Goal: Task Accomplishment & Management: Use online tool/utility

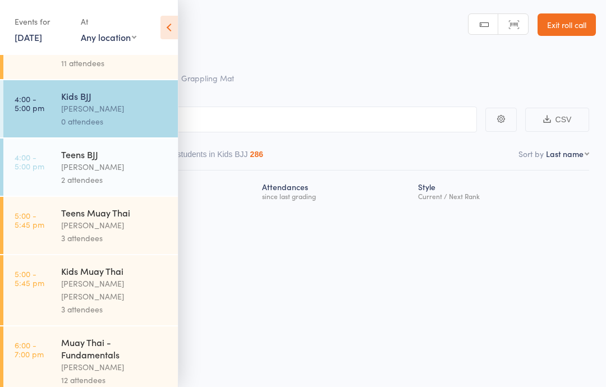
scroll to position [172, 0]
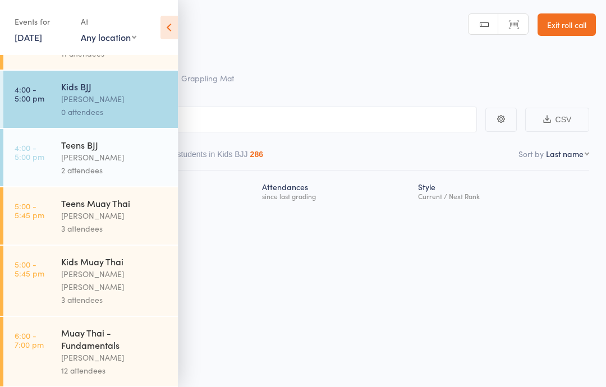
click at [82, 151] on div "[PERSON_NAME]" at bounding box center [114, 157] width 107 height 13
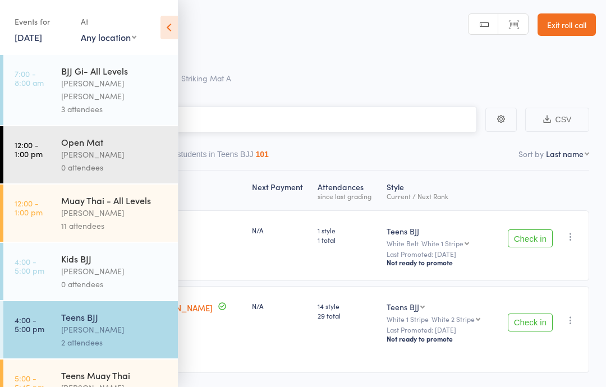
scroll to position [20, 0]
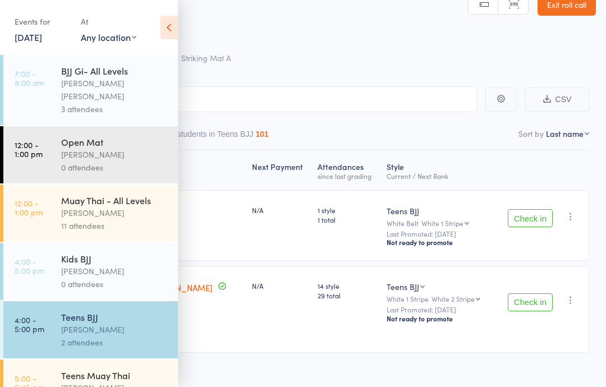
click at [325, 48] on div "Roll Call for Teens BJJ" at bounding box center [317, 39] width 556 height 19
click at [173, 23] on icon at bounding box center [168, 28] width 17 height 24
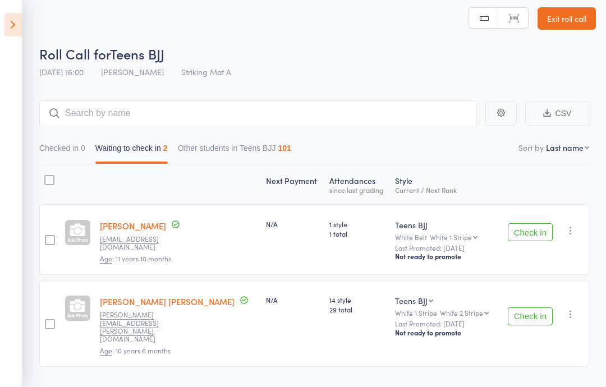
scroll to position [4, 0]
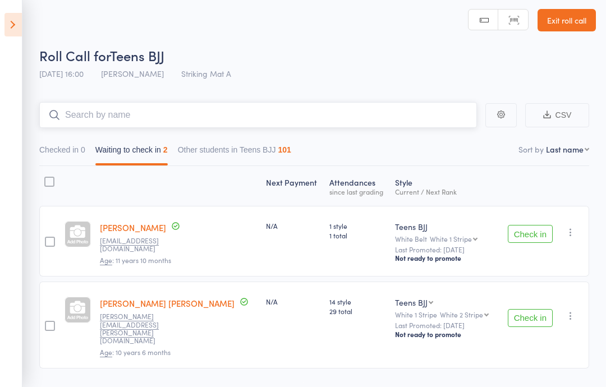
click at [180, 113] on input "search" at bounding box center [258, 115] width 438 height 26
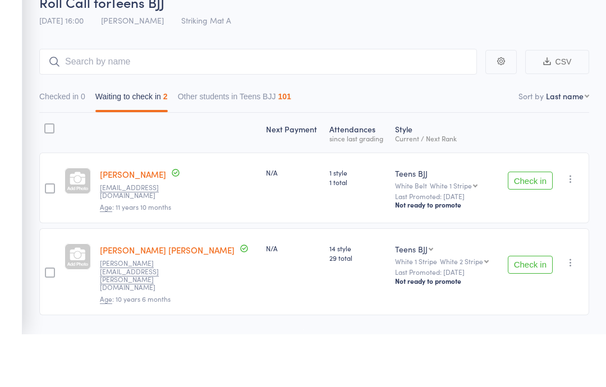
click at [263, 85] on main "CSV Checked in 0 Waiting to check in 2 Other students in Teens BJJ 101 Sort by …" at bounding box center [303, 251] width 606 height 333
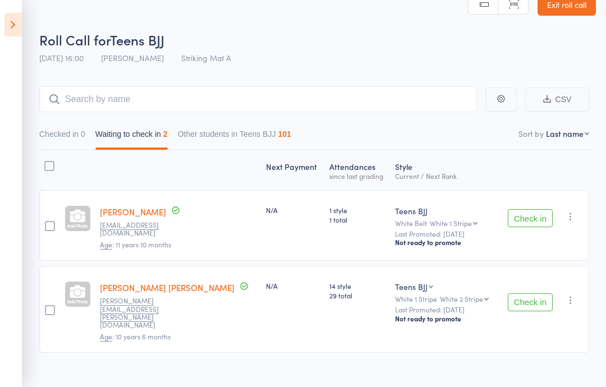
click at [12, 19] on icon at bounding box center [12, 25] width 17 height 24
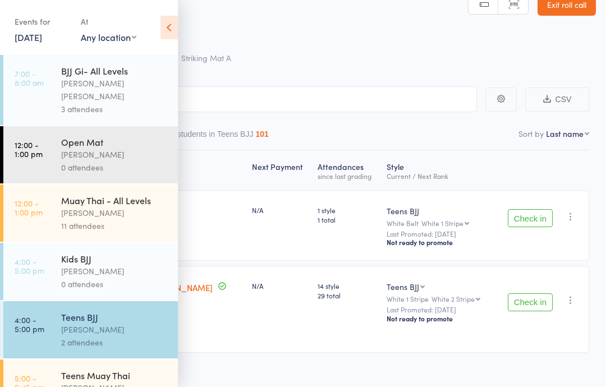
click at [86, 265] on div "[PERSON_NAME]" at bounding box center [114, 271] width 107 height 13
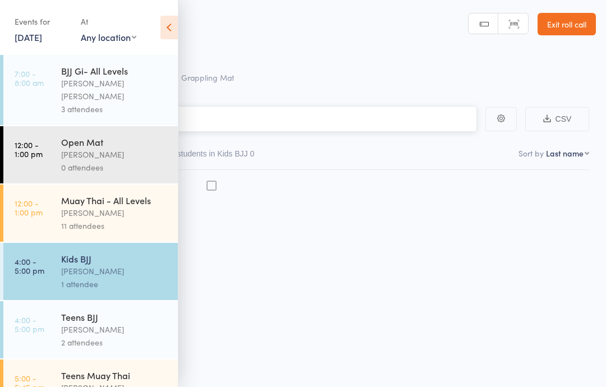
scroll to position [8, 0]
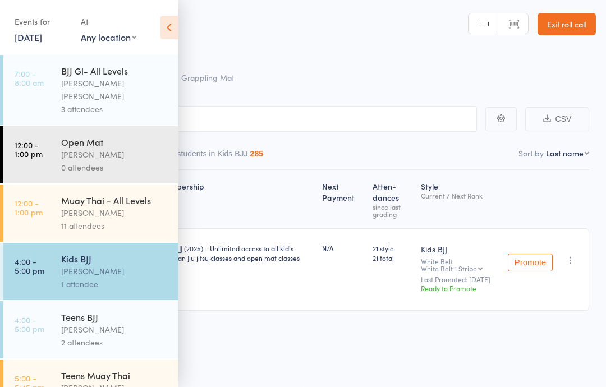
click at [175, 22] on icon at bounding box center [168, 28] width 17 height 24
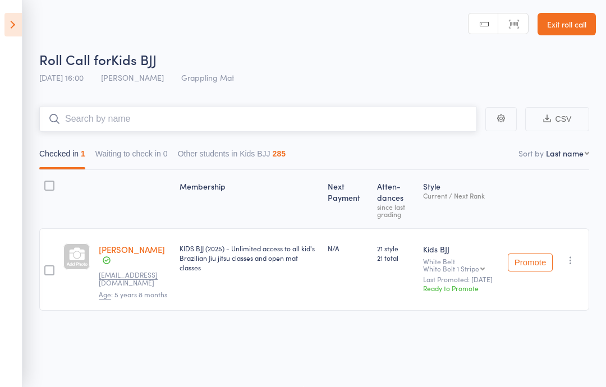
click at [138, 106] on input "search" at bounding box center [258, 119] width 438 height 26
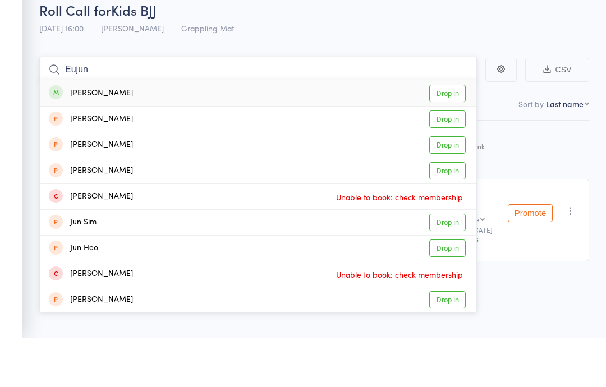
type input "Eujun"
click at [116, 130] on div "Eujune Chun Drop in" at bounding box center [258, 143] width 436 height 26
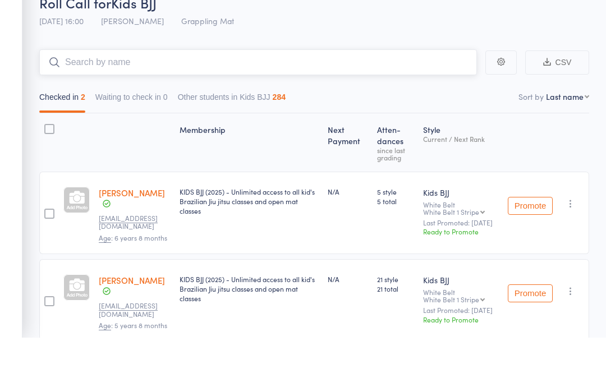
click at [351, 136] on nav "Checked in 2 Waiting to check in 0 Other students in Kids BJJ 284" at bounding box center [314, 149] width 560 height 26
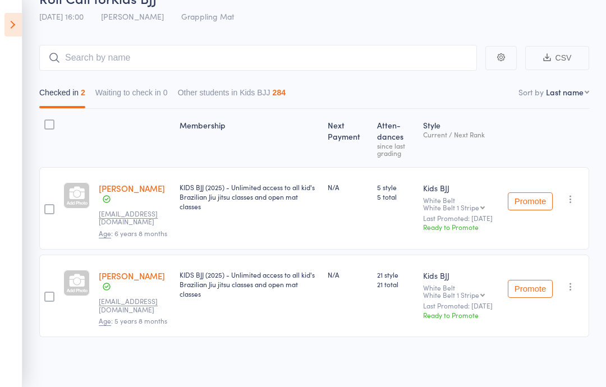
click at [278, 197] on div "KIDS BJJ (2025) - Unlimited access to all kid's Brazilian Jiu jitsu classes and…" at bounding box center [249, 208] width 148 height 82
click at [280, 198] on div "KIDS BJJ (2025) - Unlimited access to all kid's Brazilian Jiu jitsu classes and…" at bounding box center [249, 208] width 148 height 82
click at [282, 197] on div "KIDS BJJ (2025) - Unlimited access to all kid's Brazilian Jiu jitsu classes and…" at bounding box center [249, 208] width 148 height 82
click at [280, 199] on div "KIDS BJJ (2025) - Unlimited access to all kid's Brazilian Jiu jitsu classes and…" at bounding box center [249, 208] width 148 height 82
click at [288, 200] on div "KIDS BJJ (2025) - Unlimited access to all kid's Brazilian Jiu jitsu classes and…" at bounding box center [249, 208] width 148 height 82
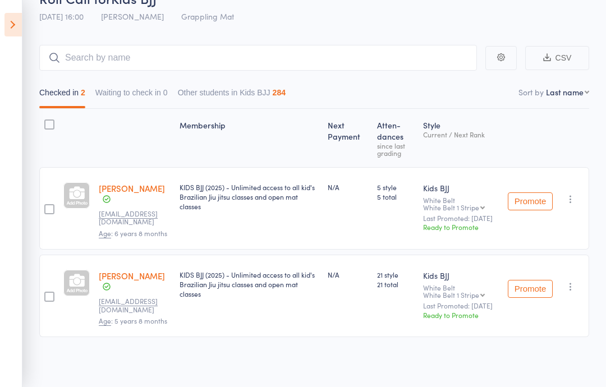
click at [285, 208] on div "KIDS BJJ (2025) - Unlimited access to all kid's Brazilian Jiu jitsu classes and…" at bounding box center [249, 208] width 148 height 82
click at [50, 205] on div at bounding box center [49, 209] width 10 height 10
click at [47, 206] on input "checkbox" at bounding box center [47, 206] width 0 height 0
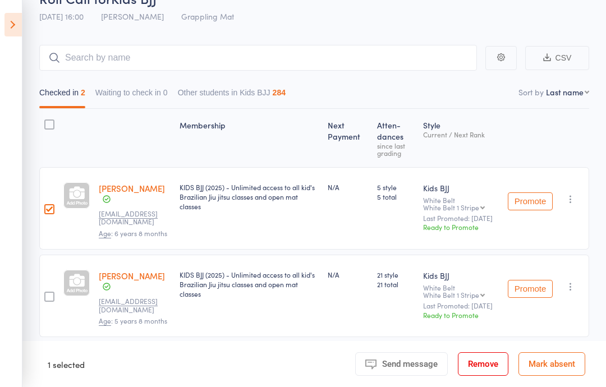
click at [50, 204] on div at bounding box center [49, 209] width 10 height 10
click at [47, 206] on input "checkbox" at bounding box center [47, 206] width 0 height 0
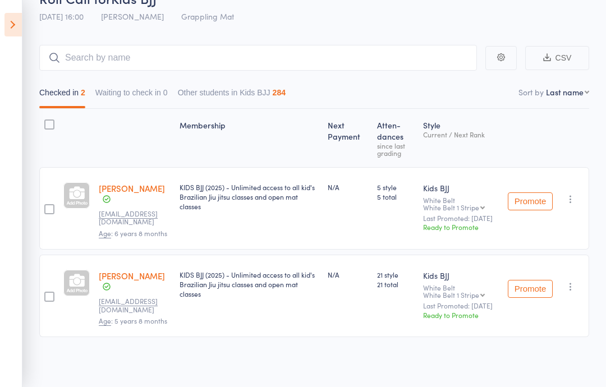
click at [53, 204] on div at bounding box center [49, 209] width 10 height 10
click at [47, 206] on input "checkbox" at bounding box center [47, 206] width 0 height 0
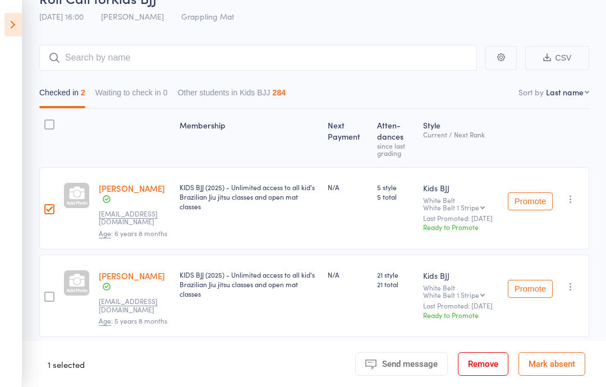
click at [186, 365] on footer "1 selected Send message Message Remove Mark absent" at bounding box center [313, 364] width 583 height 46
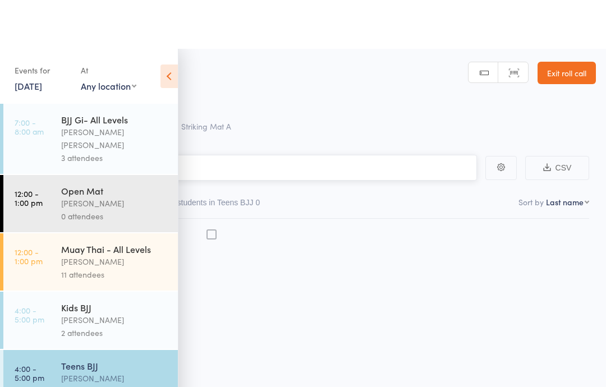
scroll to position [8, 0]
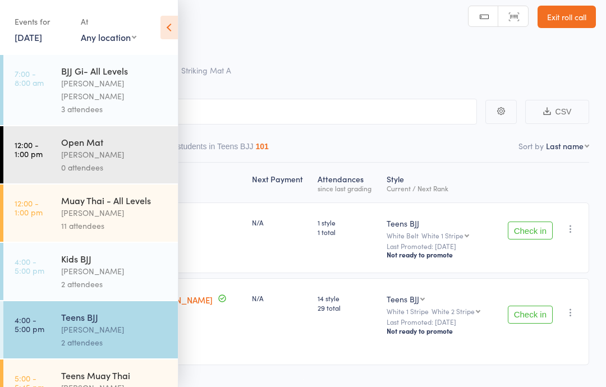
click at [86, 265] on div "[PERSON_NAME]" at bounding box center [114, 271] width 107 height 13
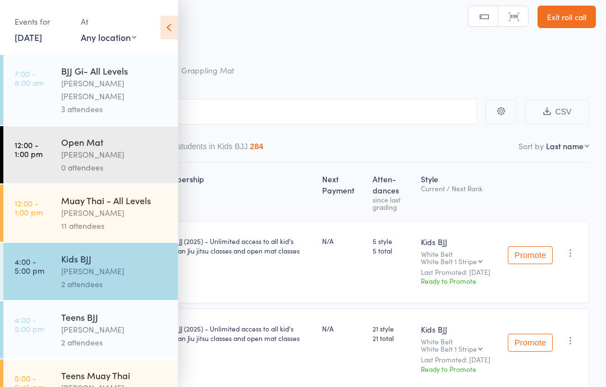
click at [422, 69] on div "Roll Call for Kids BJJ 13 Aug 16:00 Andrew Husmann Grappling Mat" at bounding box center [317, 62] width 556 height 39
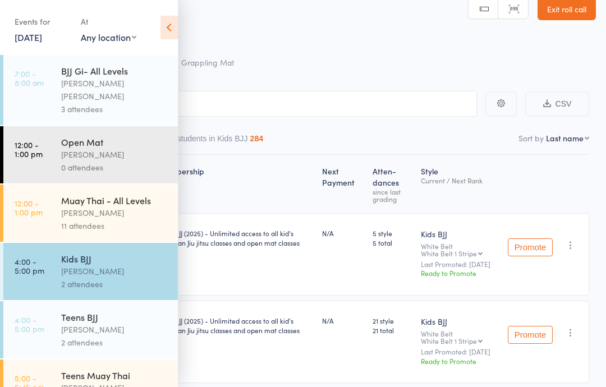
scroll to position [69, 0]
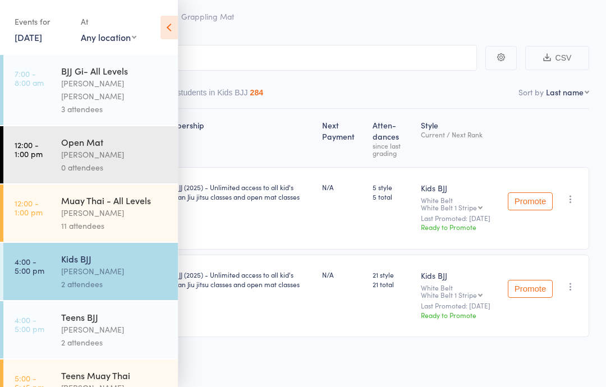
click at [171, 29] on icon at bounding box center [168, 28] width 17 height 24
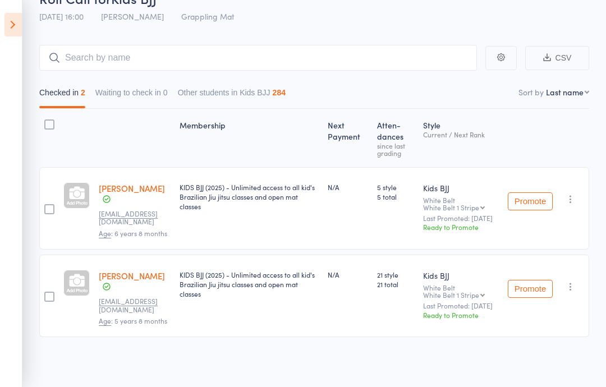
click at [7, 19] on icon at bounding box center [12, 25] width 17 height 24
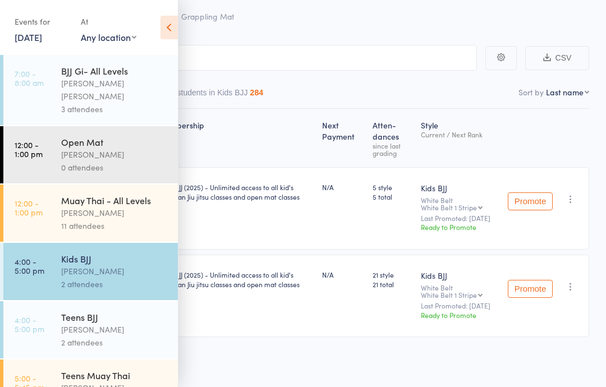
click at [72, 265] on div "[PERSON_NAME]" at bounding box center [114, 271] width 107 height 13
click at [247, 45] on input "search" at bounding box center [247, 58] width 460 height 26
click at [162, 18] on icon at bounding box center [168, 28] width 17 height 24
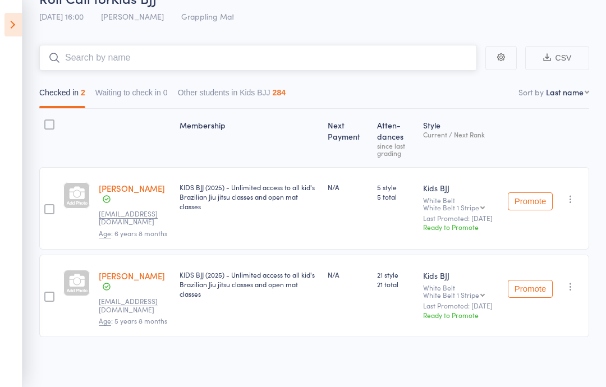
click at [155, 53] on input "search" at bounding box center [258, 58] width 438 height 26
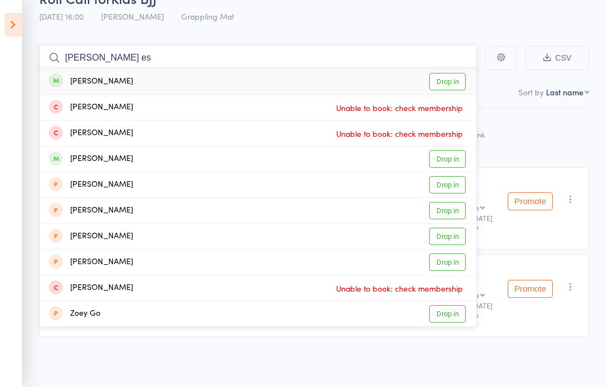
type input "Zoe es"
click at [197, 72] on div "Zoe Espinosa Drop in" at bounding box center [258, 81] width 436 height 26
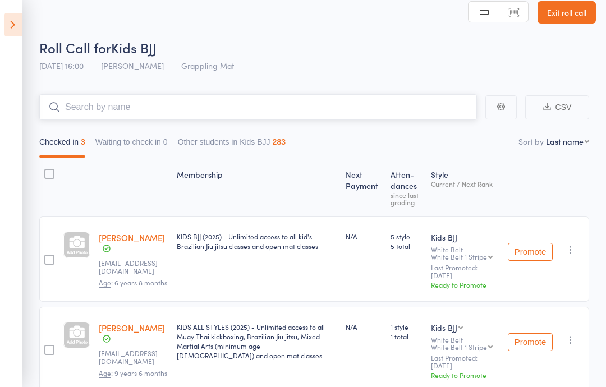
scroll to position [0, 0]
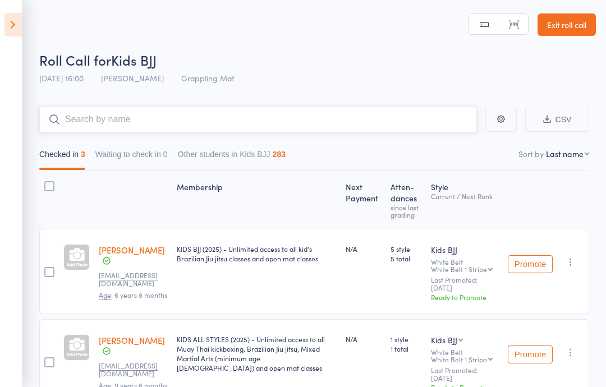
click at [255, 155] on button "Other students in Kids BJJ 283" at bounding box center [232, 157] width 108 height 26
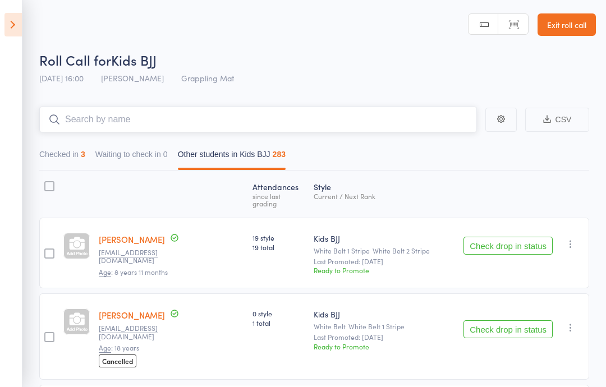
click at [158, 113] on input "search" at bounding box center [258, 120] width 438 height 26
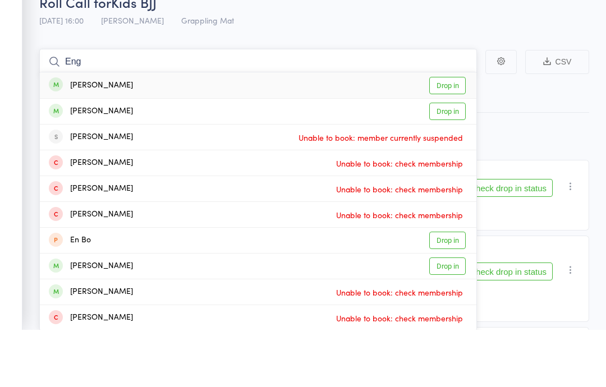
type input "Eng"
click at [405, 130] on div "Emily Eng Drop in" at bounding box center [258, 143] width 436 height 26
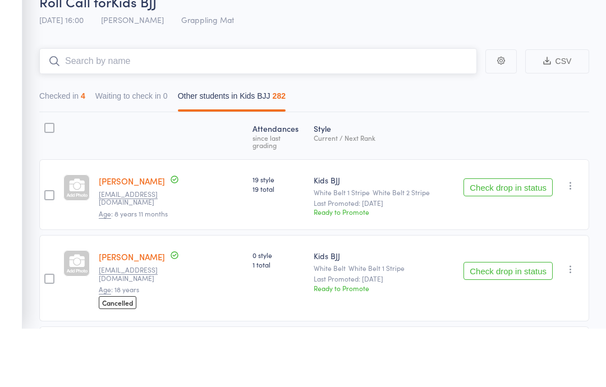
type input "U"
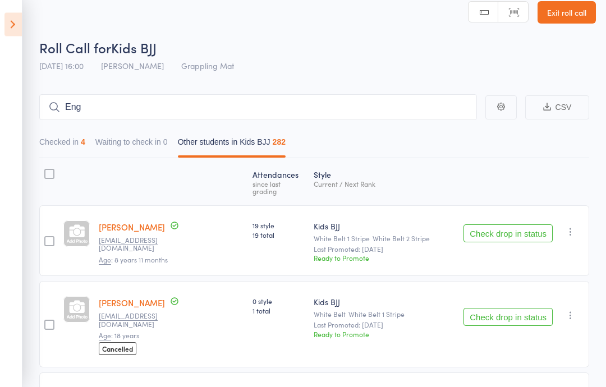
scroll to position [17, 0]
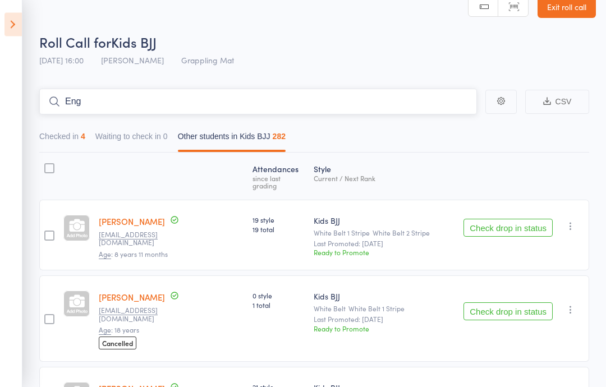
click at [65, 136] on button "Checked in 4" at bounding box center [62, 140] width 46 height 26
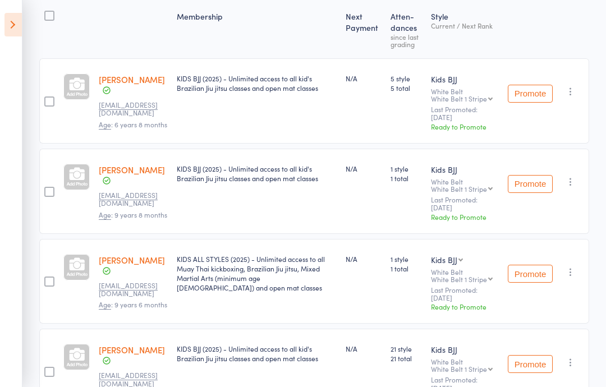
scroll to position [174, 0]
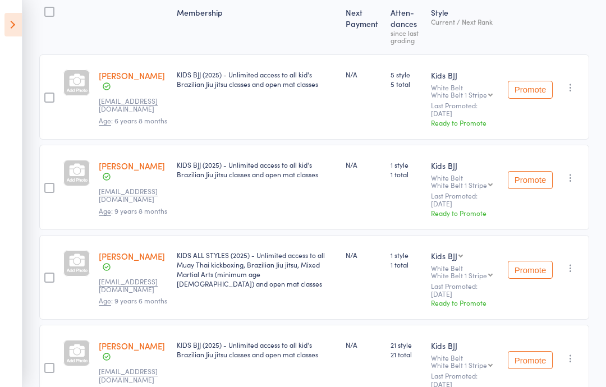
click at [575, 183] on icon "button" at bounding box center [570, 177] width 11 height 11
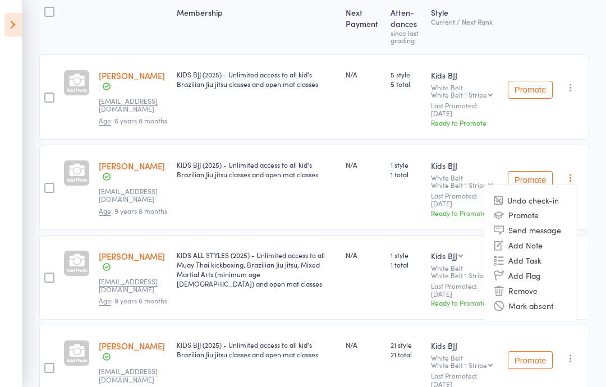
click at [321, 228] on div "KIDS BJJ (2025) - Unlimited access to all kid's Brazilian Jiu jitsu classes and…" at bounding box center [256, 187] width 169 height 85
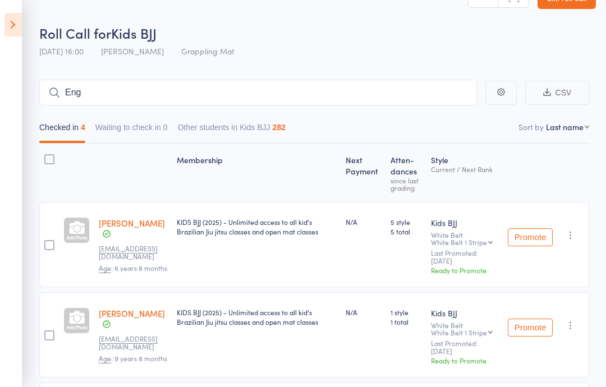
scroll to position [0, 0]
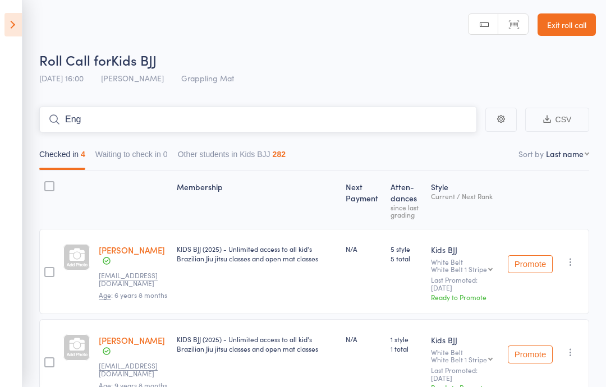
click at [257, 119] on input "Eng" at bounding box center [258, 120] width 438 height 26
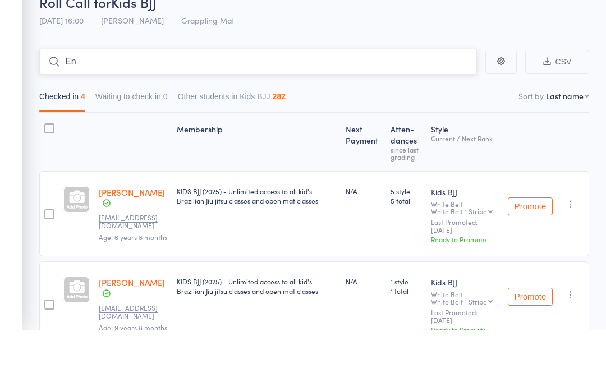
type input "E"
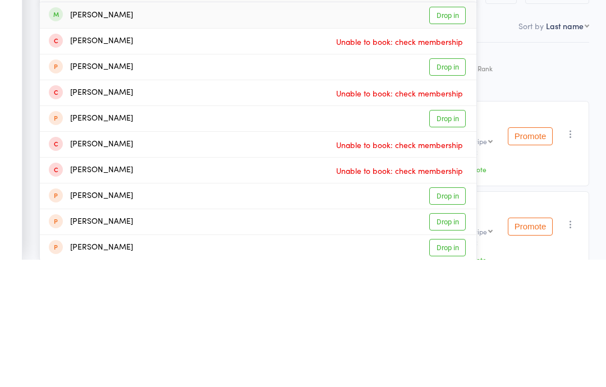
type input "Justin eng"
click at [448, 135] on link "Drop in" at bounding box center [447, 143] width 36 height 17
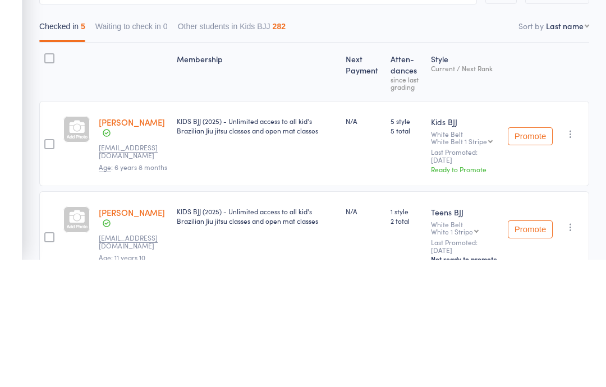
scroll to position [128, 0]
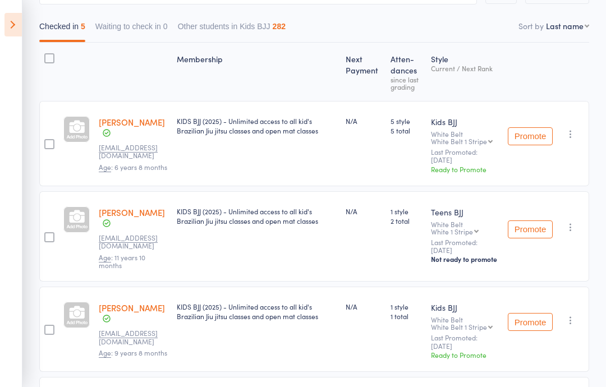
click at [130, 126] on link "[PERSON_NAME]" at bounding box center [132, 122] width 66 height 12
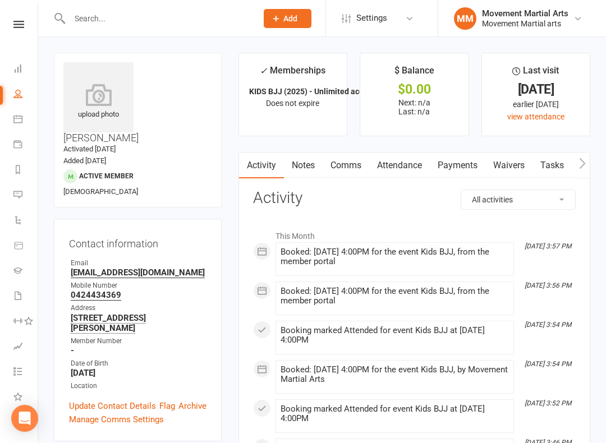
click at [16, 68] on icon at bounding box center [17, 68] width 9 height 9
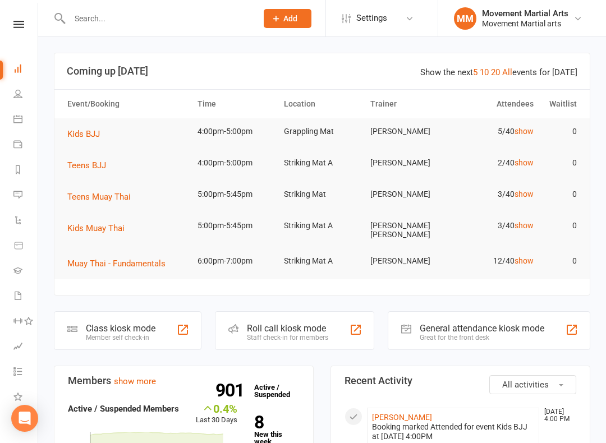
click at [243, 325] on div "Roll call kiosk mode Staff check-in for members" at bounding box center [294, 330] width 159 height 39
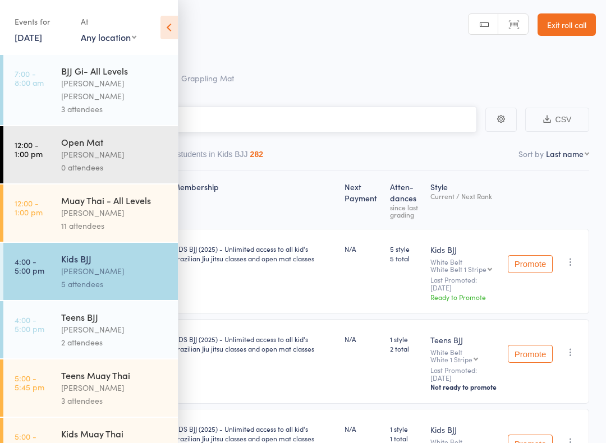
click at [238, 130] on input "search" at bounding box center [247, 120] width 460 height 26
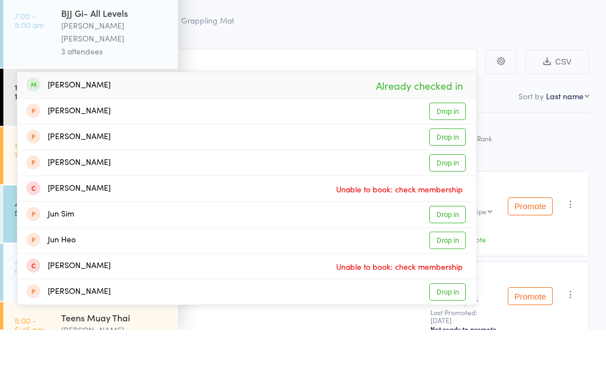
scroll to position [93, 0]
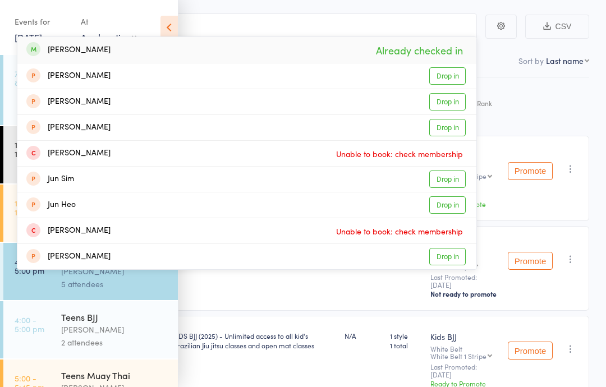
click at [263, 311] on div "KIDS BJJ (2025) - Unlimited access to all kid's Brazilian Jiu jitsu classes and…" at bounding box center [254, 268] width 172 height 85
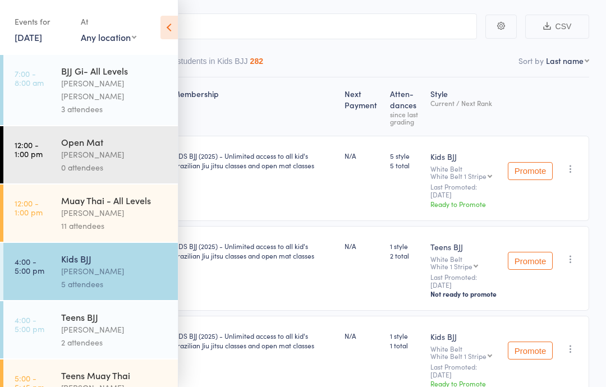
click at [177, 29] on icon at bounding box center [168, 28] width 17 height 24
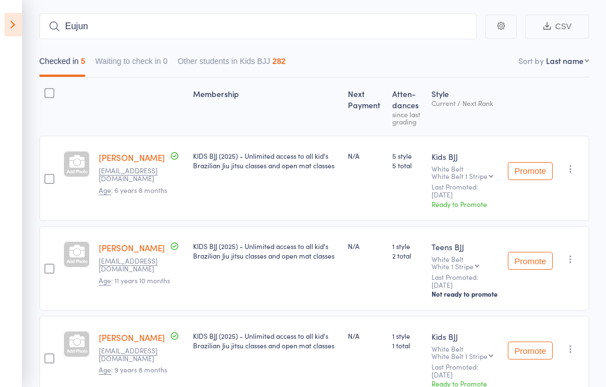
click at [541, 180] on button "Promote" at bounding box center [530, 171] width 45 height 18
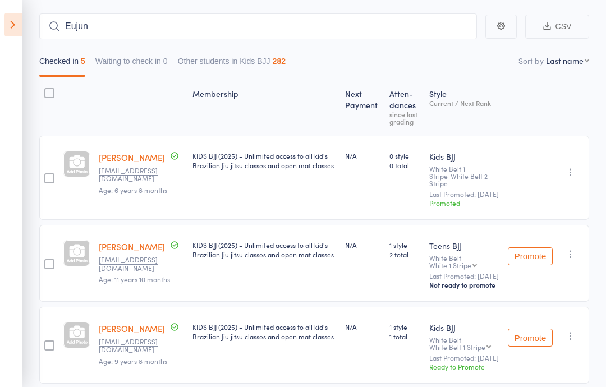
scroll to position [97, 0]
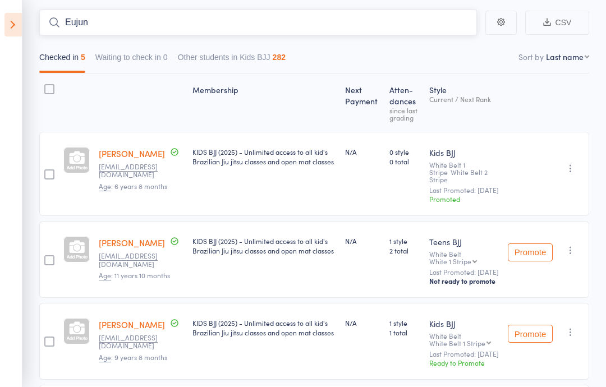
click at [204, 17] on input "Eujun" at bounding box center [258, 23] width 438 height 26
click at [93, 26] on input "Eujun" at bounding box center [258, 23] width 438 height 26
type input "E"
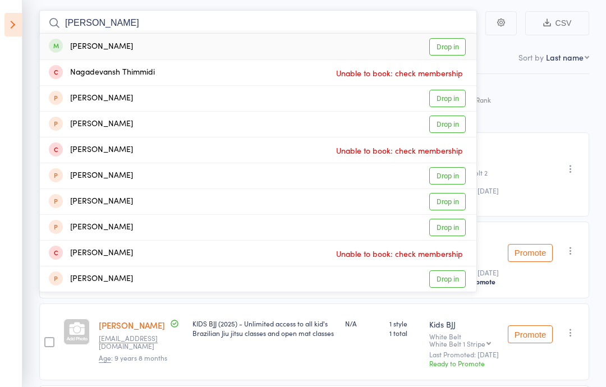
type input "Devansh"
click at [452, 35] on div "Devansh Thimmidi Drop in" at bounding box center [258, 47] width 436 height 26
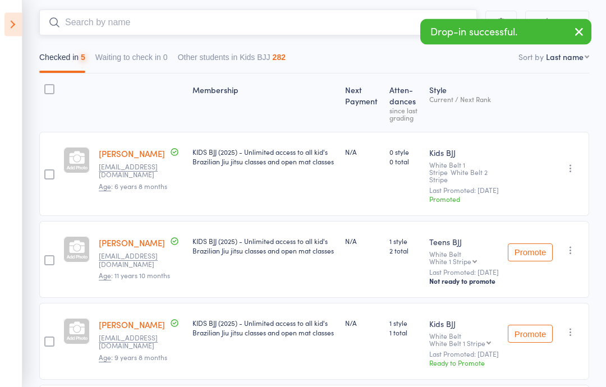
scroll to position [97, 0]
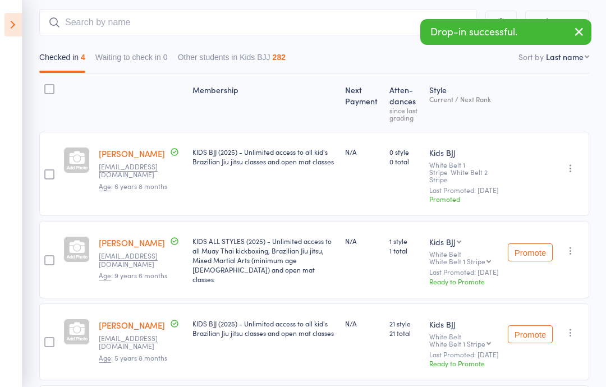
click at [10, 20] on icon at bounding box center [12, 25] width 17 height 24
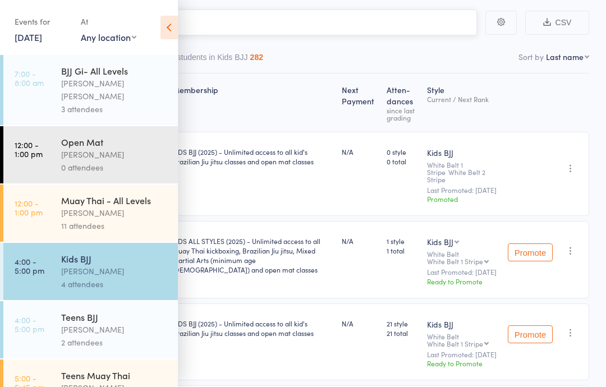
click at [302, 20] on input "search" at bounding box center [247, 23] width 460 height 26
click at [249, 21] on input "search" at bounding box center [247, 23] width 460 height 26
click at [288, 80] on div "Membership" at bounding box center [252, 103] width 169 height 48
click at [298, 102] on div "Membership" at bounding box center [252, 103] width 169 height 48
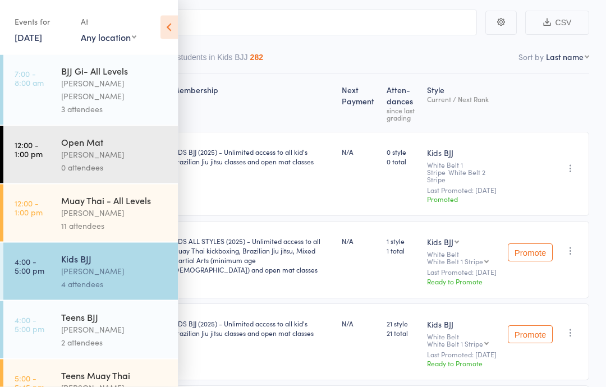
click at [301, 102] on div "Membership" at bounding box center [252, 103] width 169 height 48
click at [112, 255] on div "Kids BJJ" at bounding box center [114, 258] width 107 height 12
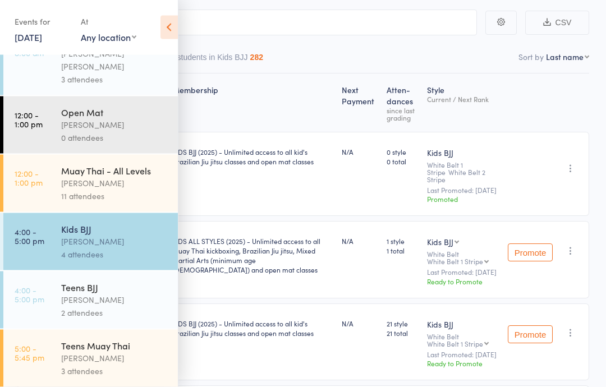
scroll to position [31, 0]
click at [50, 334] on link "5:00 - 5:45 pm Teens [PERSON_NAME] 3 attendees" at bounding box center [90, 357] width 174 height 57
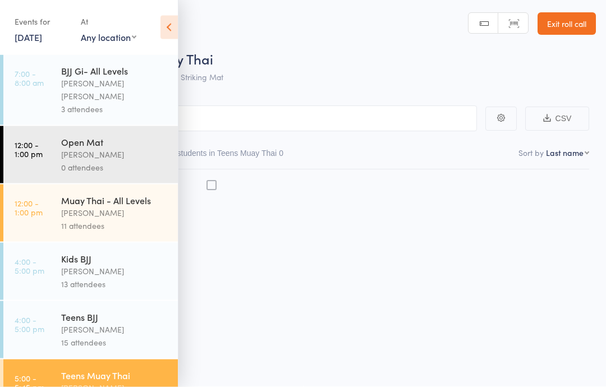
scroll to position [8, 0]
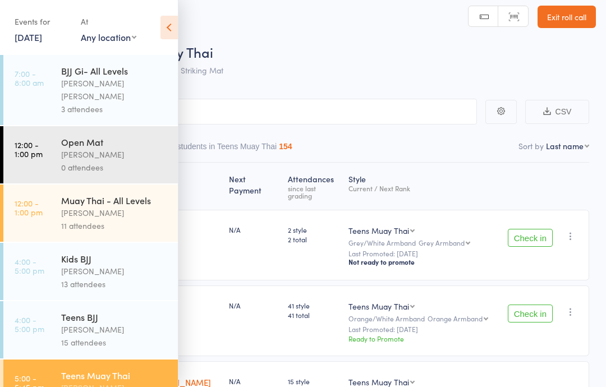
click at [449, 102] on input "search" at bounding box center [247, 112] width 460 height 26
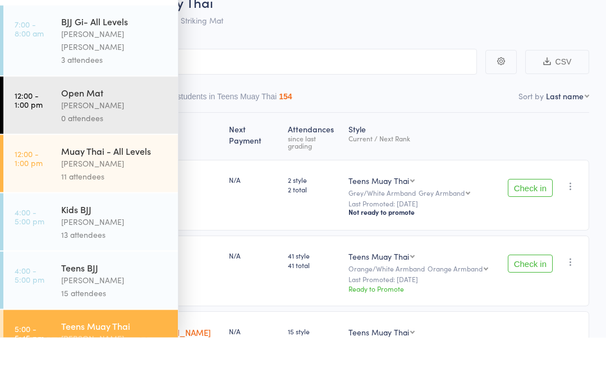
type input "Sasmin"
click at [546, 43] on div "Roll Call for Teens Muay Thai [DATE] 17:00 [PERSON_NAME] Mat" at bounding box center [317, 62] width 556 height 39
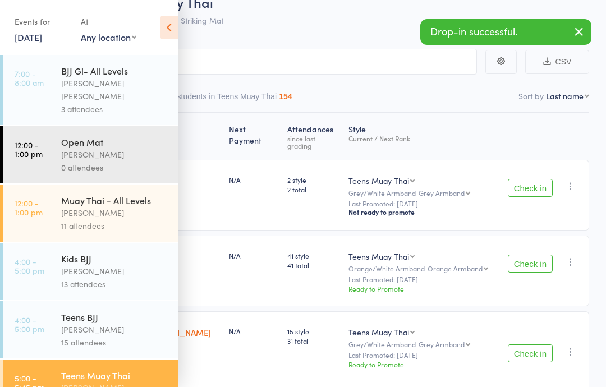
click at [580, 29] on icon "button" at bounding box center [578, 32] width 13 height 14
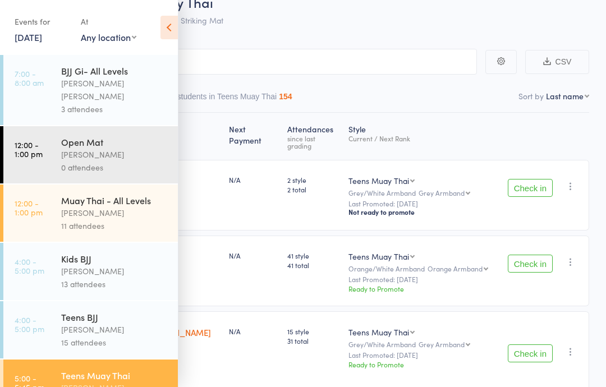
click at [164, 27] on icon at bounding box center [168, 28] width 17 height 24
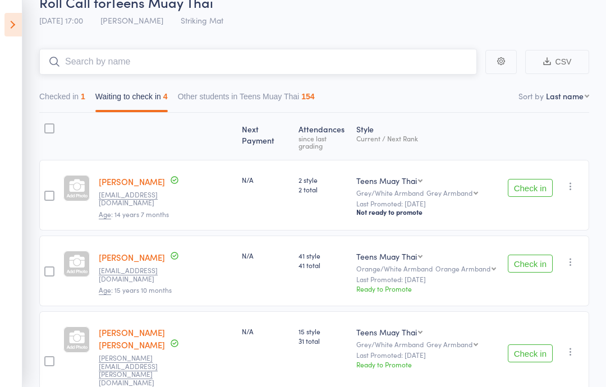
click at [66, 63] on input "search" at bounding box center [258, 62] width 438 height 26
type input "Sasmin"
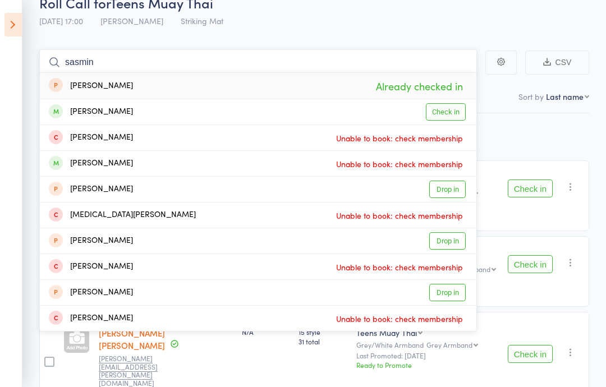
type input "sasmin"
click at [443, 113] on link "Check in" at bounding box center [446, 111] width 40 height 17
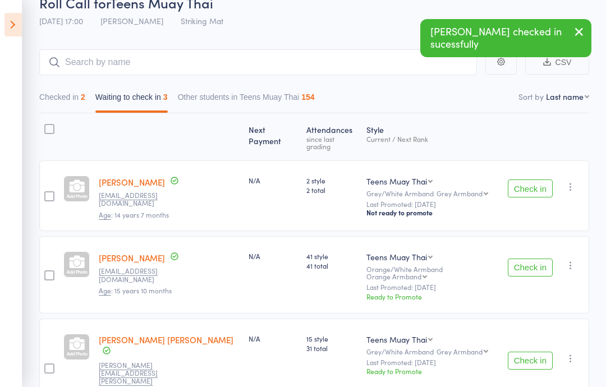
click at [583, 29] on icon "button" at bounding box center [578, 32] width 13 height 14
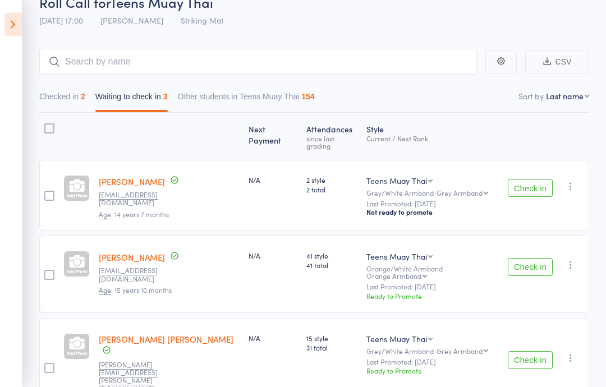
click at [7, 21] on icon at bounding box center [12, 25] width 17 height 24
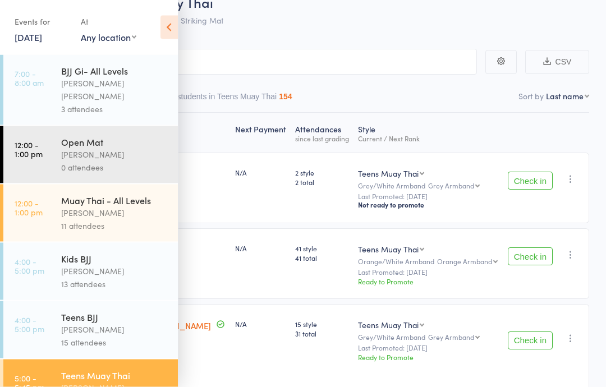
scroll to position [58, 0]
click at [487, 135] on div "Style Current / Next Rank" at bounding box center [427, 133] width 149 height 30
click at [176, 27] on icon at bounding box center [168, 28] width 17 height 24
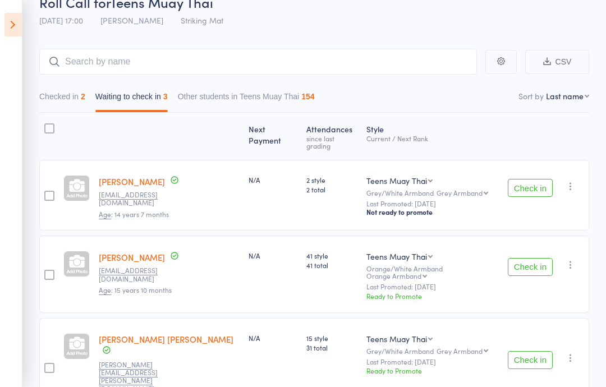
click at [536, 179] on button "Check in" at bounding box center [530, 188] width 45 height 18
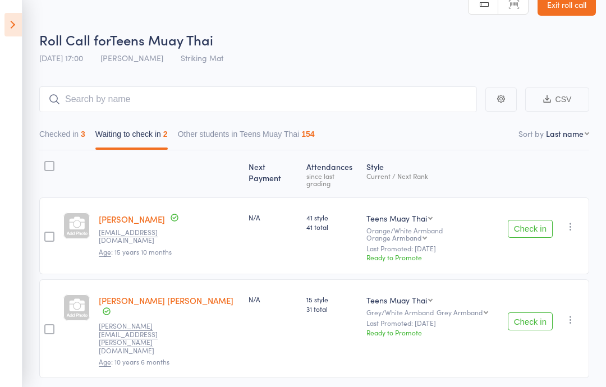
click at [9, 35] on icon at bounding box center [12, 25] width 17 height 24
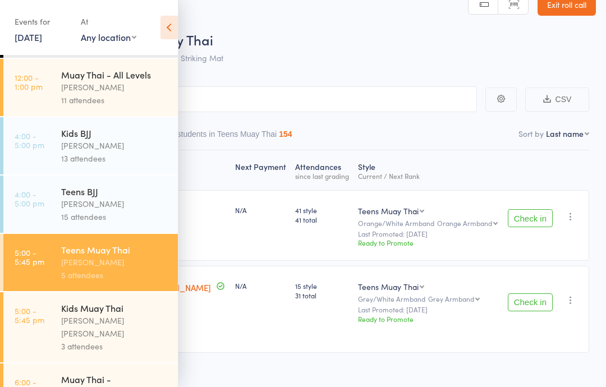
scroll to position [130, 0]
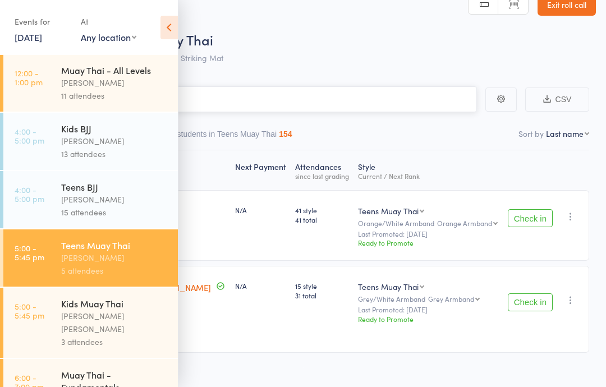
click at [227, 93] on input "search" at bounding box center [247, 99] width 460 height 26
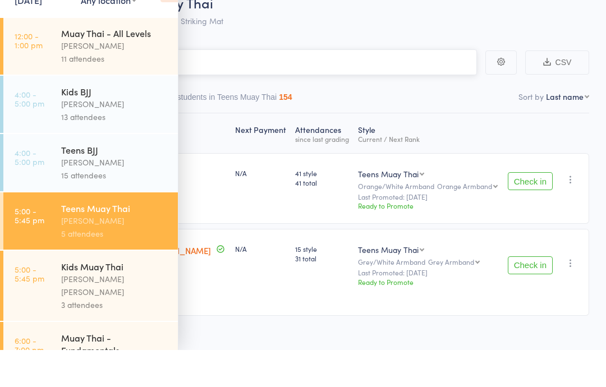
type input "T"
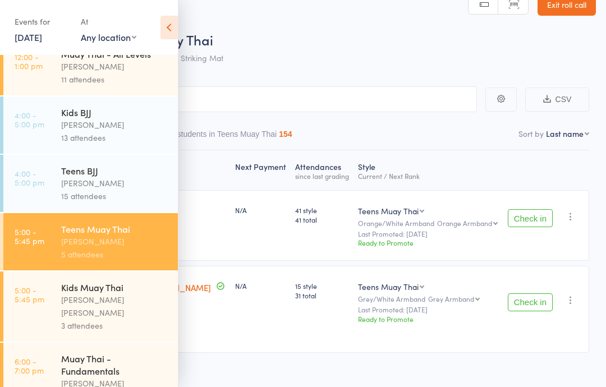
scroll to position [147, 0]
click at [163, 18] on icon at bounding box center [168, 28] width 17 height 24
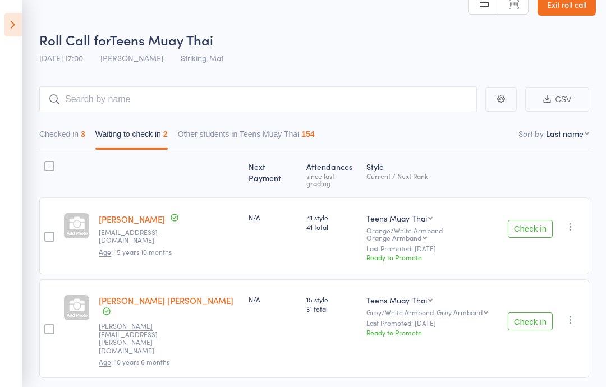
click at [48, 130] on button "Checked in 3" at bounding box center [62, 137] width 46 height 26
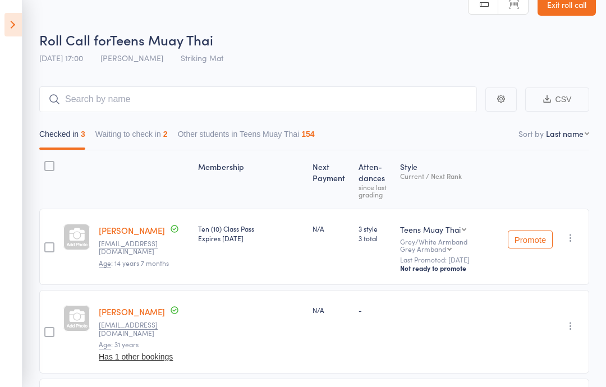
click at [269, 131] on button "Other students in Teens Muay Thai 154" at bounding box center [246, 137] width 137 height 26
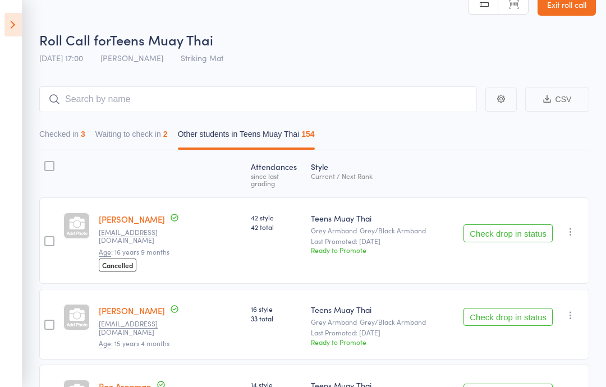
click at [47, 127] on button "Checked in 3" at bounding box center [62, 137] width 46 height 26
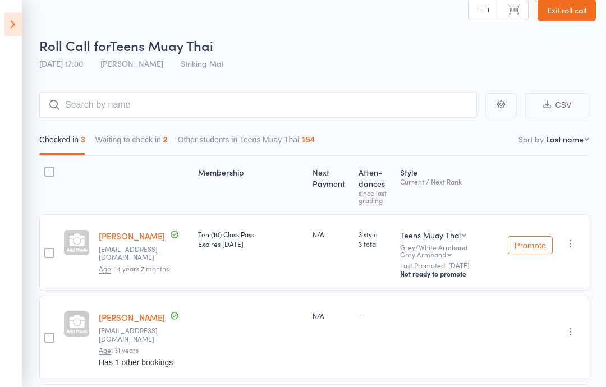
scroll to position [1, 0]
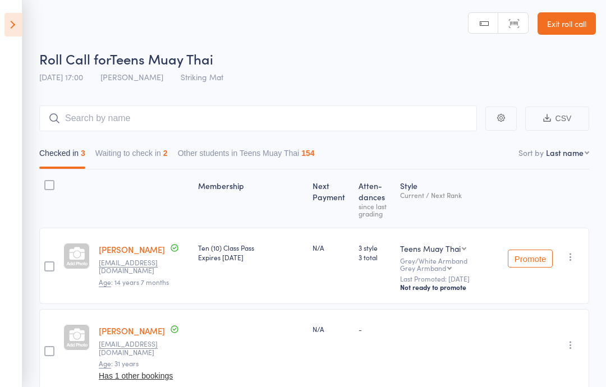
click at [568, 19] on link "Exit roll call" at bounding box center [566, 23] width 58 height 22
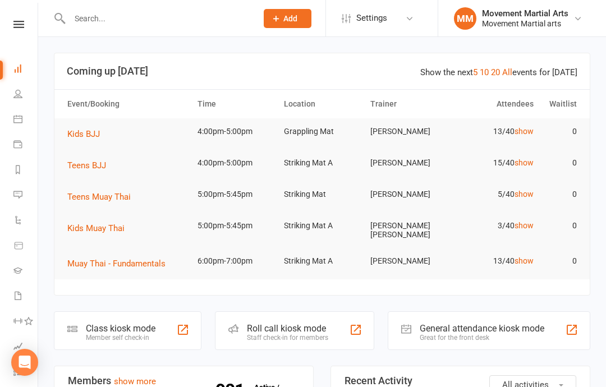
click at [256, 323] on div "Roll call kiosk mode" at bounding box center [287, 328] width 81 height 11
click at [255, 311] on div "Roll call kiosk mode Staff check-in for members" at bounding box center [294, 330] width 159 height 39
click at [260, 317] on div "Roll call kiosk mode Staff check-in for members" at bounding box center [294, 330] width 159 height 39
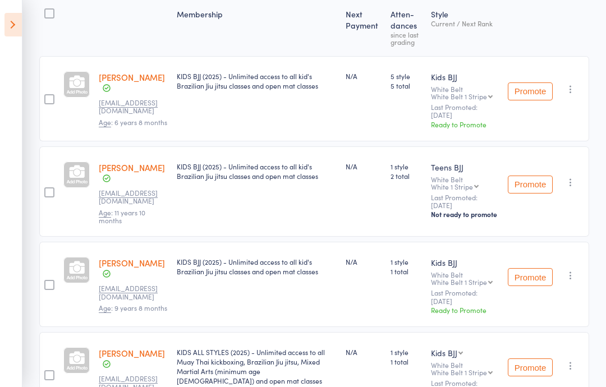
scroll to position [173, 0]
click at [19, 13] on icon at bounding box center [12, 25] width 17 height 24
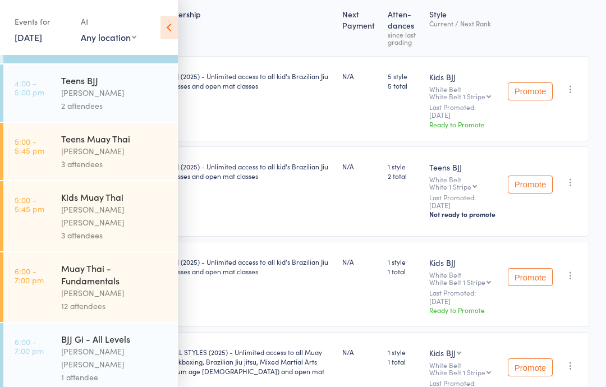
scroll to position [235, 0]
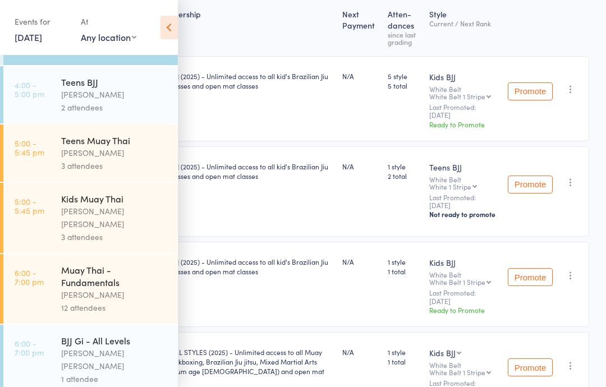
click at [43, 142] on time "5:00 - 5:45 pm" at bounding box center [30, 148] width 30 height 18
click at [48, 141] on link "5:00 - 5:45 pm Teens Muay Thai Wade Huang 3 attendees" at bounding box center [90, 153] width 174 height 57
click at [66, 140] on div "Teens Muay Thai" at bounding box center [114, 140] width 107 height 12
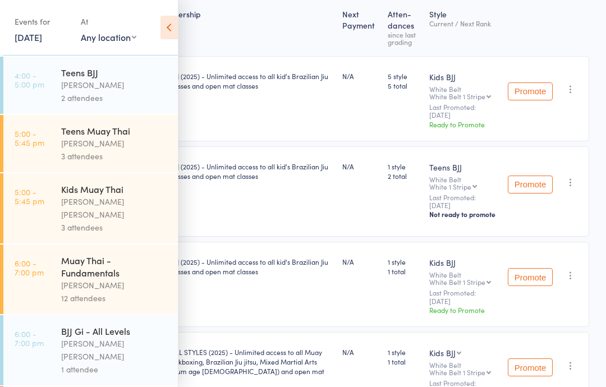
scroll to position [250, 0]
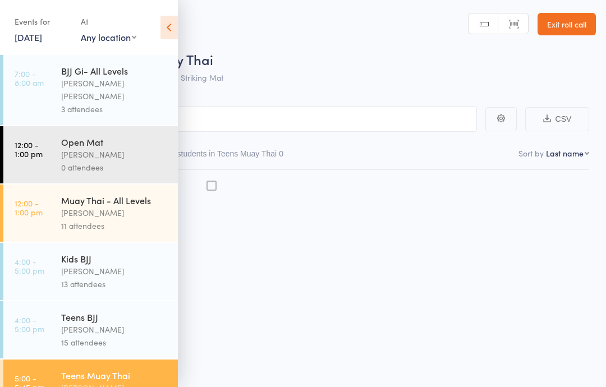
scroll to position [8, 0]
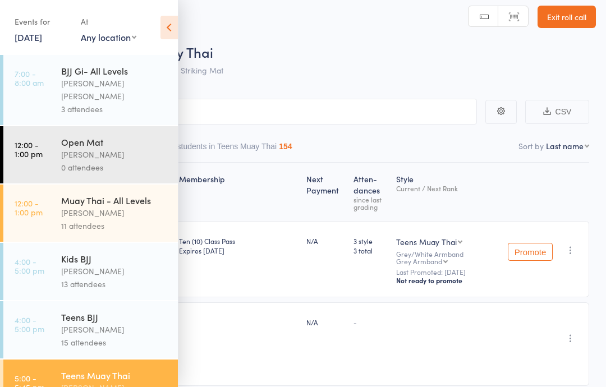
click at [353, 67] on div "Roll Call for Teens Muay Thai 13 Aug 17:00 Wade Huang Striking Mat" at bounding box center [317, 62] width 556 height 39
click at [167, 34] on icon at bounding box center [168, 28] width 17 height 24
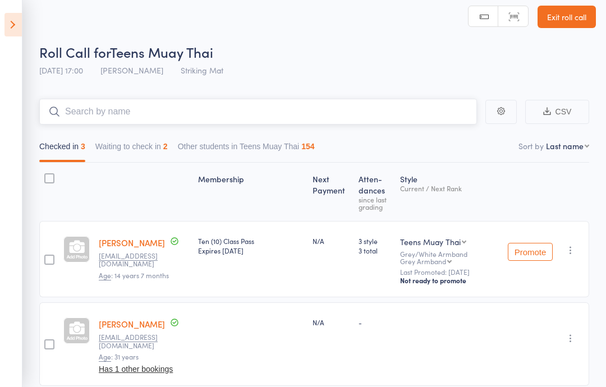
click at [158, 119] on input "search" at bounding box center [258, 112] width 438 height 26
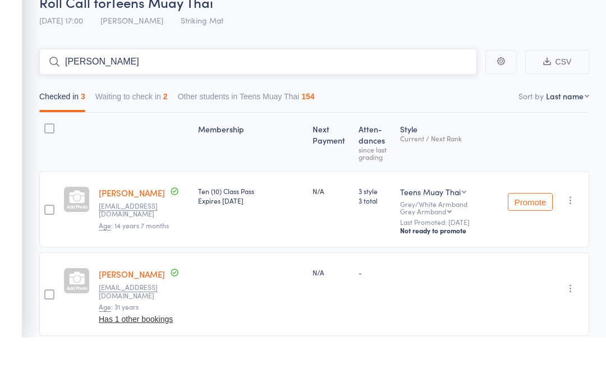
click at [467, 136] on nav "Checked in 3 Waiting to check in 2 Other students in Teens Muay Thai 154" at bounding box center [314, 149] width 560 height 26
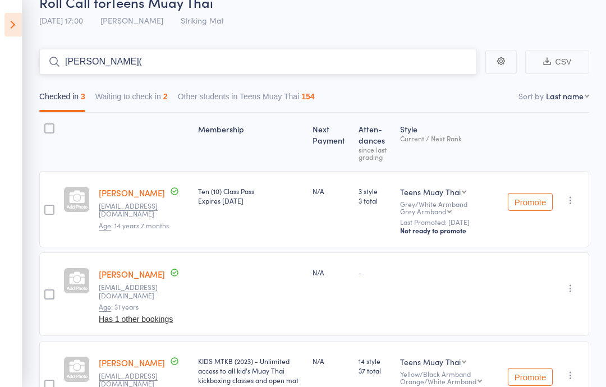
click at [201, 69] on input "Micah smit(" at bounding box center [258, 62] width 438 height 26
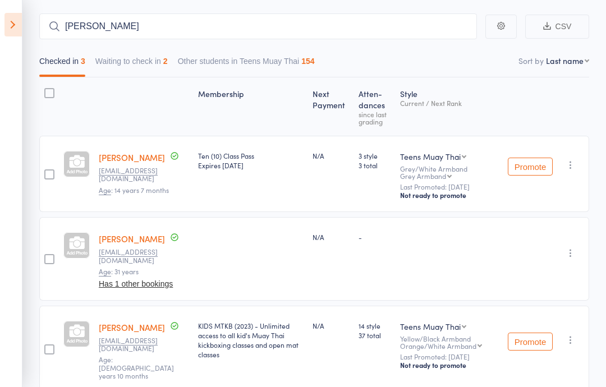
click at [12, 24] on icon at bounding box center [12, 25] width 17 height 24
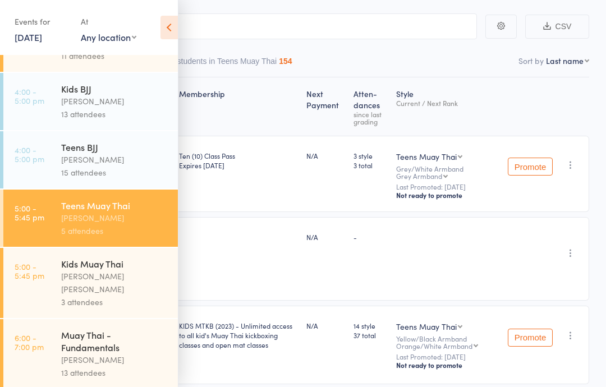
scroll to position [174, 0]
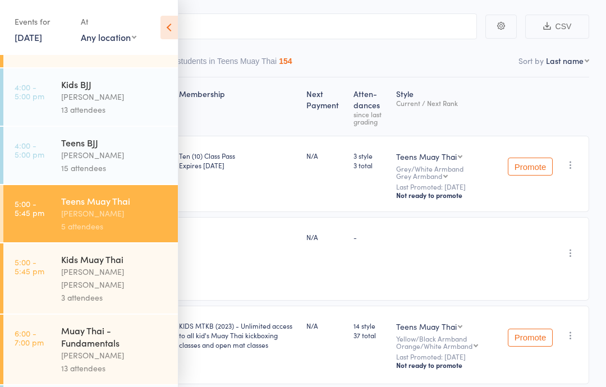
click at [302, 91] on div "Membership" at bounding box center [237, 106] width 127 height 48
click at [182, 17] on input "Micah smit" at bounding box center [247, 26] width 460 height 26
click at [174, 27] on icon at bounding box center [168, 28] width 17 height 24
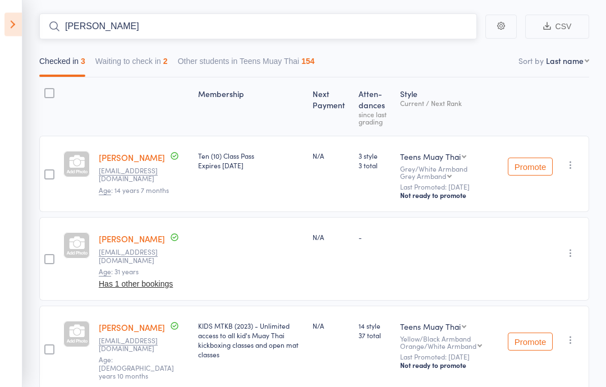
click at [169, 35] on input "Micah smit" at bounding box center [258, 27] width 438 height 26
type input "M"
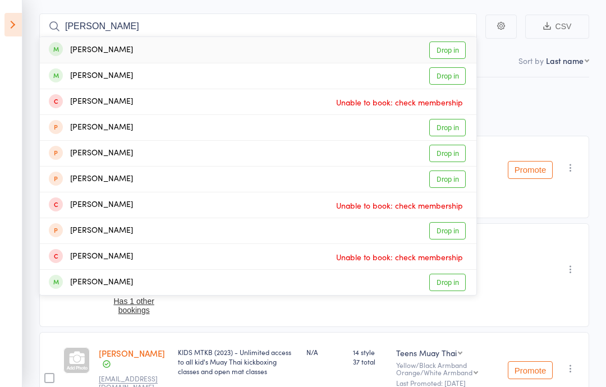
type input "[PERSON_NAME]"
click at [296, 47] on div "Micah Smit Drop in" at bounding box center [258, 50] width 436 height 26
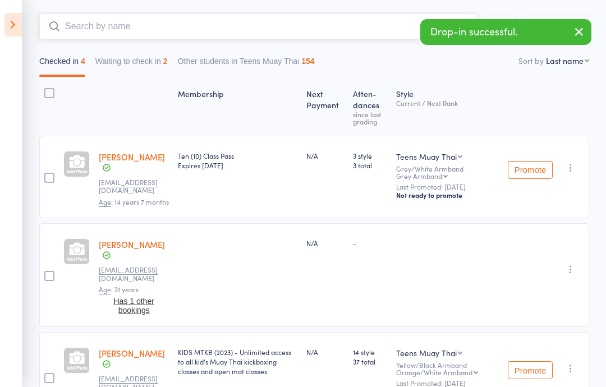
click at [158, 30] on input "search" at bounding box center [258, 26] width 438 height 26
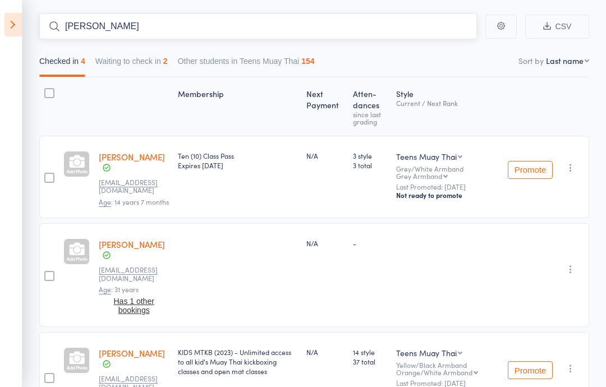
click at [179, 24] on input "Daniel smit" at bounding box center [258, 26] width 438 height 26
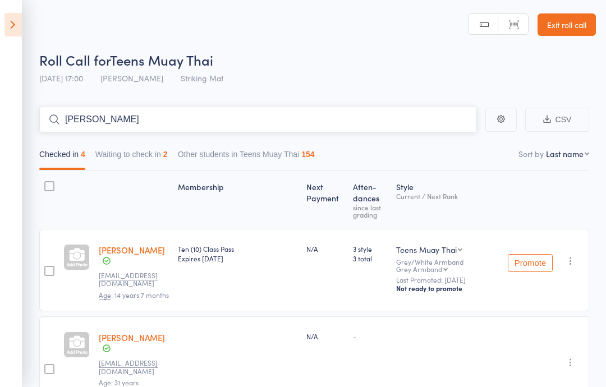
click at [192, 117] on input "Daniel smit" at bounding box center [258, 120] width 438 height 26
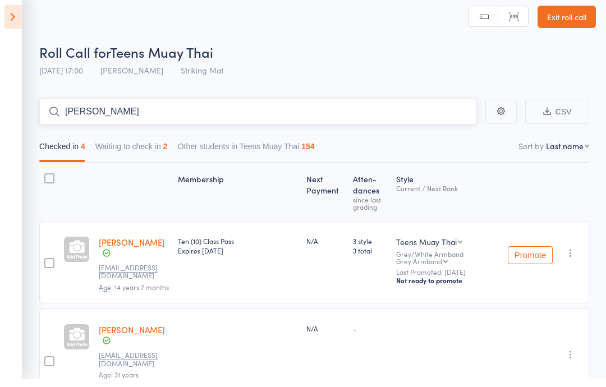
type input "Daniel Smi"
click at [576, 19] on link "Exit roll call" at bounding box center [566, 24] width 58 height 22
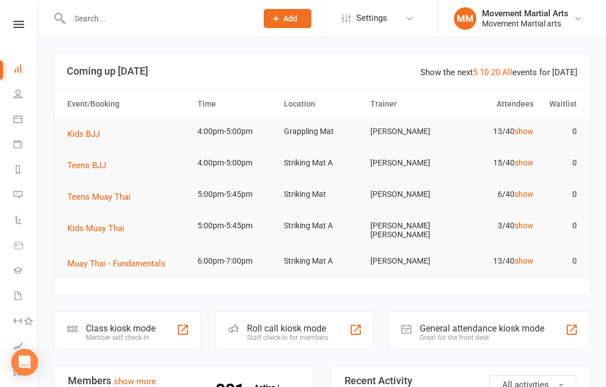
click at [109, 195] on span "Teens Muay Thai" at bounding box center [98, 197] width 63 height 10
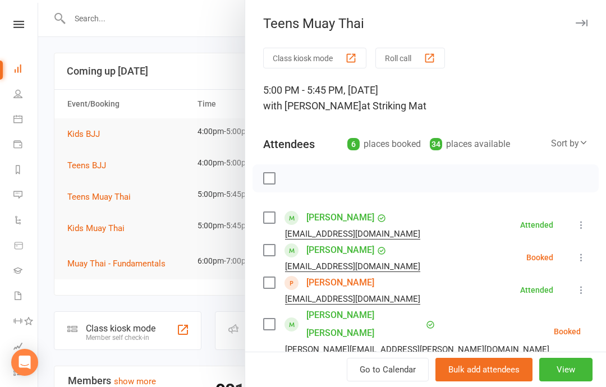
click at [567, 364] on button "View" at bounding box center [565, 370] width 53 height 24
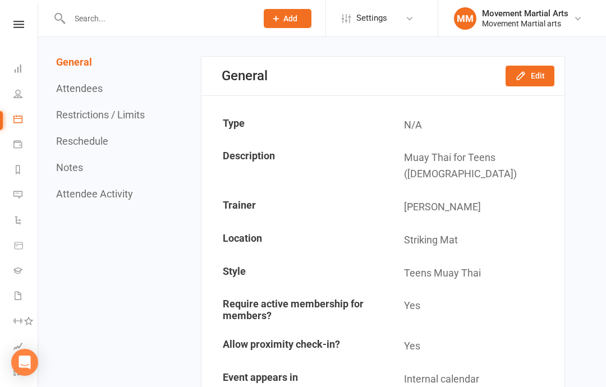
scroll to position [95, 0]
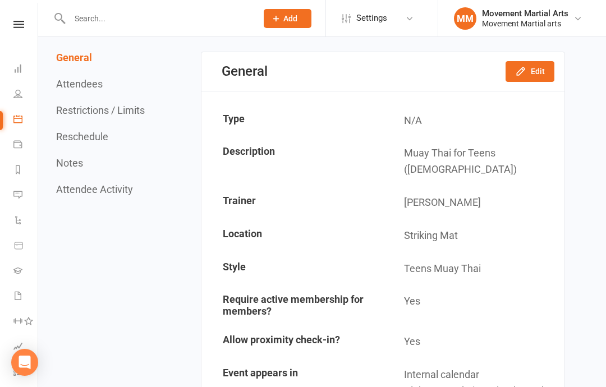
click at [79, 79] on button "Attendees" at bounding box center [79, 84] width 47 height 12
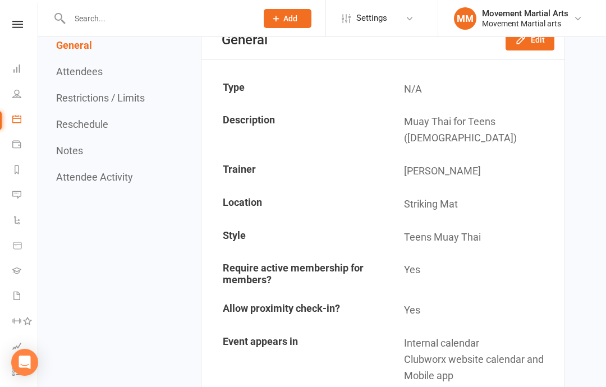
scroll to position [0, 1]
click at [12, 62] on link "Dashboard" at bounding box center [24, 69] width 25 height 25
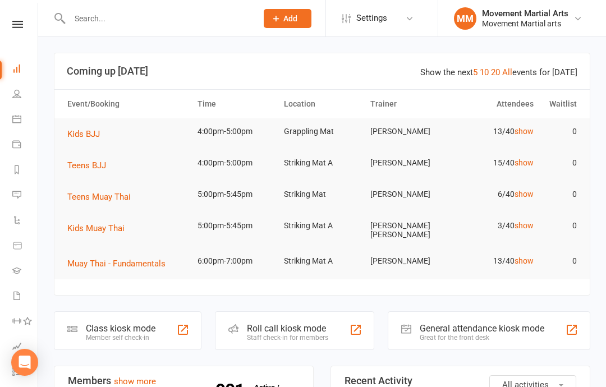
click at [287, 323] on div "Roll call kiosk mode" at bounding box center [287, 328] width 81 height 11
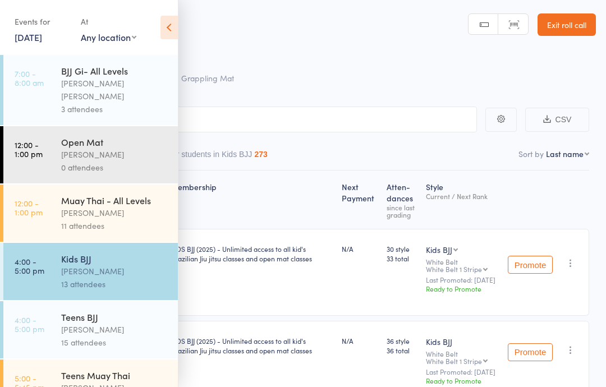
click at [174, 31] on icon at bounding box center [168, 28] width 17 height 24
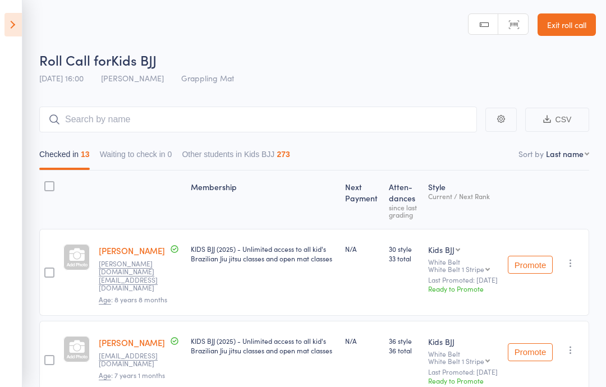
click at [8, 25] on icon at bounding box center [12, 25] width 17 height 24
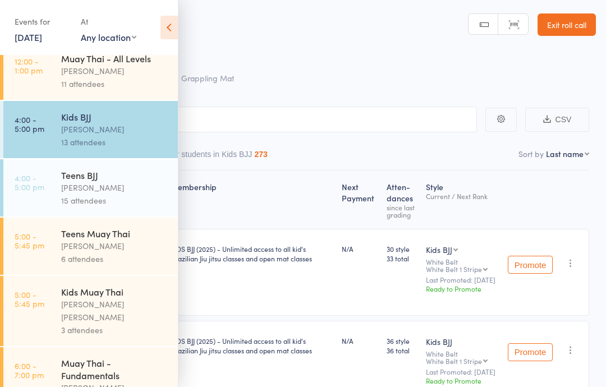
scroll to position [153, 0]
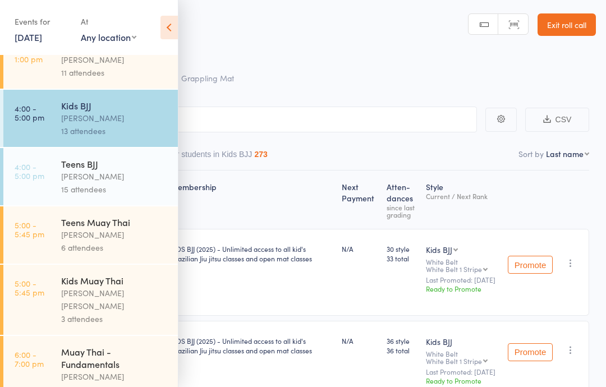
click at [123, 221] on div "Teens Muay Thai" at bounding box center [114, 222] width 107 height 12
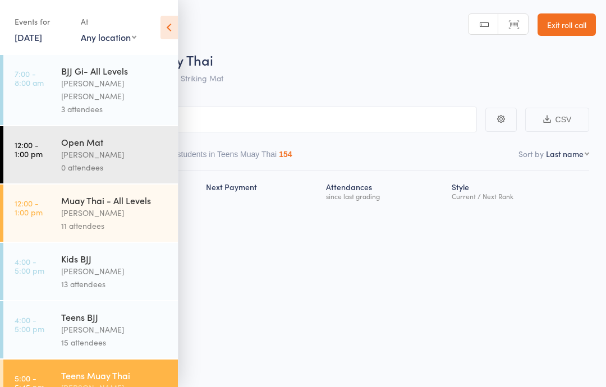
click at [101, 232] on div "Muay Thai - All Levels Andrew Husmann 11 attendees" at bounding box center [119, 213] width 117 height 57
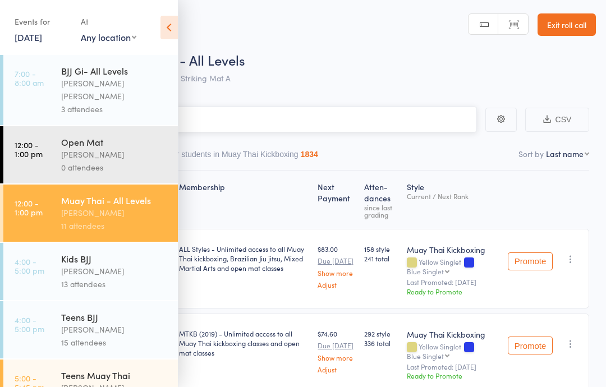
scroll to position [163, 0]
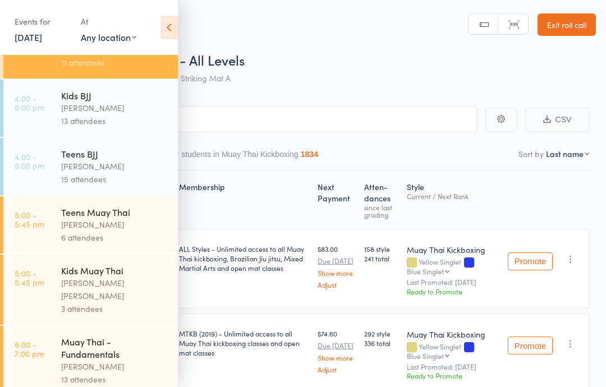
click at [133, 206] on div "Teens Muay Thai" at bounding box center [114, 212] width 107 height 12
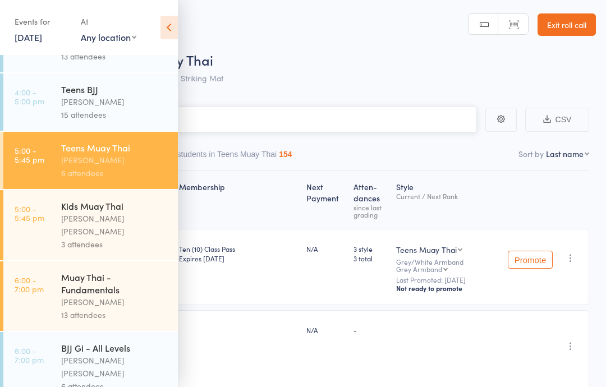
scroll to position [236, 0]
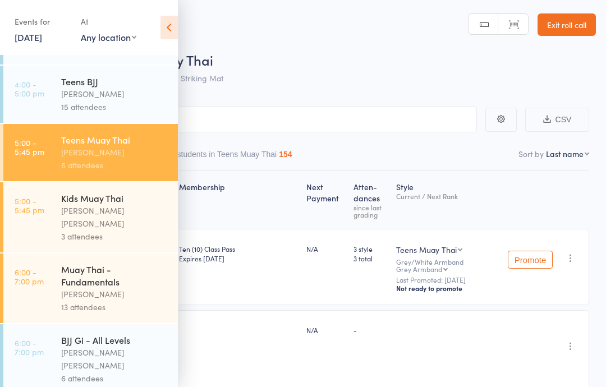
click at [172, 26] on icon at bounding box center [168, 28] width 17 height 24
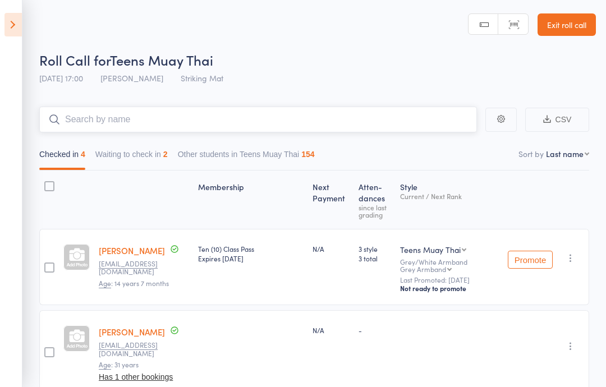
click at [96, 123] on input "search" at bounding box center [258, 120] width 438 height 26
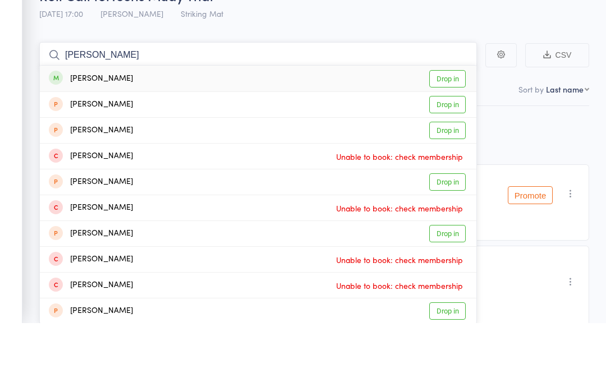
type input "Daniel smit"
click at [447, 135] on link "Drop in" at bounding box center [447, 143] width 36 height 17
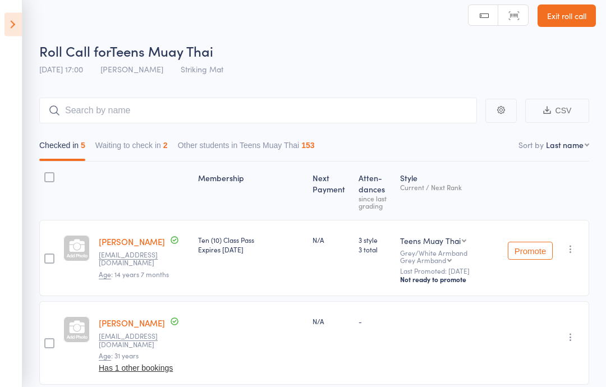
scroll to position [0, 0]
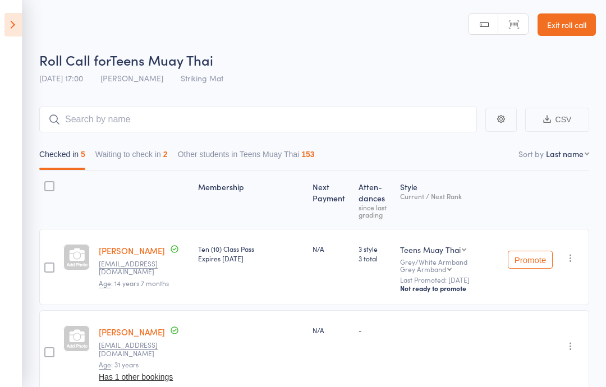
click at [16, 35] on icon at bounding box center [12, 25] width 17 height 24
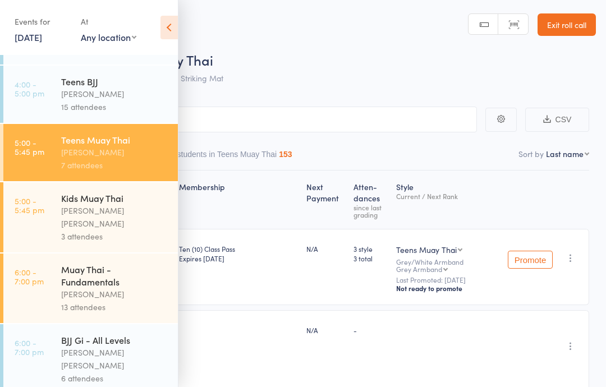
click at [142, 211] on div "[PERSON_NAME] [PERSON_NAME]" at bounding box center [114, 217] width 107 height 26
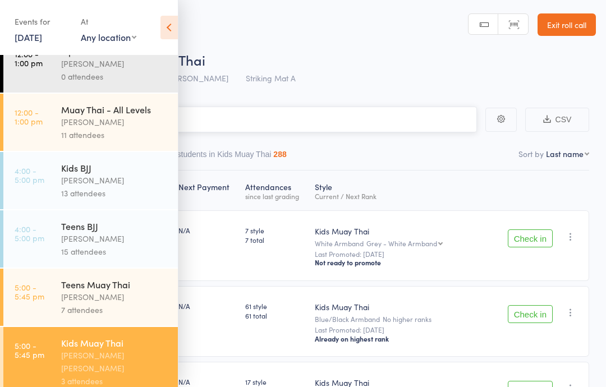
scroll to position [125, 0]
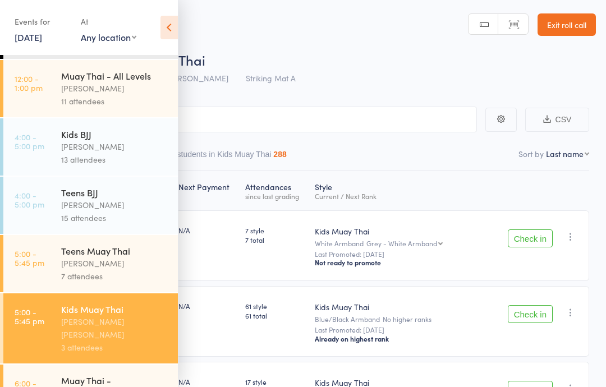
click at [261, 68] on div "Roll Call for Kids Muay Thai" at bounding box center [317, 59] width 556 height 19
click at [174, 35] on icon at bounding box center [168, 28] width 17 height 24
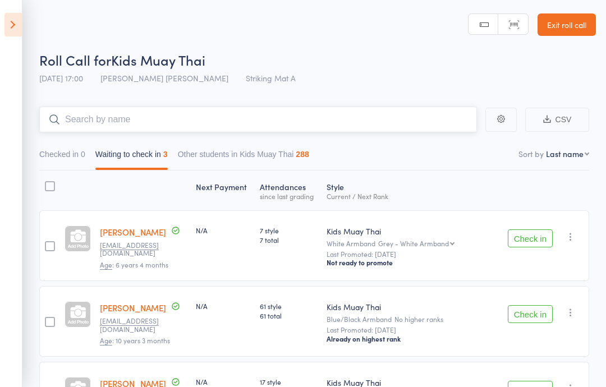
click at [145, 112] on input "search" at bounding box center [258, 120] width 438 height 26
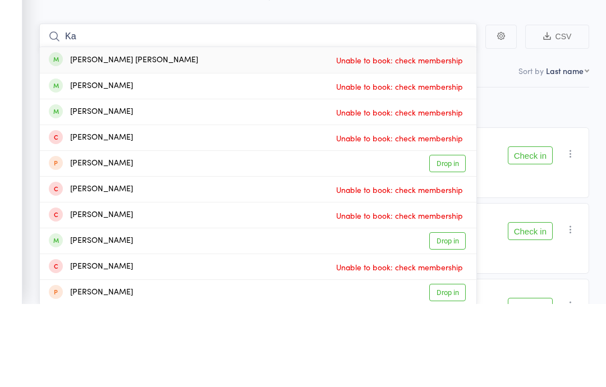
type input "K"
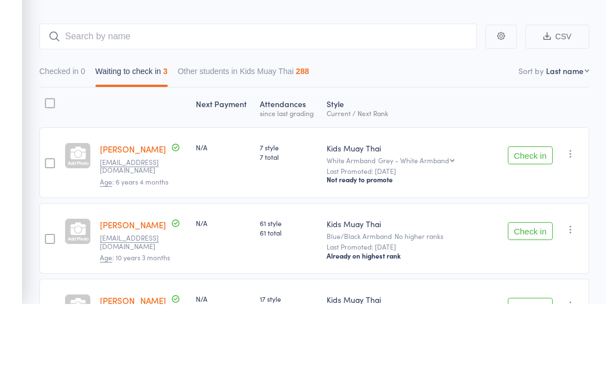
scroll to position [50, 0]
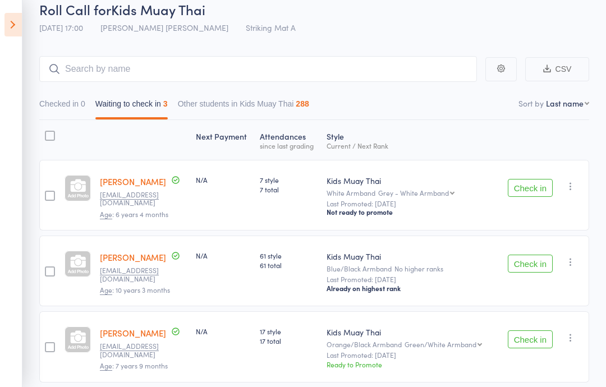
click at [16, 34] on icon at bounding box center [12, 25] width 17 height 24
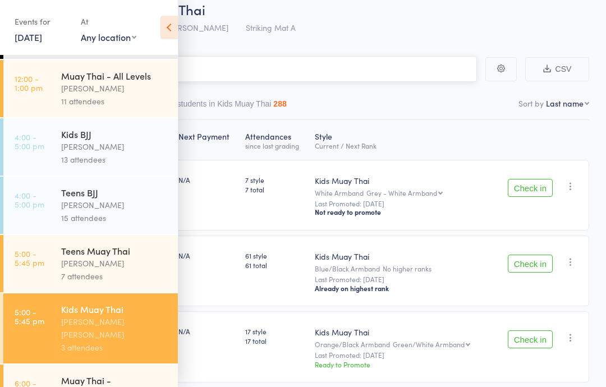
click at [330, 78] on input "search" at bounding box center [247, 69] width 460 height 26
click at [354, 63] on input "search" at bounding box center [247, 69] width 460 height 26
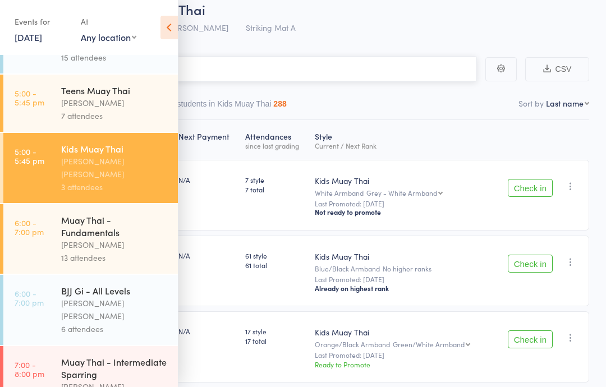
scroll to position [320, 0]
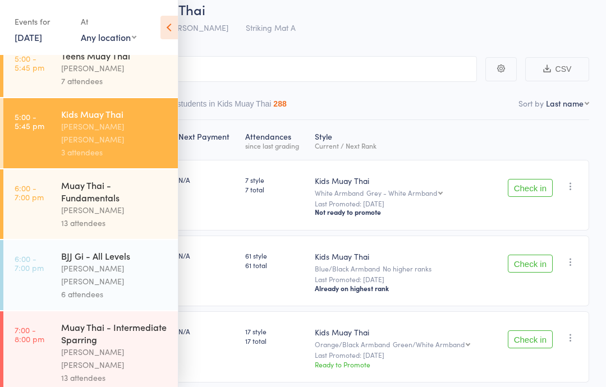
click at [107, 123] on div "[PERSON_NAME] [PERSON_NAME]" at bounding box center [114, 133] width 107 height 26
click at [355, 70] on input "search" at bounding box center [247, 69] width 460 height 26
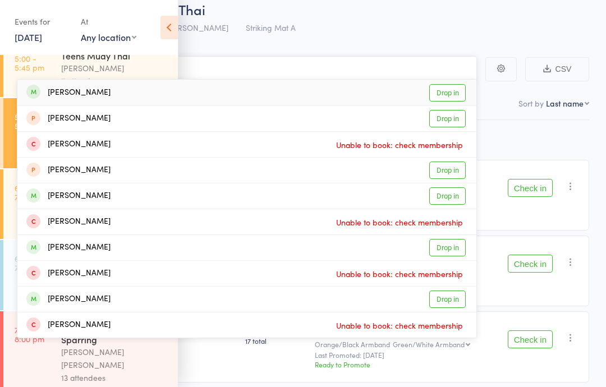
type input "Lathan"
click at [447, 93] on link "Drop in" at bounding box center [447, 92] width 36 height 17
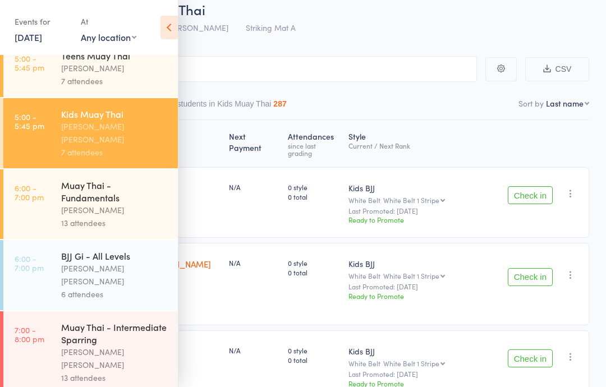
click at [230, 48] on main "CSV Checked in 2 Waiting to check in 5 Other students in Kids Muay Thai 287 Sor…" at bounding box center [303, 324] width 606 height 570
click at [45, 195] on link "6:00 - 7:00 pm Muay Thai - Fundamentals Wade Huang 13 attendees" at bounding box center [90, 204] width 174 height 70
click at [71, 217] on div "13 attendees" at bounding box center [114, 223] width 107 height 13
click at [58, 195] on link "6:00 - 7:00 pm Muay Thai - Fundamentals Wade Huang 13 attendees" at bounding box center [90, 204] width 174 height 70
click at [83, 217] on div "13 attendees" at bounding box center [114, 223] width 107 height 13
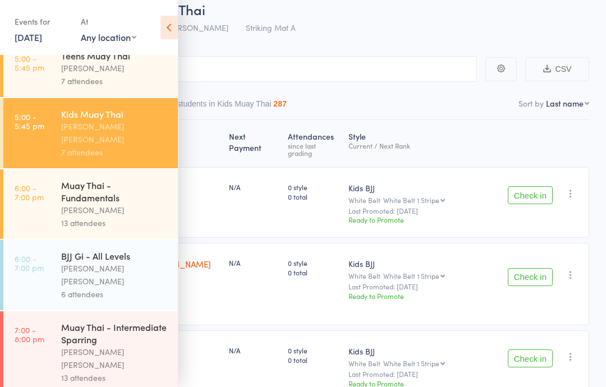
click at [84, 182] on div "Muay Thai - Fundamentals" at bounding box center [114, 191] width 107 height 25
click at [61, 204] on div "[PERSON_NAME]" at bounding box center [114, 210] width 107 height 13
click at [162, 20] on icon at bounding box center [168, 28] width 17 height 24
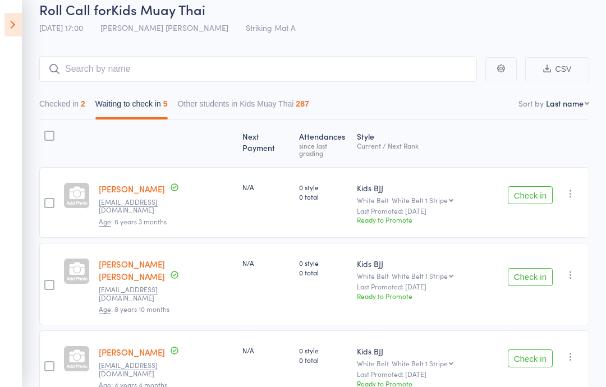
click at [21, 18] on icon at bounding box center [12, 25] width 17 height 24
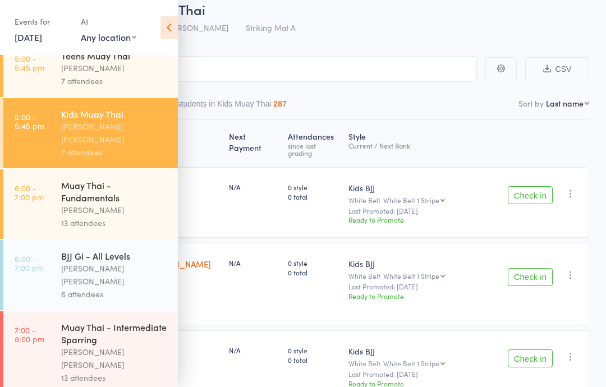
click at [92, 204] on div "[PERSON_NAME]" at bounding box center [114, 210] width 107 height 13
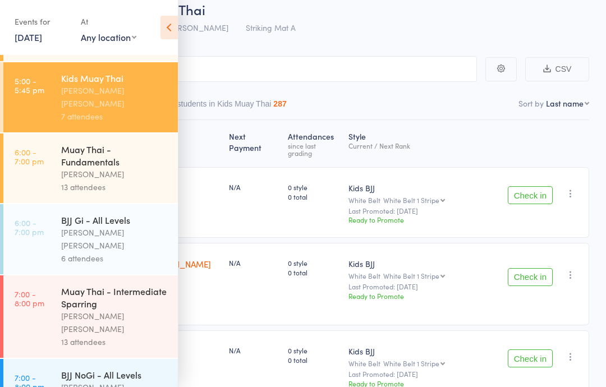
scroll to position [375, 0]
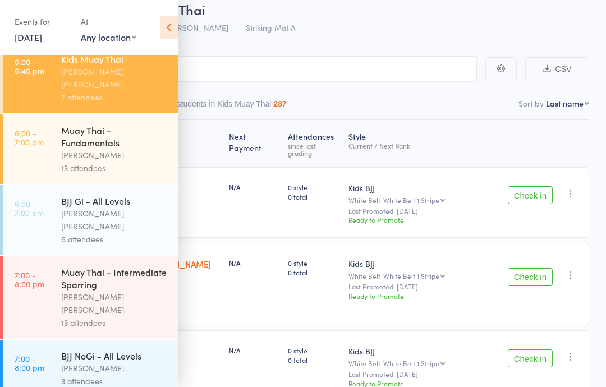
click at [69, 149] on div "[PERSON_NAME]" at bounding box center [114, 155] width 107 height 13
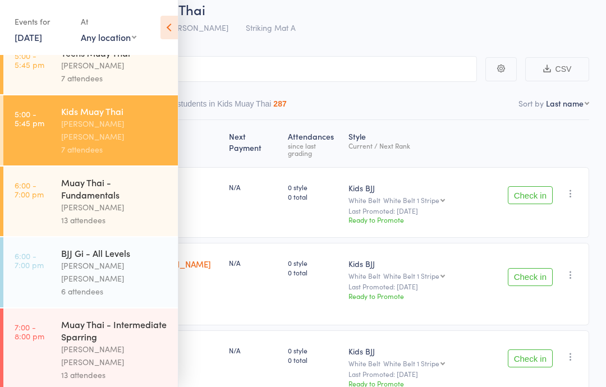
scroll to position [322, 0]
click at [86, 319] on div "Muay Thai - Intermediate Sparring" at bounding box center [114, 331] width 107 height 25
click at [55, 167] on link "6:00 - 7:00 pm Muay Thai - Fundamentals Wade Huang 13 attendees" at bounding box center [90, 202] width 174 height 70
click at [88, 214] on div "13 attendees" at bounding box center [114, 220] width 107 height 13
click at [82, 177] on div "Muay Thai - Fundamentals" at bounding box center [114, 189] width 107 height 25
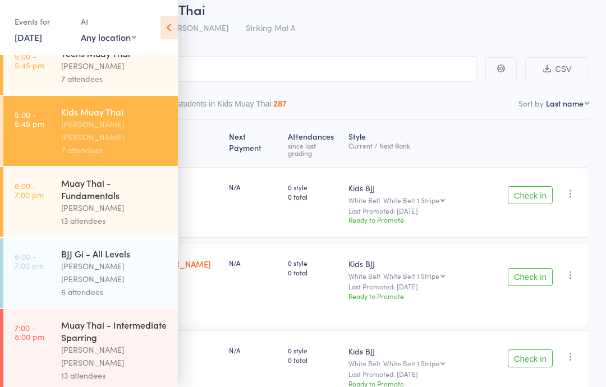
click at [68, 177] on div "Muay Thai - Fundamentals" at bounding box center [114, 189] width 107 height 25
click at [28, 323] on time "7:00 - 8:00 pm" at bounding box center [30, 332] width 30 height 18
click at [56, 205] on link "6:00 - 7:00 pm Muay Thai - Fundamentals Wade Huang 13 attendees" at bounding box center [90, 202] width 174 height 70
click at [45, 209] on link "6:00 - 7:00 pm Muay Thai - Fundamentals Wade Huang 13 attendees" at bounding box center [90, 202] width 174 height 70
click at [41, 208] on link "6:00 - 7:00 pm Muay Thai - Fundamentals Wade Huang 13 attendees" at bounding box center [90, 202] width 174 height 70
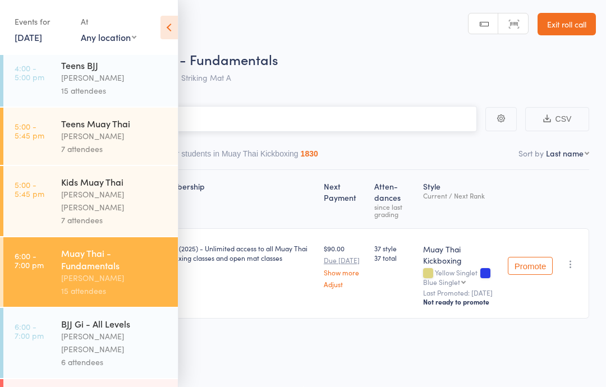
scroll to position [255, 0]
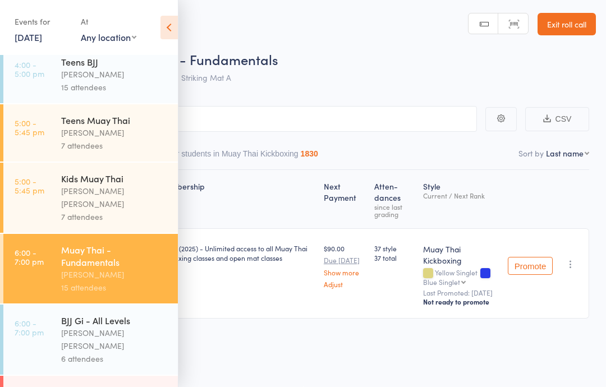
click at [44, 249] on link "6:00 - 7:00 pm Muay Thai - Fundamentals Wade Huang 15 attendees" at bounding box center [90, 269] width 174 height 70
click at [48, 243] on link "6:00 - 7:00 pm Muay Thai - Fundamentals Wade Huang 15 attendees" at bounding box center [90, 269] width 174 height 70
click at [52, 238] on link "6:00 - 7:00 pm Muay Thai - Fundamentals Wade Huang 15 attendees" at bounding box center [90, 269] width 174 height 70
click at [167, 29] on icon at bounding box center [168, 28] width 17 height 24
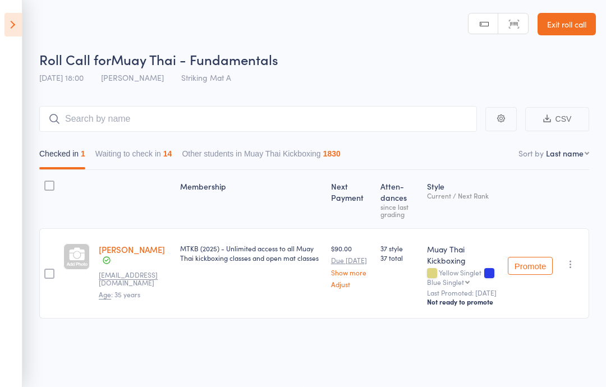
click at [171, 40] on header "Roll Call for Muay Thai - Fundamentals 13 Aug 18:00 Wade Huang Striking Mat A M…" at bounding box center [303, 44] width 606 height 90
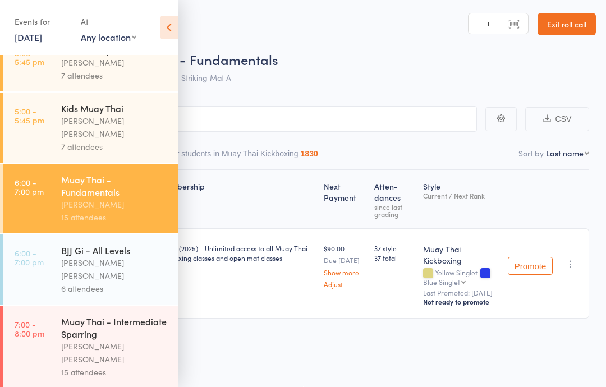
click at [127, 256] on div "[PERSON_NAME] [PERSON_NAME]" at bounding box center [114, 269] width 107 height 26
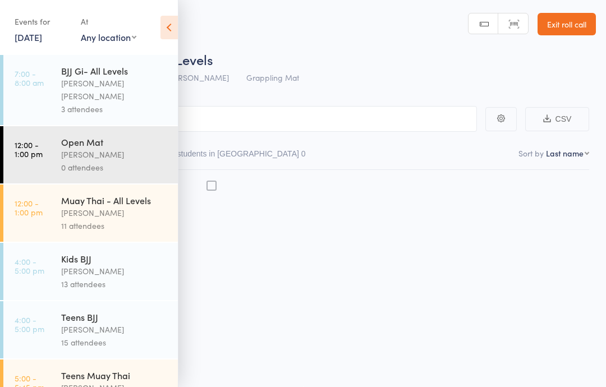
click at [134, 265] on div "[PERSON_NAME]" at bounding box center [114, 271] width 107 height 13
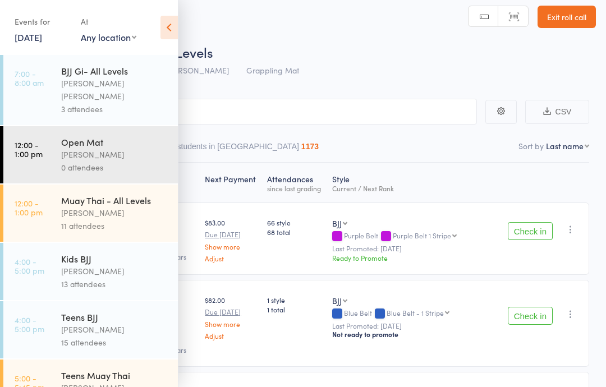
scroll to position [160, 0]
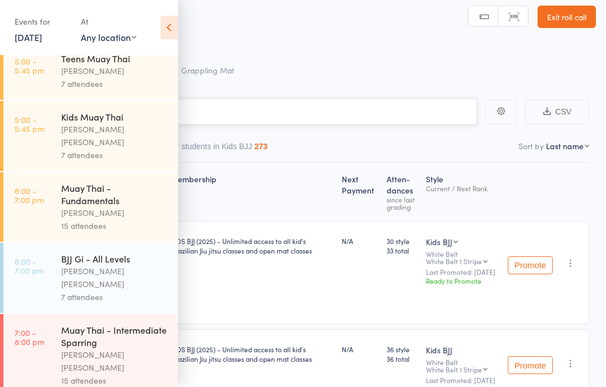
scroll to position [316, 0]
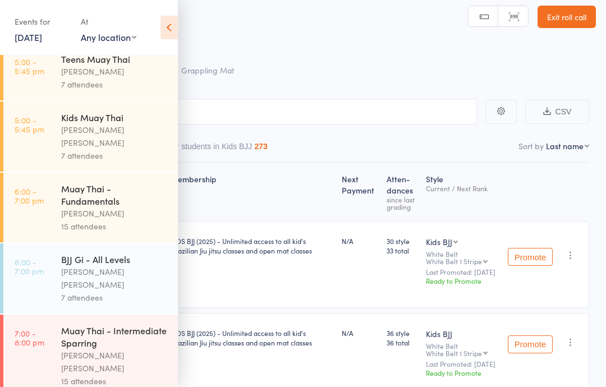
click at [103, 291] on div "7 attendees" at bounding box center [114, 297] width 107 height 13
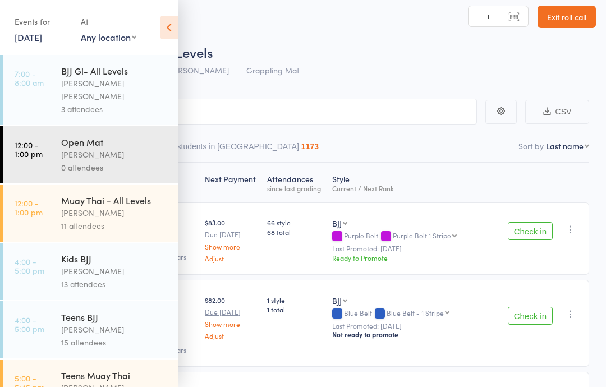
click at [158, 35] on div "Events for [DATE] [DATE] [DATE] Sun Mon Tue Wed Thu Fri Sat 31 27 28 29 30 31 0…" at bounding box center [89, 28] width 178 height 57
click at [171, 33] on icon at bounding box center [168, 28] width 17 height 24
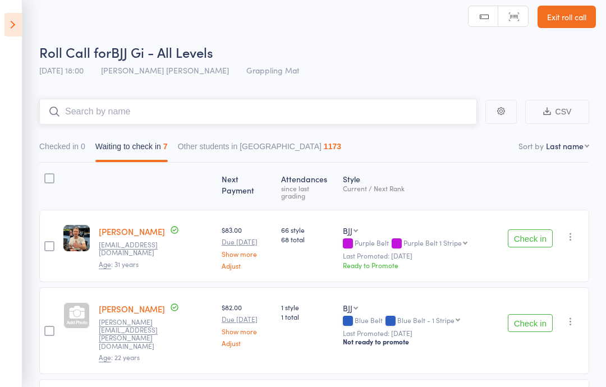
click at [67, 104] on input "search" at bounding box center [258, 112] width 438 height 26
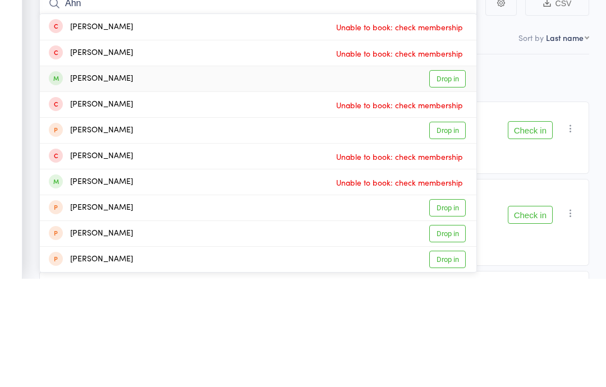
type input "Ahn"
click at [444, 178] on link "Drop in" at bounding box center [447, 186] width 36 height 17
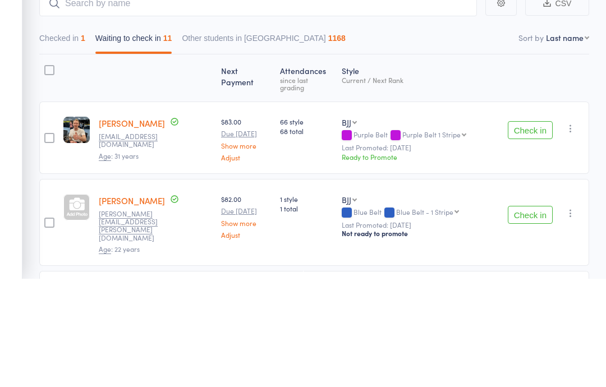
scroll to position [116, 0]
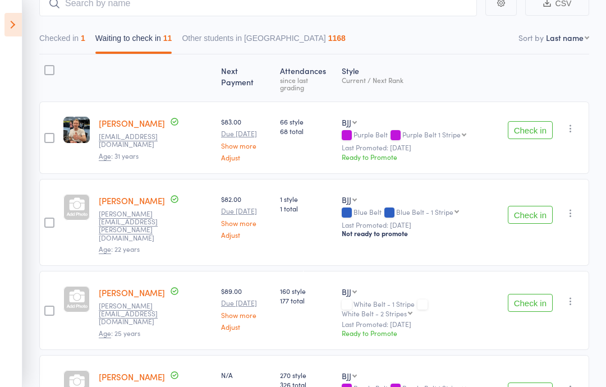
click at [20, 24] on icon at bounding box center [12, 25] width 17 height 24
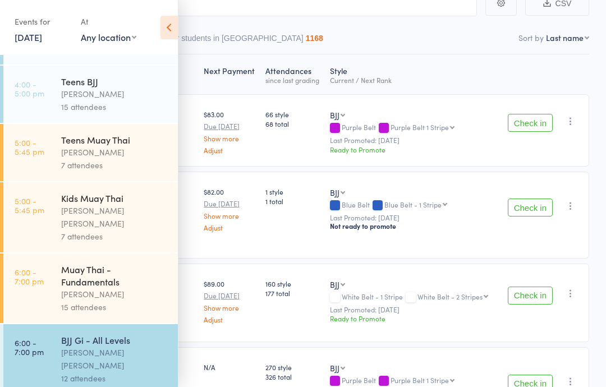
scroll to position [242, 0]
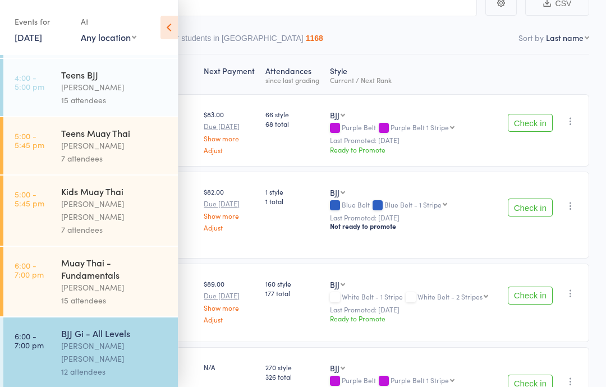
click at [51, 261] on link "6:00 - 7:00 pm Muay Thai - Fundamentals Wade Huang 15 attendees" at bounding box center [90, 282] width 174 height 70
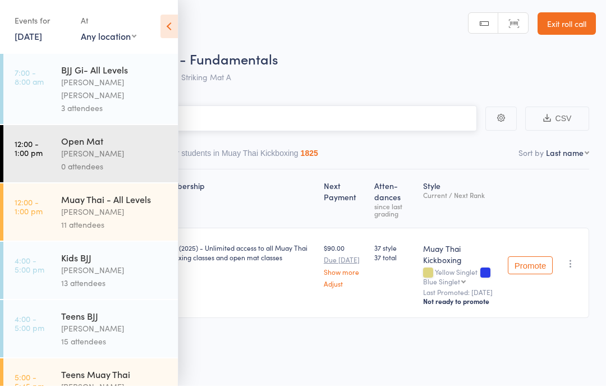
scroll to position [1, 0]
click at [389, 106] on input "search" at bounding box center [247, 119] width 460 height 26
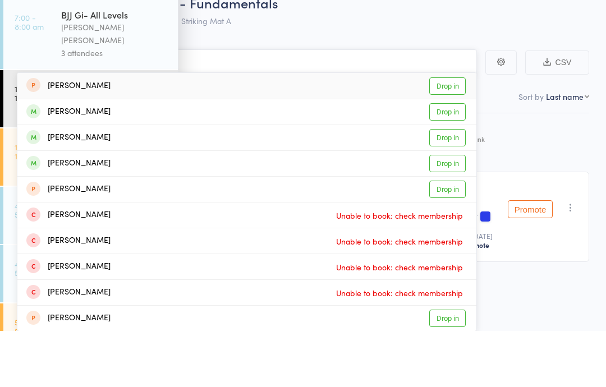
type input "Mikayla"
click at [442, 159] on link "Drop in" at bounding box center [447, 167] width 36 height 17
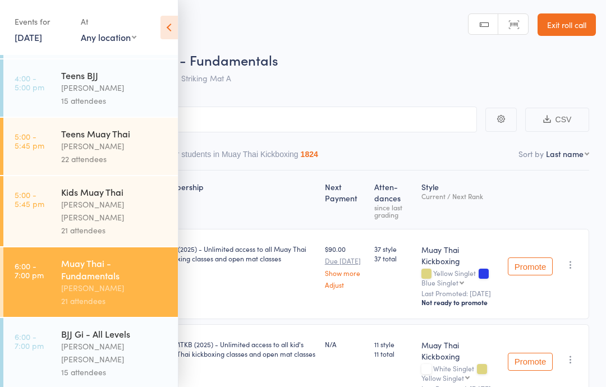
scroll to position [250, 0]
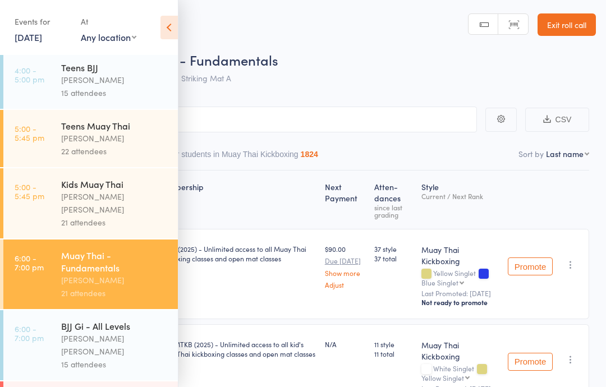
click at [82, 257] on div "Muay Thai - Fundamentals" at bounding box center [114, 261] width 107 height 25
click at [253, 132] on input "search" at bounding box center [247, 120] width 460 height 26
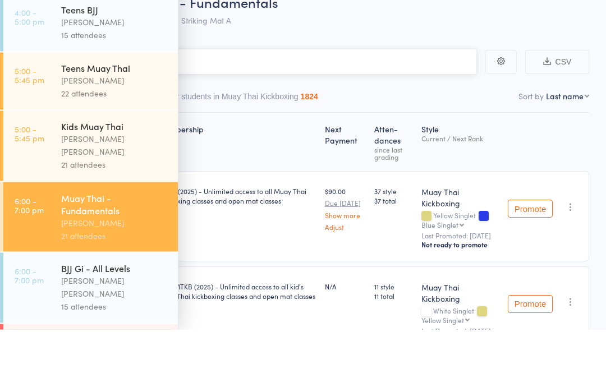
type input "Sam"
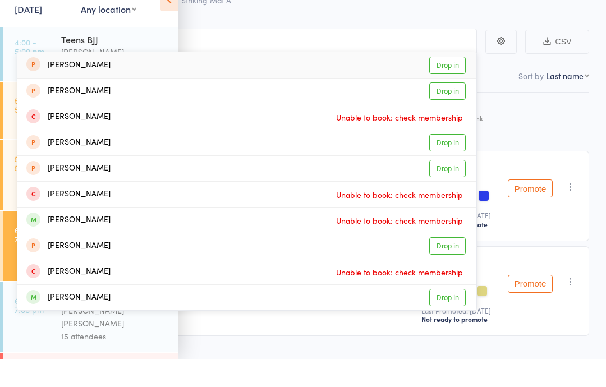
scroll to position [50, 0]
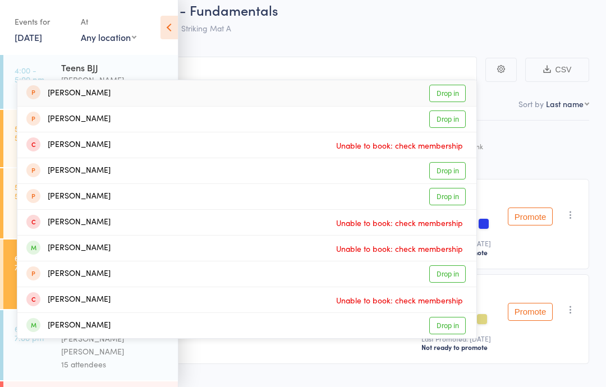
click at [243, 38] on div "Roll Call for Muay Thai - Fundamentals 13 Aug 18:00 Wade Huang Striking Mat A" at bounding box center [317, 20] width 556 height 39
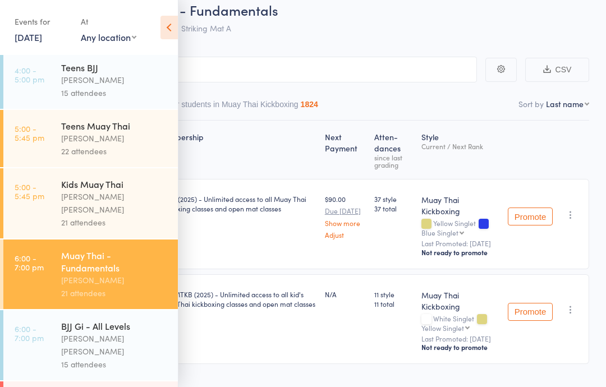
click at [102, 249] on div "Muay Thai - Fundamentals" at bounding box center [114, 261] width 107 height 25
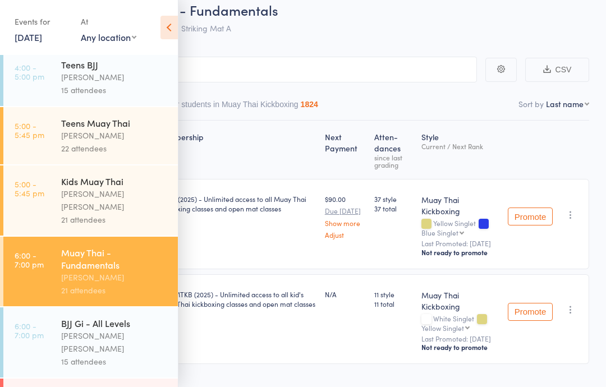
scroll to position [250, 0]
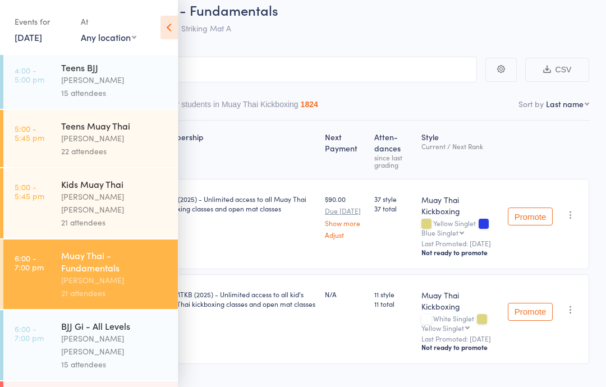
click at [169, 28] on icon at bounding box center [168, 28] width 17 height 24
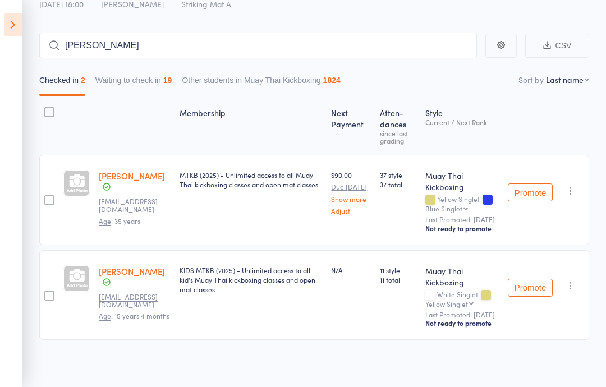
scroll to position [0, 0]
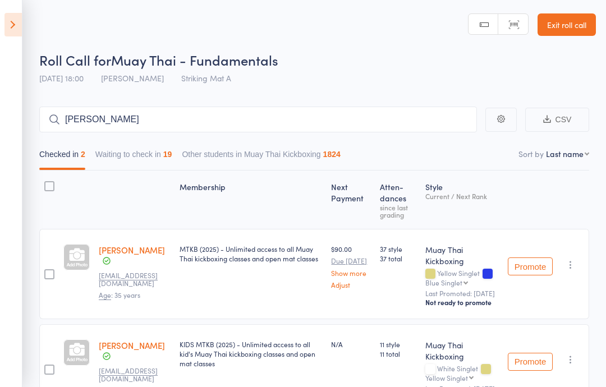
click at [10, 24] on icon at bounding box center [12, 25] width 17 height 24
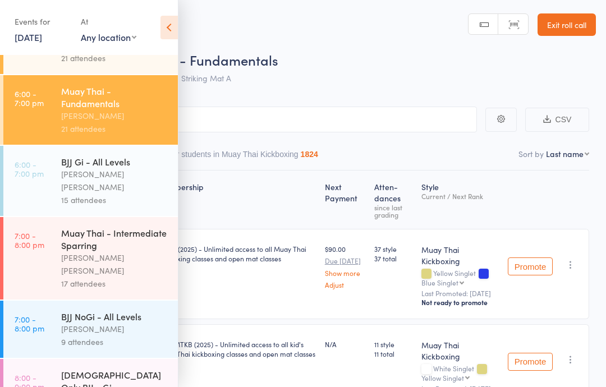
scroll to position [413, 0]
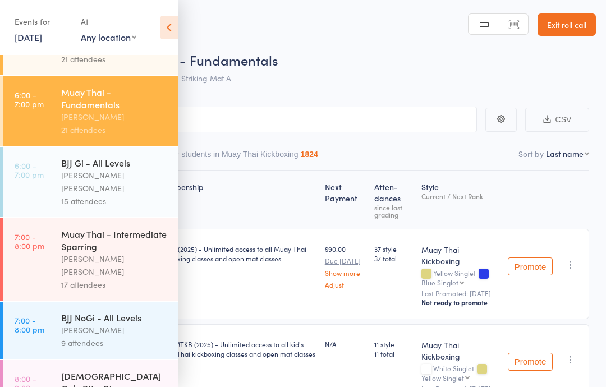
click at [132, 169] on div "[PERSON_NAME] [PERSON_NAME]" at bounding box center [114, 182] width 107 height 26
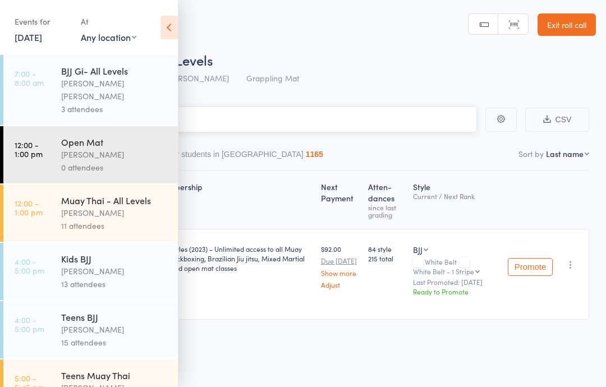
click at [385, 123] on input "search" at bounding box center [247, 120] width 460 height 26
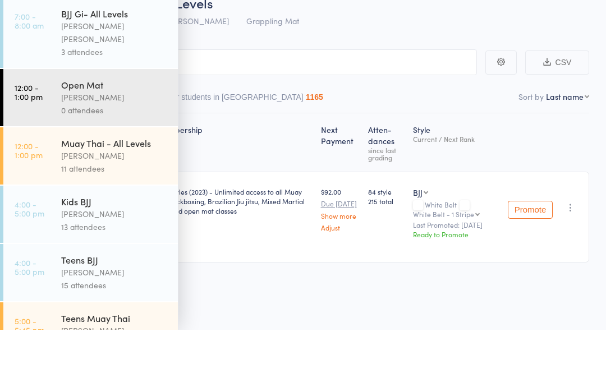
scroll to position [8, 0]
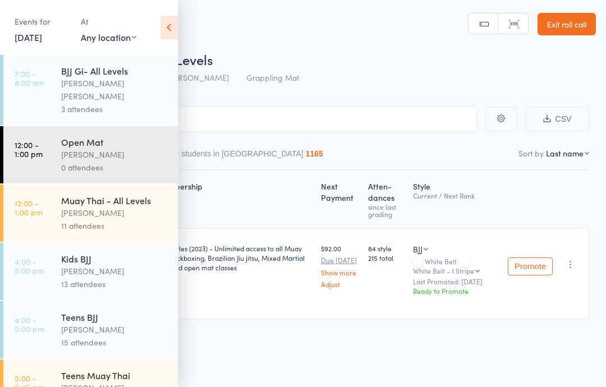
click at [169, 30] on icon at bounding box center [168, 28] width 17 height 24
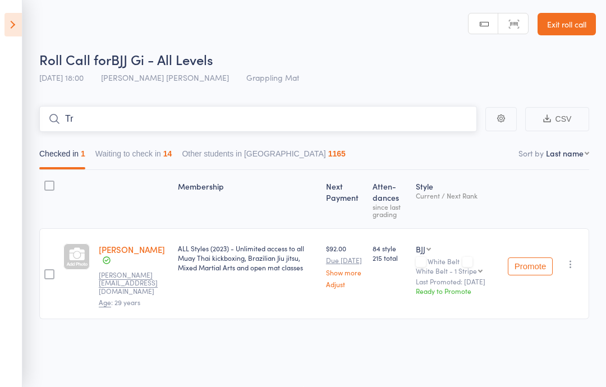
click at [208, 117] on input "Tr" at bounding box center [258, 119] width 438 height 26
click at [270, 114] on input "Tristan" at bounding box center [258, 119] width 438 height 26
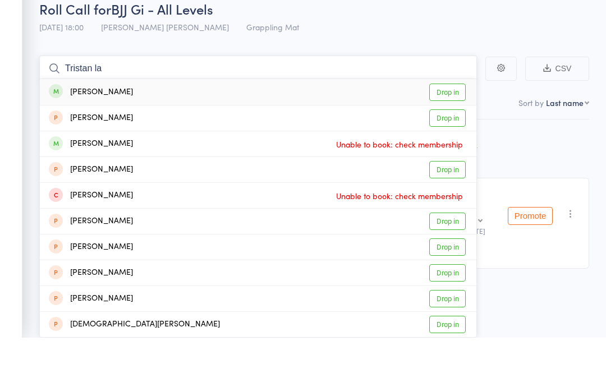
type input "Tristan la"
click at [449, 133] on link "Drop in" at bounding box center [447, 141] width 36 height 17
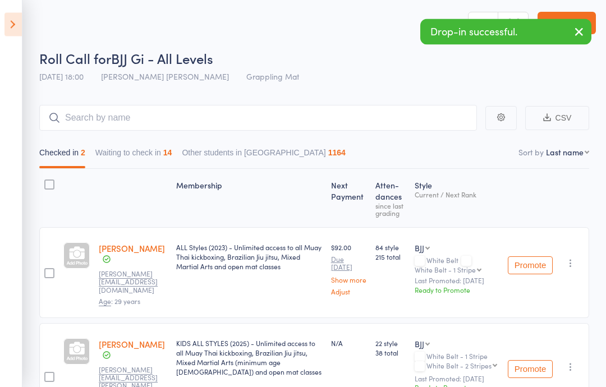
scroll to position [0, 0]
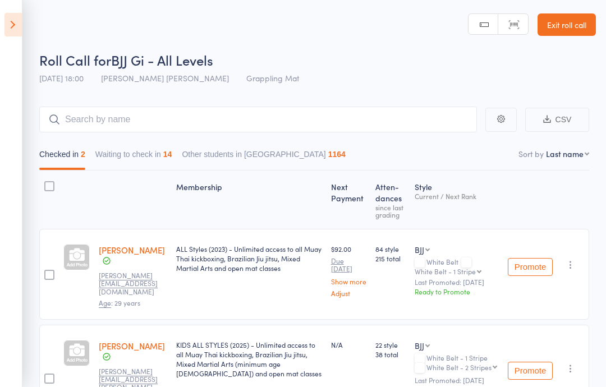
click at [12, 22] on icon at bounding box center [12, 25] width 17 height 24
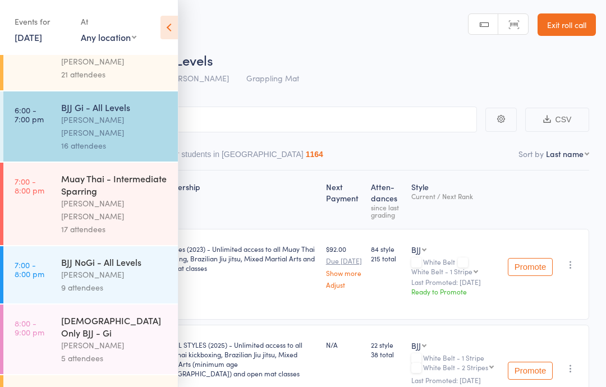
scroll to position [468, 0]
click at [145, 269] on div "[PERSON_NAME]" at bounding box center [114, 275] width 107 height 13
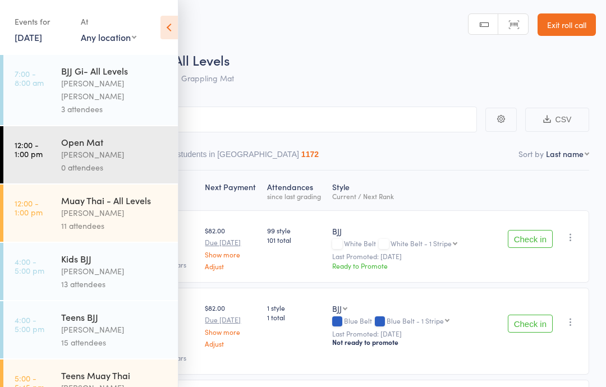
click at [170, 21] on icon at bounding box center [168, 28] width 17 height 24
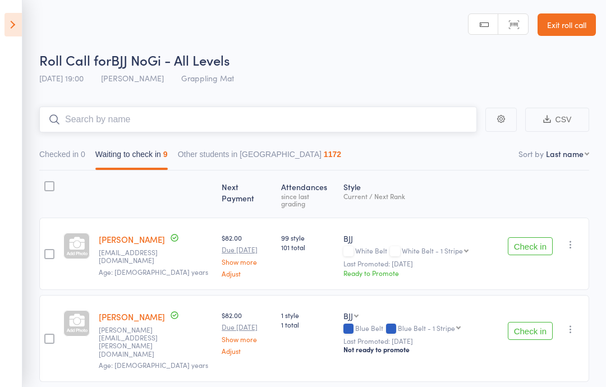
click at [262, 126] on input "search" at bounding box center [258, 120] width 438 height 26
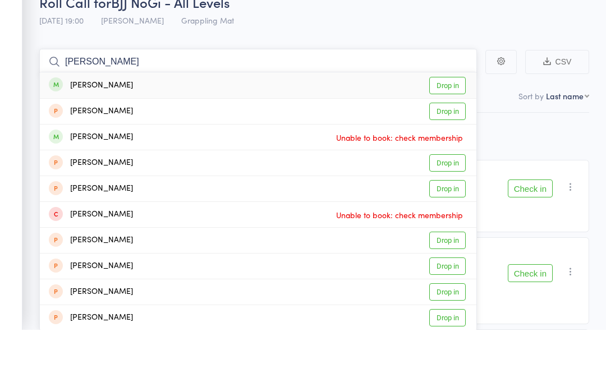
type input "Tristan"
click at [454, 135] on link "Drop in" at bounding box center [447, 143] width 36 height 17
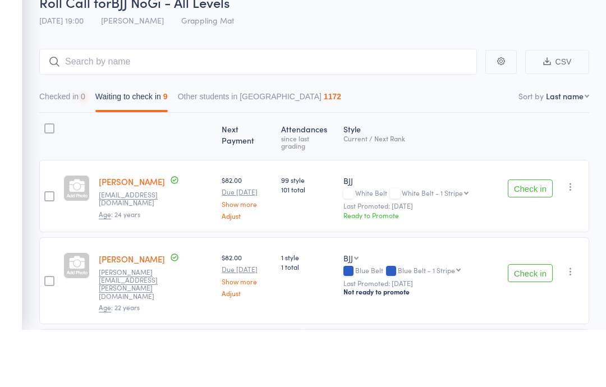
scroll to position [58, 0]
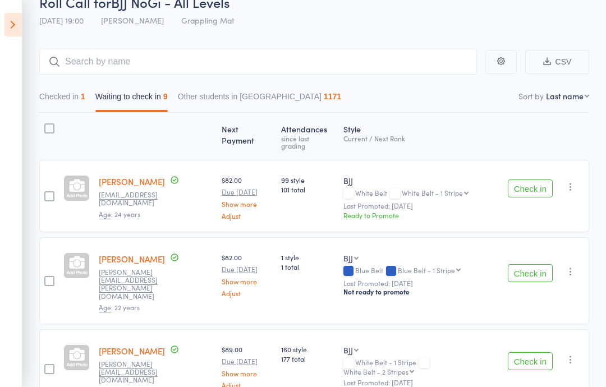
click at [7, 30] on icon at bounding box center [12, 25] width 17 height 24
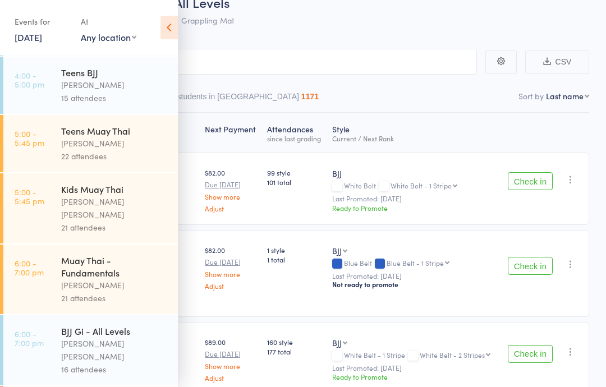
scroll to position [257, 0]
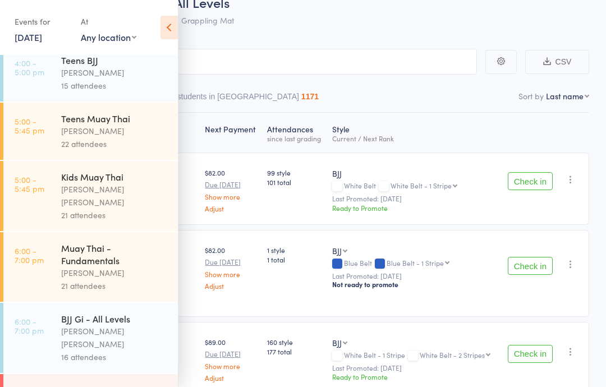
click at [54, 243] on link "6:00 - 7:00 pm Muay Thai - Fundamentals Wade Huang 21 attendees" at bounding box center [90, 267] width 174 height 70
click at [68, 249] on div "Muay Thai - Fundamentals" at bounding box center [114, 254] width 107 height 25
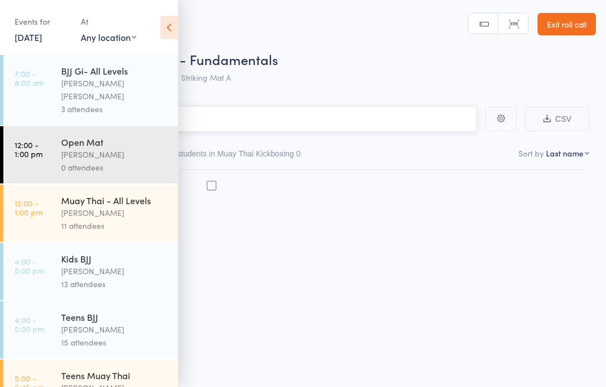
scroll to position [8, 0]
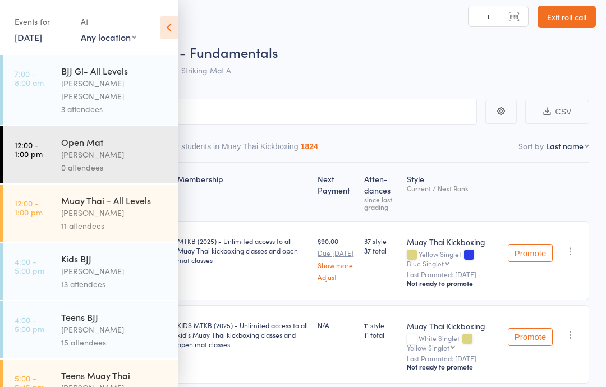
click at [168, 27] on icon at bounding box center [168, 28] width 17 height 24
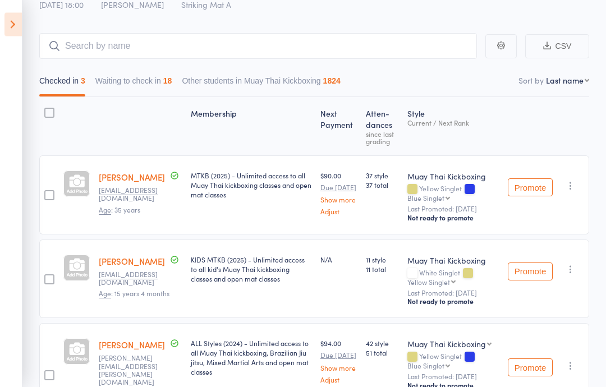
scroll to position [73, 0]
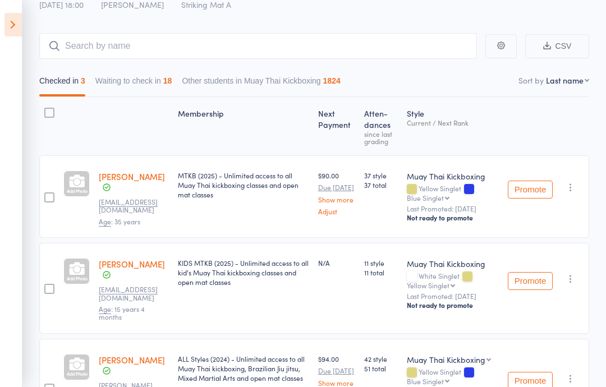
click at [135, 92] on button "Waiting to check in 18" at bounding box center [133, 84] width 77 height 26
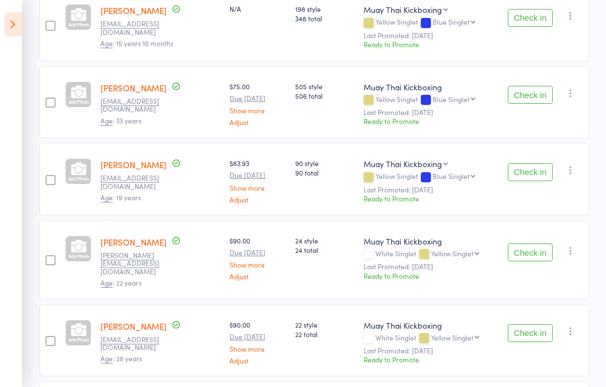
scroll to position [1076, 0]
click at [523, 251] on button "Check in" at bounding box center [530, 252] width 45 height 18
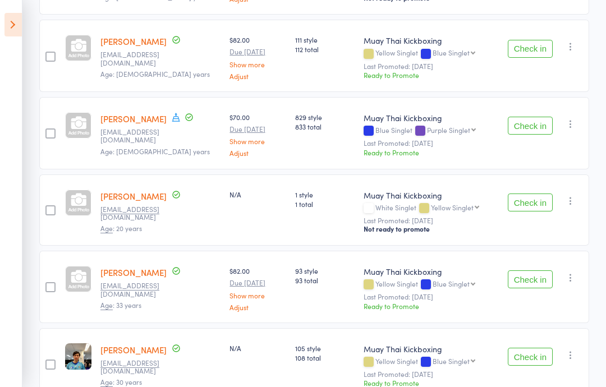
scroll to position [661, 0]
click at [51, 208] on div at bounding box center [50, 210] width 10 height 10
click at [48, 206] on input "checkbox" at bounding box center [48, 206] width 0 height 0
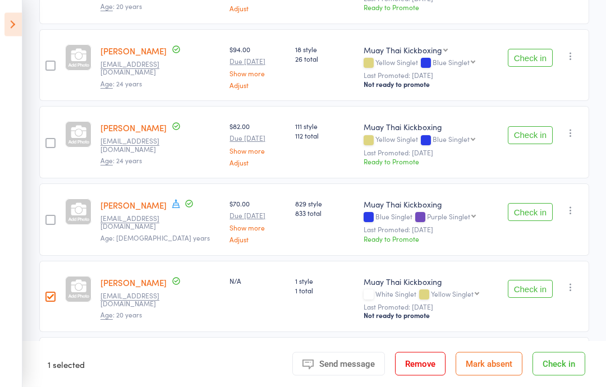
scroll to position [577, 0]
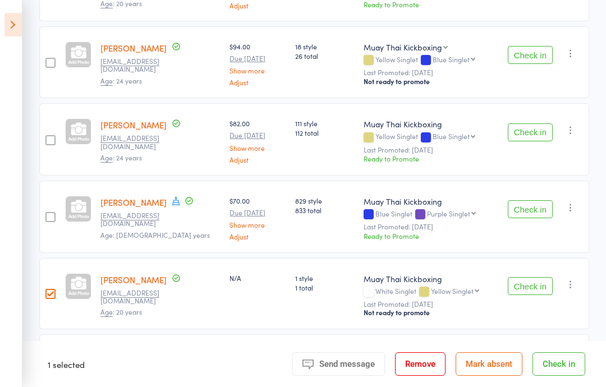
click at [521, 277] on button "Check in" at bounding box center [530, 286] width 45 height 18
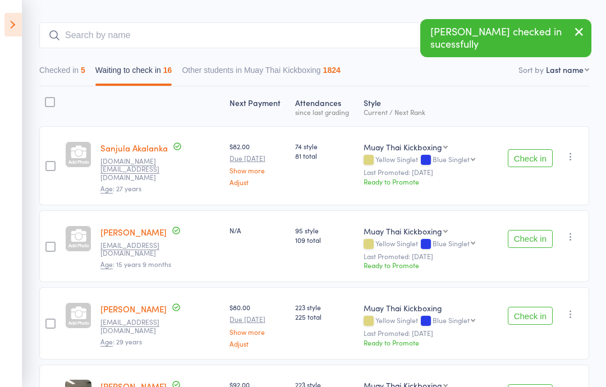
scroll to position [0, 0]
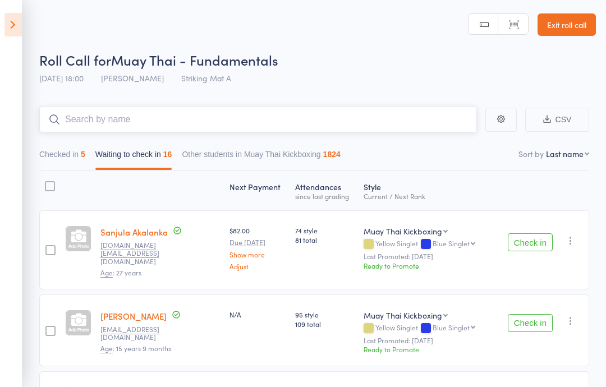
click at [102, 128] on input "search" at bounding box center [258, 120] width 438 height 26
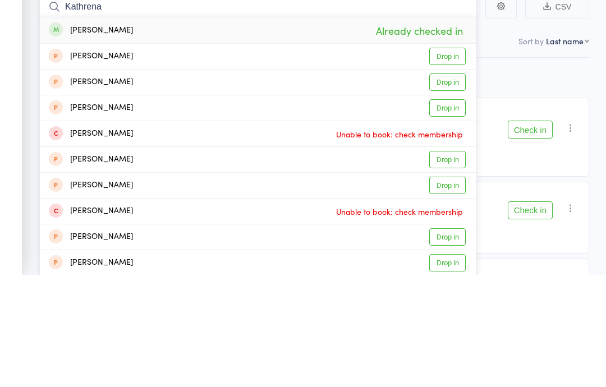
type input "Kathrena"
click at [191, 130] on div "Kathrena Khaw Already checked in" at bounding box center [258, 143] width 436 height 26
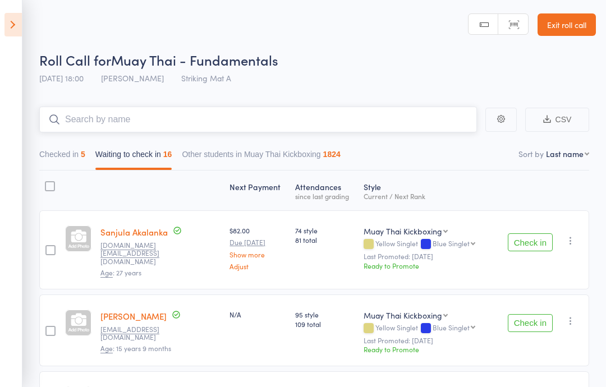
click at [82, 131] on input "search" at bounding box center [258, 120] width 438 height 26
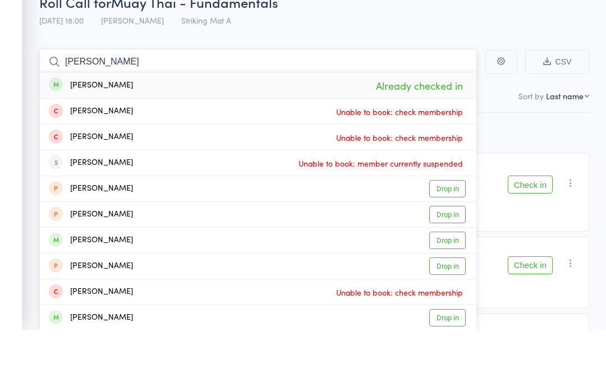
type input "Kathrena khaw"
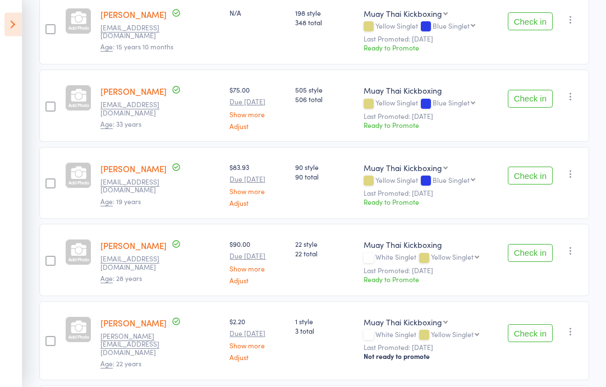
scroll to position [997, 0]
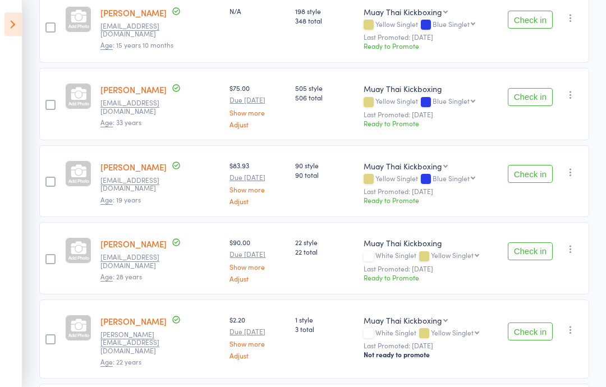
click at [17, 27] on icon at bounding box center [12, 25] width 17 height 24
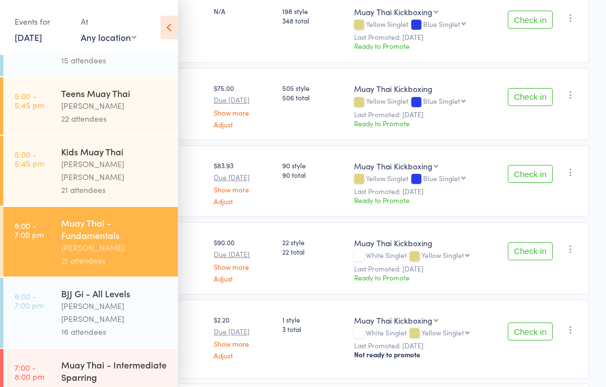
scroll to position [281, 0]
click at [127, 255] on div "21 attendees" at bounding box center [114, 261] width 107 height 13
click at [125, 242] on div "[PERSON_NAME]" at bounding box center [114, 248] width 107 height 13
click at [126, 255] on div "21 attendees" at bounding box center [114, 261] width 107 height 13
click at [130, 242] on div "[PERSON_NAME]" at bounding box center [114, 248] width 107 height 13
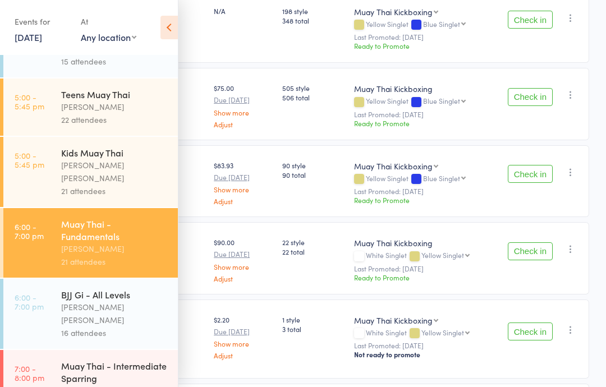
click at [131, 242] on div "[PERSON_NAME]" at bounding box center [114, 248] width 107 height 13
click at [140, 242] on div "[PERSON_NAME]" at bounding box center [114, 248] width 107 height 13
click at [108, 252] on div "Muay Thai - Fundamentals Wade Huang 21 attendees" at bounding box center [119, 243] width 117 height 70
click at [104, 255] on div "21 attendees" at bounding box center [114, 261] width 107 height 13
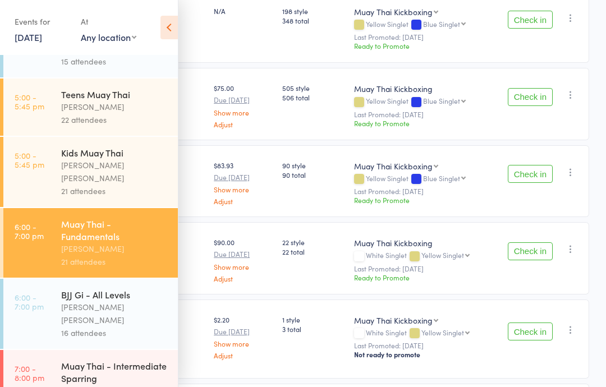
click at [102, 255] on div "21 attendees" at bounding box center [114, 261] width 107 height 13
click at [98, 253] on div "Muay Thai - Fundamentals Wade Huang 21 attendees" at bounding box center [119, 243] width 117 height 70
click at [97, 255] on div "21 attendees" at bounding box center [114, 261] width 107 height 13
click at [99, 279] on div "BJJ Gi - All Levels Billy Sam 16 attendees" at bounding box center [119, 314] width 117 height 70
click at [122, 259] on div "Muay Thai - Fundamentals Wade Huang 21 attendees" at bounding box center [119, 243] width 117 height 70
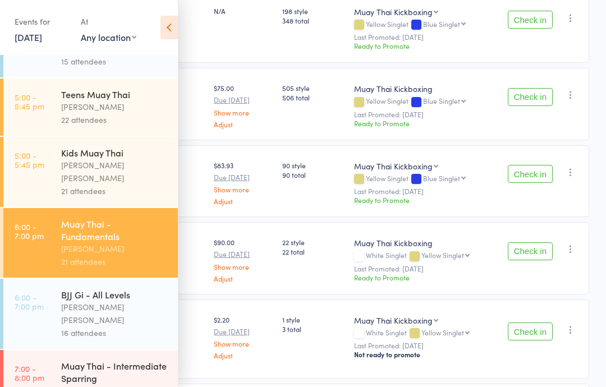
click at [144, 255] on div "21 attendees" at bounding box center [114, 261] width 107 height 13
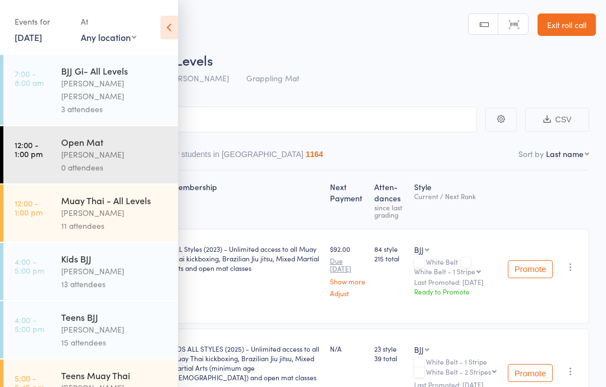
click at [388, 145] on nav "Checked in 3 Waiting to check in 13 Other students in BJJ 1164" at bounding box center [303, 157] width 582 height 26
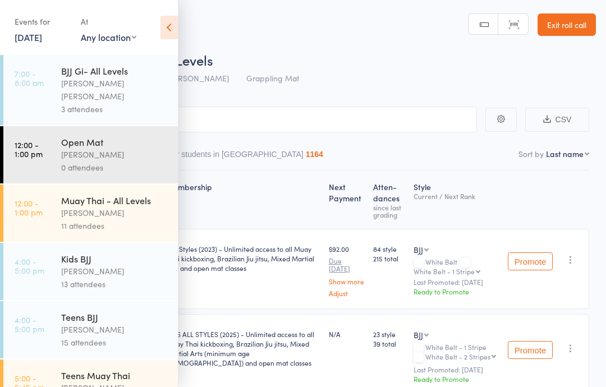
click at [173, 46] on div "Events for 13 Aug, 2025 13 Aug, 2025 August 2025 Sun Mon Tue Wed Thu Fri Sat 31…" at bounding box center [89, 28] width 178 height 57
click at [173, 30] on icon at bounding box center [168, 28] width 17 height 24
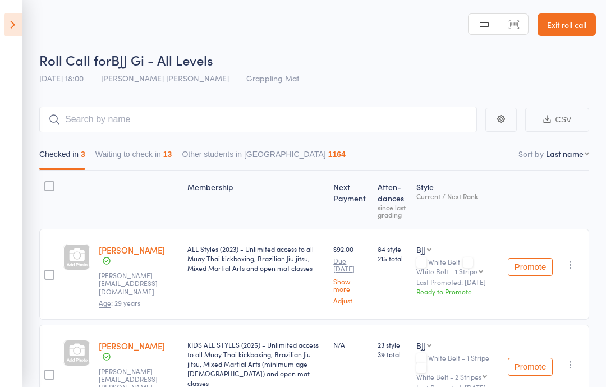
click at [15, 24] on icon at bounding box center [12, 25] width 17 height 24
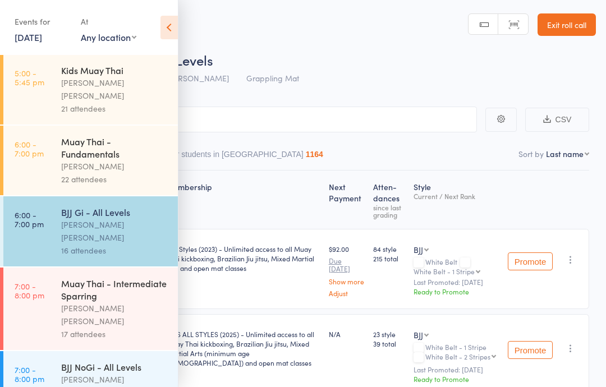
scroll to position [395, 0]
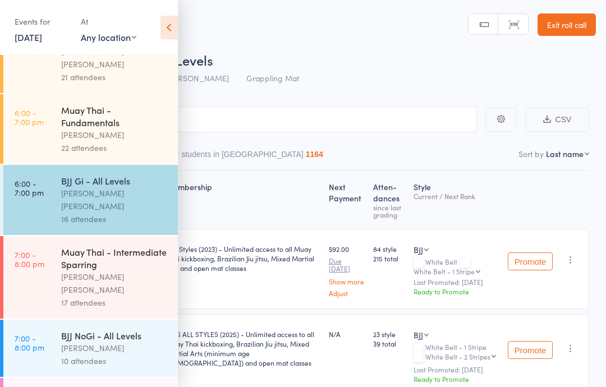
click at [132, 141] on div "22 attendees" at bounding box center [114, 147] width 107 height 13
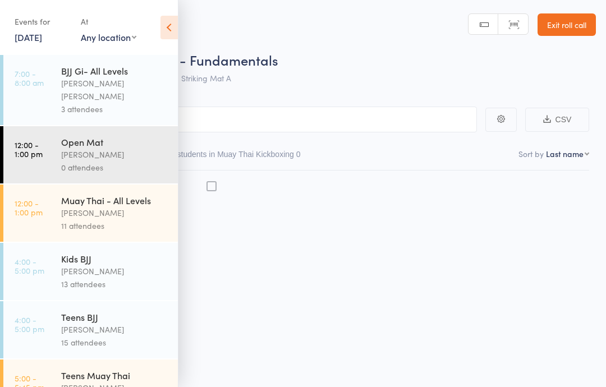
click at [98, 113] on div "BJJ Gi- All Levels Billy Sam 3 attendees" at bounding box center [119, 90] width 117 height 70
click at [91, 136] on div "Open Mat" at bounding box center [114, 142] width 107 height 12
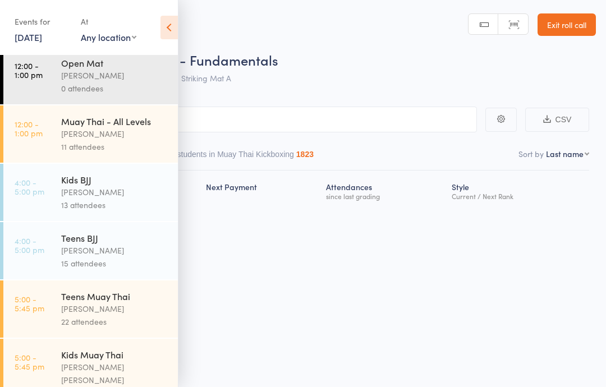
scroll to position [104, 0]
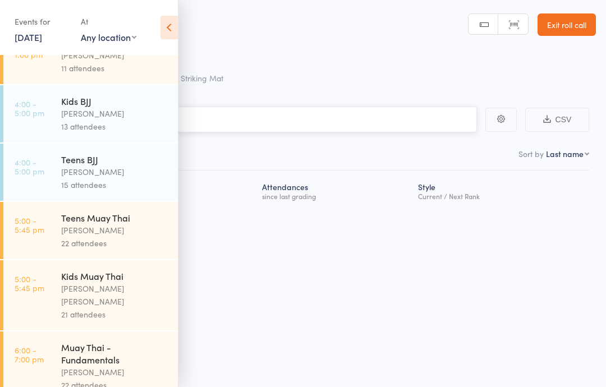
scroll to position [170, 0]
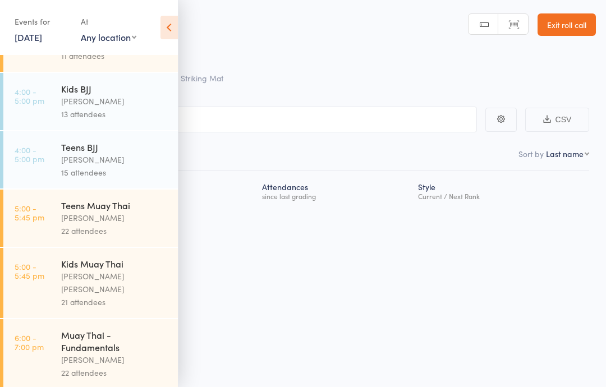
click at [76, 330] on div "Muay Thai - Fundamentals" at bounding box center [114, 341] width 107 height 25
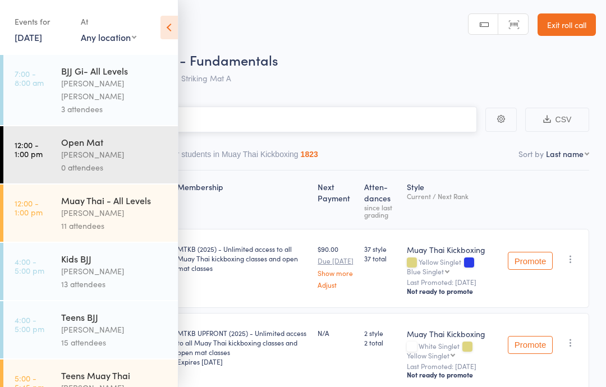
click at [419, 123] on input "search" at bounding box center [247, 120] width 460 height 26
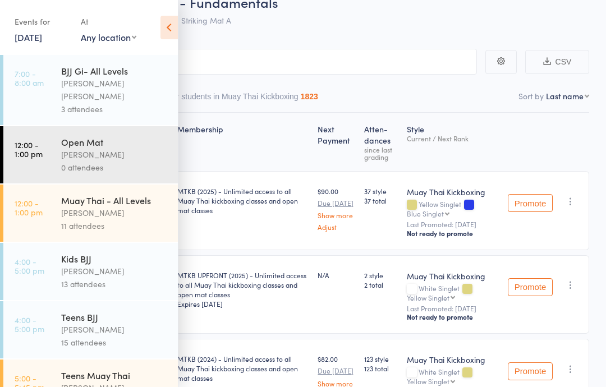
click at [176, 30] on icon at bounding box center [168, 28] width 17 height 24
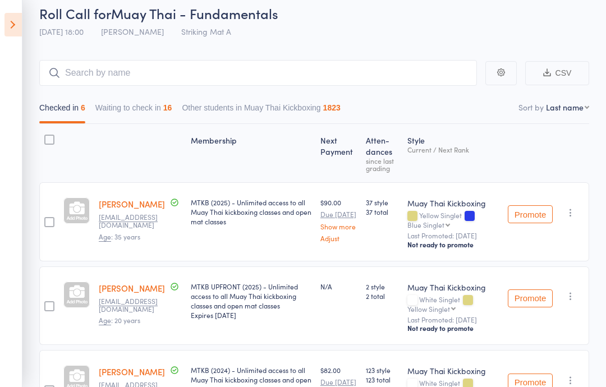
scroll to position [44, 0]
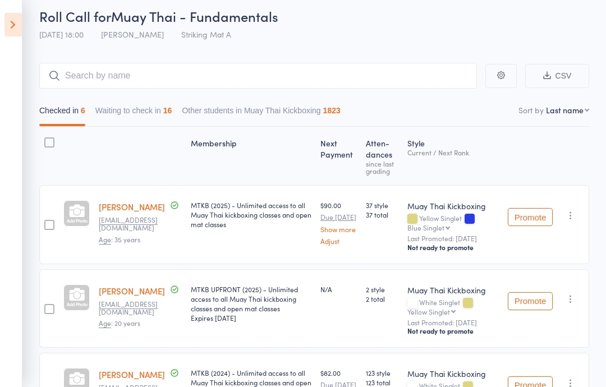
click at [172, 111] on div "16" at bounding box center [167, 110] width 9 height 9
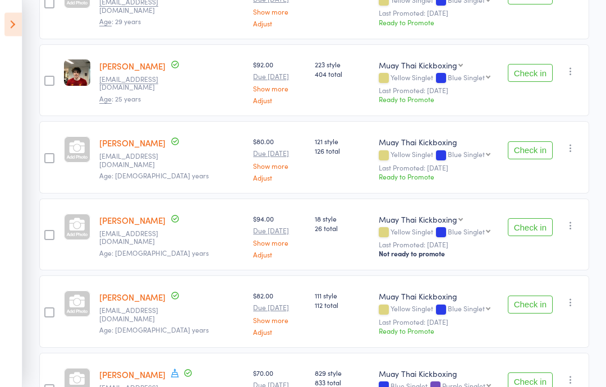
scroll to position [403, 0]
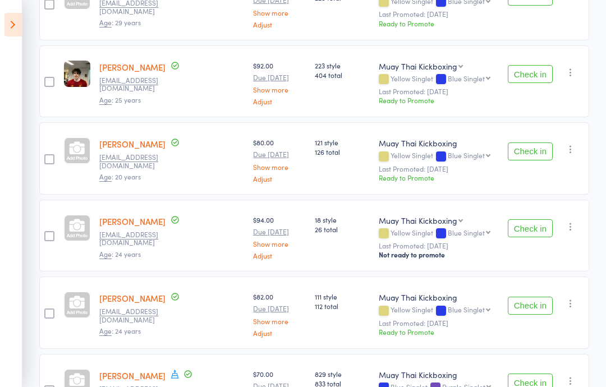
click at [47, 154] on div at bounding box center [49, 159] width 10 height 10
click at [47, 156] on input "checkbox" at bounding box center [47, 156] width 0 height 0
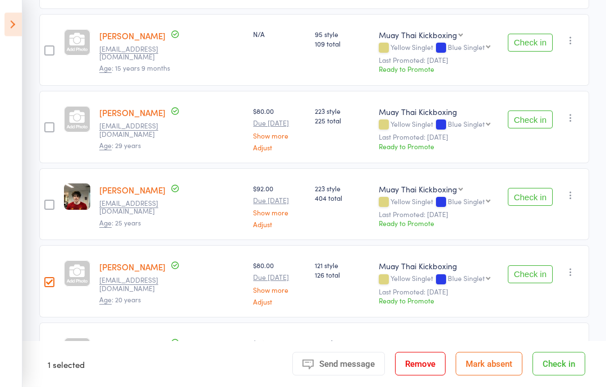
scroll to position [279, 0]
click at [568, 374] on button "Check in" at bounding box center [558, 364] width 53 height 24
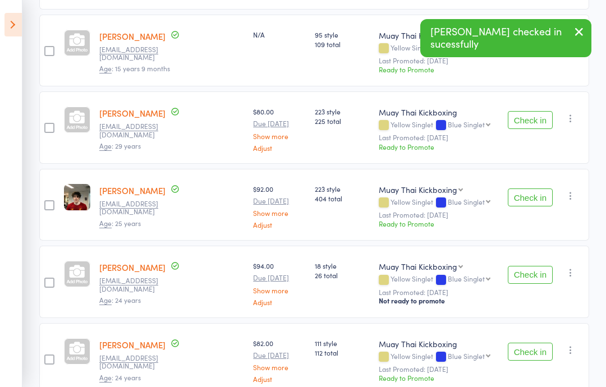
click at [10, 34] on icon at bounding box center [12, 25] width 17 height 24
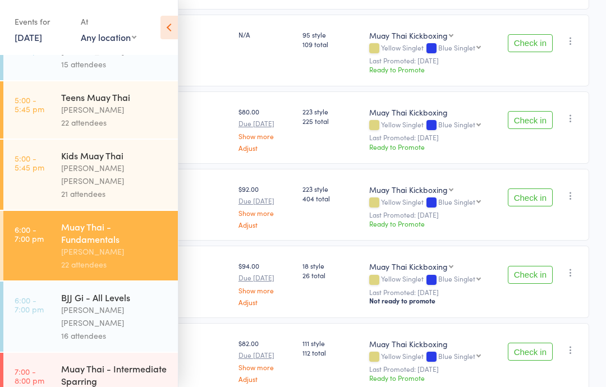
scroll to position [288, 0]
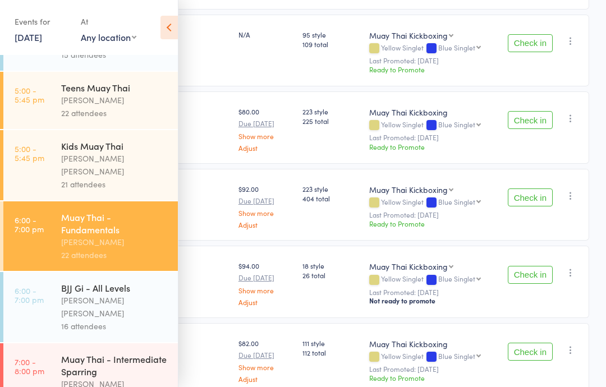
click at [134, 378] on div "[PERSON_NAME] [PERSON_NAME]" at bounding box center [114, 391] width 107 height 26
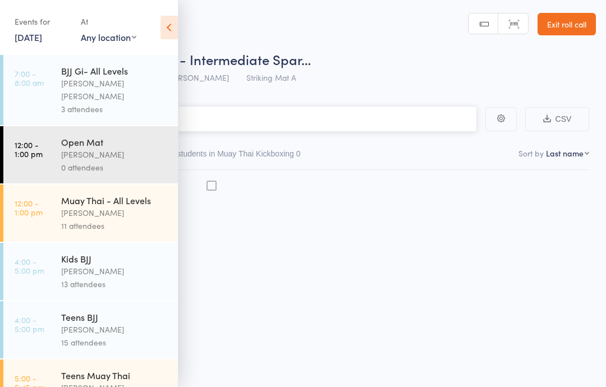
scroll to position [8, 0]
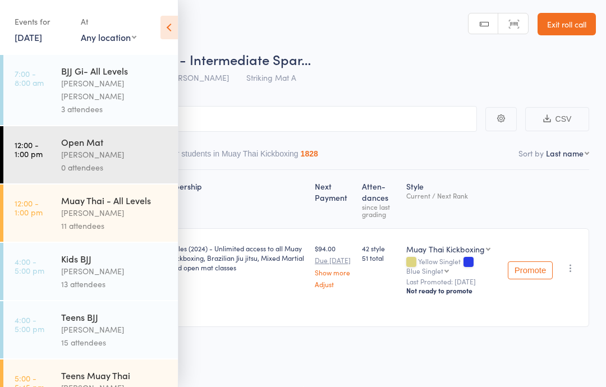
click at [568, 25] on link "Exit roll call" at bounding box center [566, 24] width 58 height 22
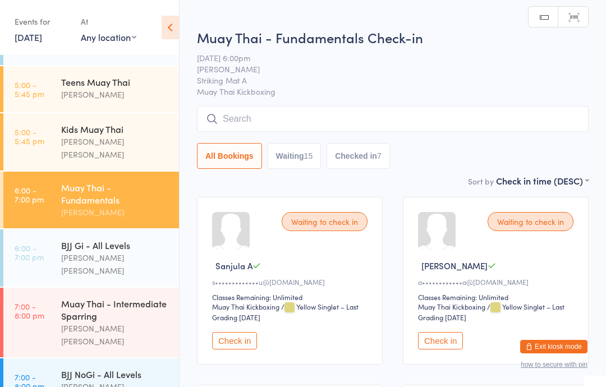
scroll to position [256, 0]
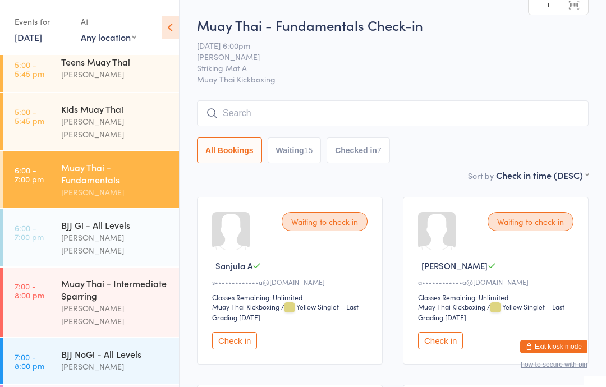
click at [132, 277] on div "Muay Thai - Intermediate Sparring" at bounding box center [115, 289] width 108 height 25
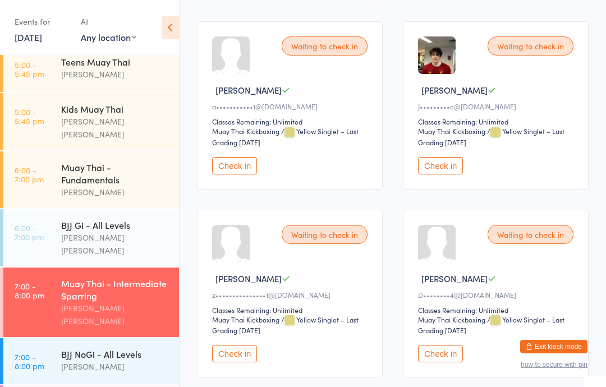
scroll to position [558, 0]
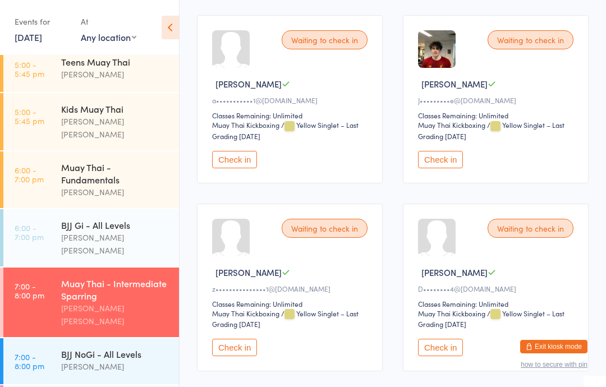
click at [244, 356] on button "Check in" at bounding box center [234, 347] width 45 height 17
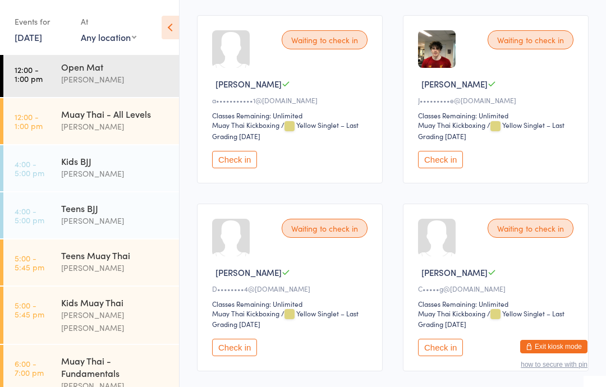
scroll to position [67, 0]
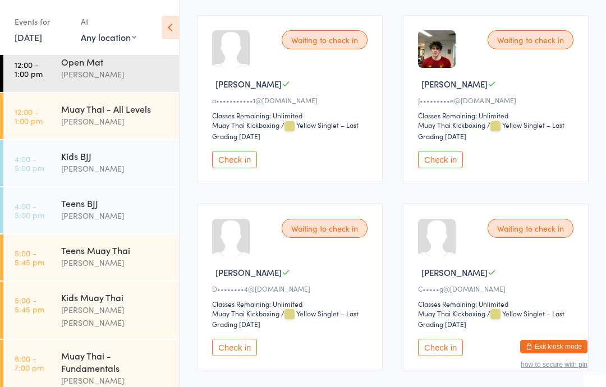
click at [71, 349] on div "Muay Thai - Fundamentals" at bounding box center [115, 361] width 108 height 25
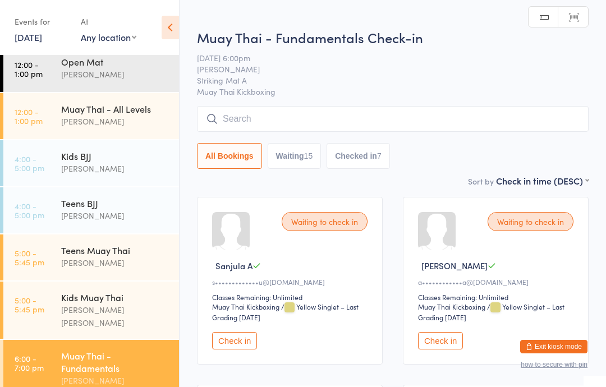
click at [282, 122] on input "search" at bounding box center [393, 119] width 392 height 26
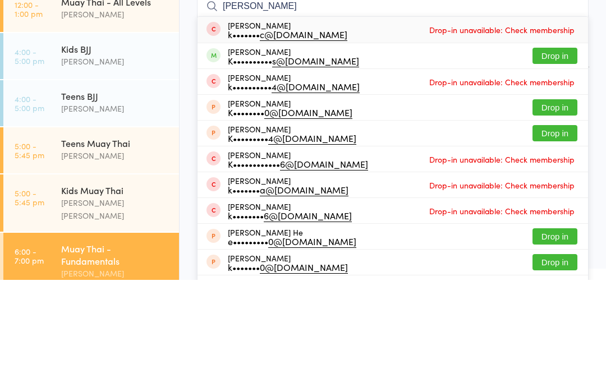
type input "[PERSON_NAME]"
click at [551, 155] on button "Drop in" at bounding box center [554, 163] width 45 height 16
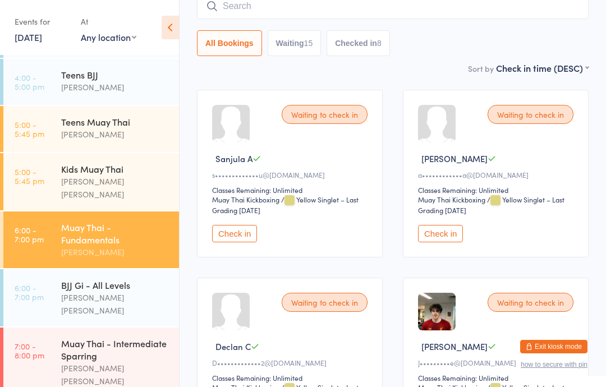
scroll to position [200, 0]
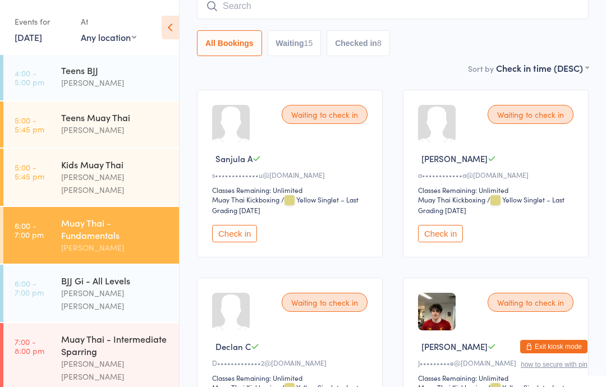
click at [125, 274] on div "BJJ Gi - All Levels" at bounding box center [115, 280] width 108 height 12
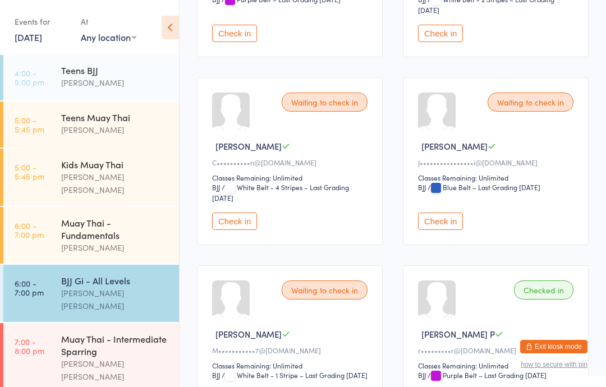
scroll to position [1022, 0]
click at [238, 229] on button "Check in" at bounding box center [234, 220] width 45 height 17
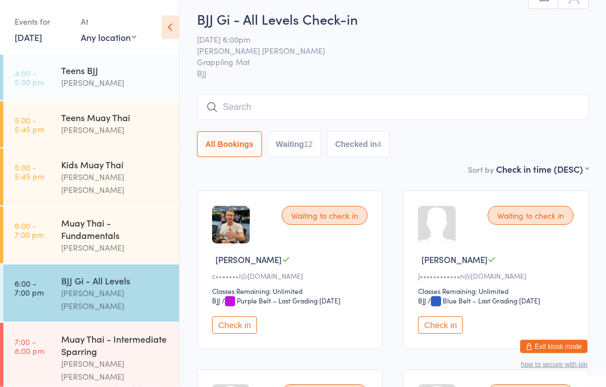
scroll to position [0, 0]
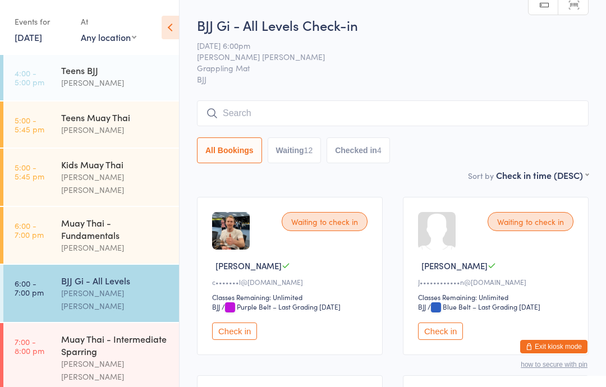
click at [260, 125] on input "search" at bounding box center [393, 113] width 392 height 26
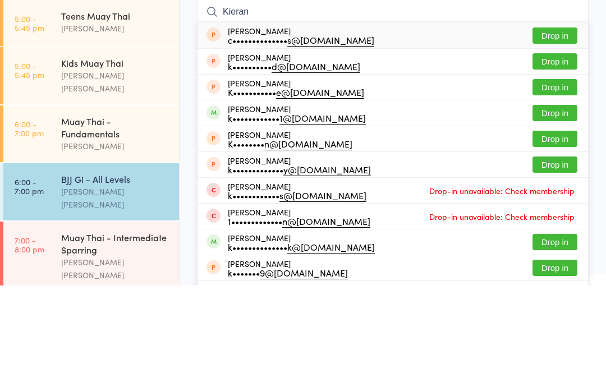
type input "Kieran"
click at [541, 206] on button "Drop in" at bounding box center [554, 214] width 45 height 16
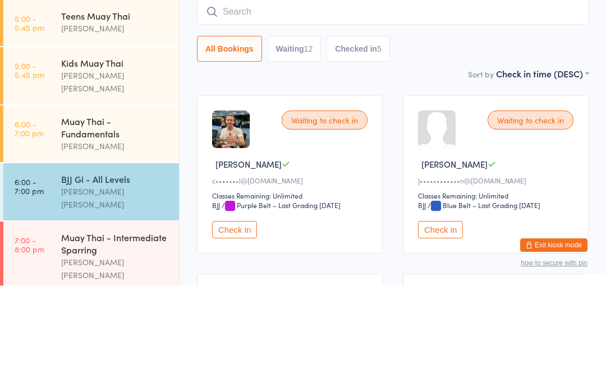
click at [422, 137] on div "All Bookings Waiting 12 Checked in 5" at bounding box center [393, 150] width 392 height 26
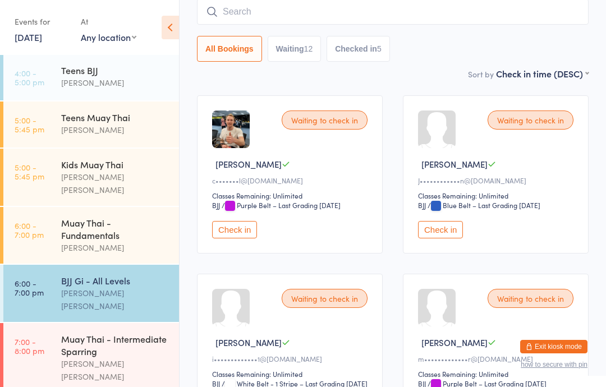
click at [241, 228] on button "Check in" at bounding box center [234, 229] width 45 height 17
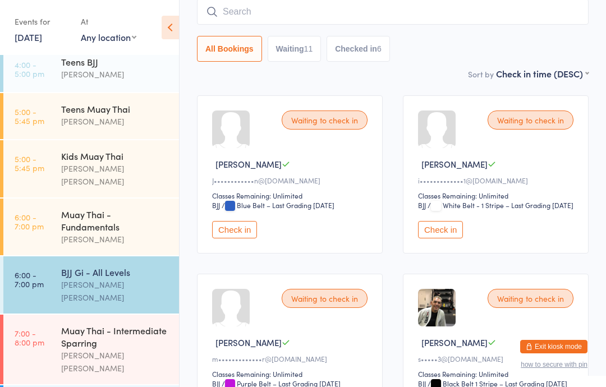
scroll to position [208, 0]
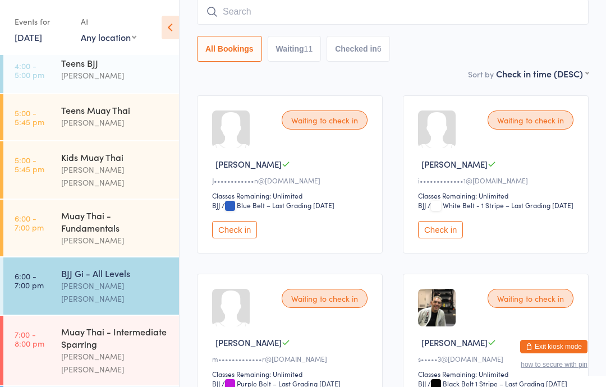
click at [123, 234] on div "[PERSON_NAME]" at bounding box center [115, 240] width 108 height 13
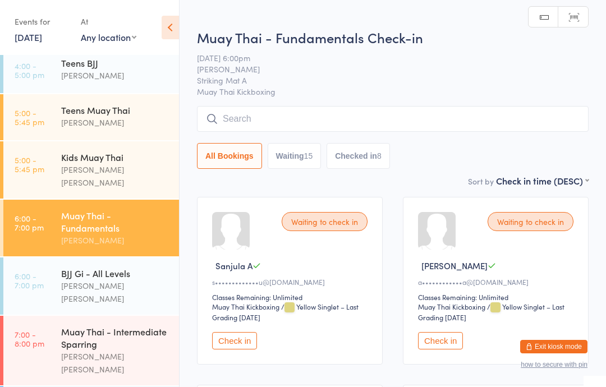
click at [342, 123] on input "search" at bounding box center [393, 119] width 392 height 26
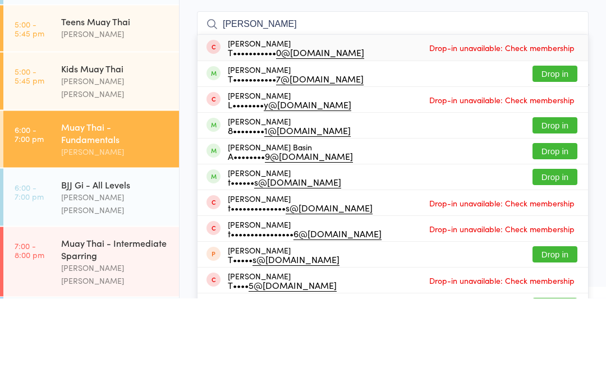
type input "[PERSON_NAME]"
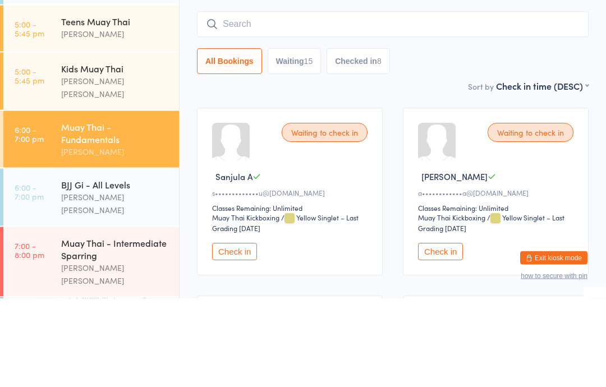
click at [546, 169] on select "First name (ASC) First name (DESC) Last name (ASC) Last name (DESC) Check in ti…" at bounding box center [542, 174] width 93 height 10
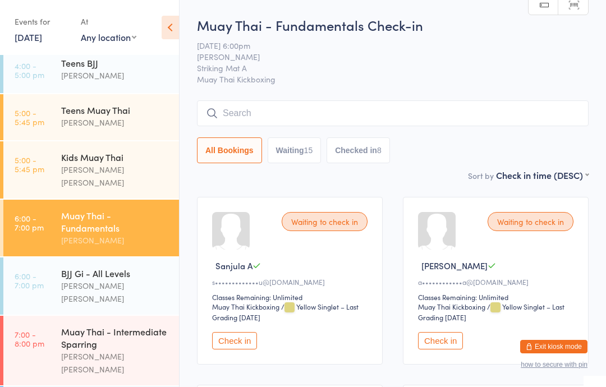
click at [312, 150] on div "15" at bounding box center [308, 150] width 9 height 9
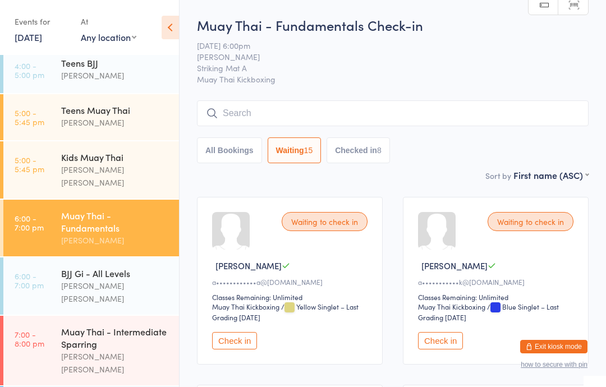
click at [362, 158] on button "Checked in 8" at bounding box center [357, 150] width 63 height 26
select select "5"
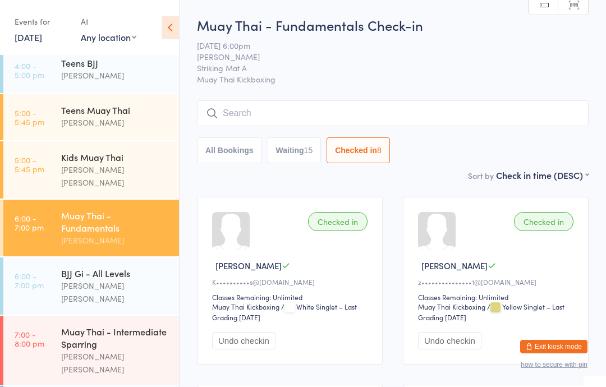
click at [249, 151] on button "All Bookings" at bounding box center [229, 150] width 65 height 26
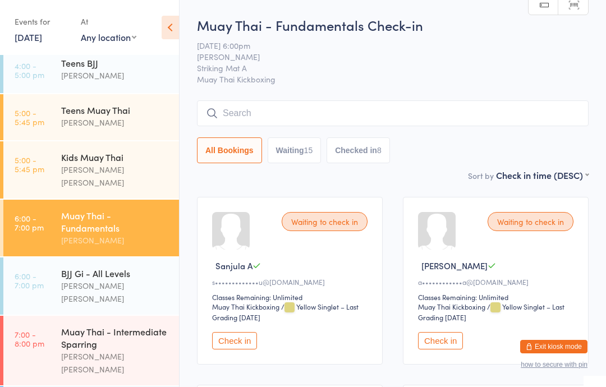
click at [323, 119] on input "search" at bounding box center [393, 113] width 392 height 26
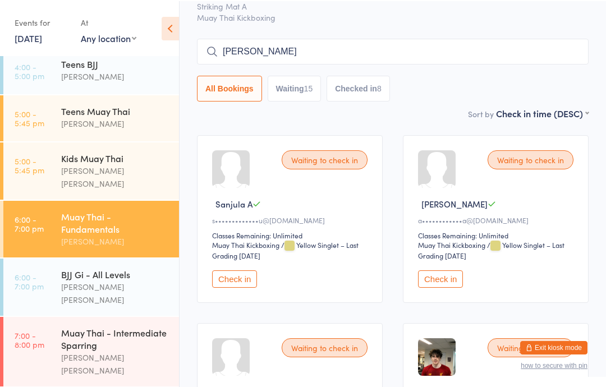
click at [209, 46] on input "[PERSON_NAME]" at bounding box center [393, 51] width 392 height 26
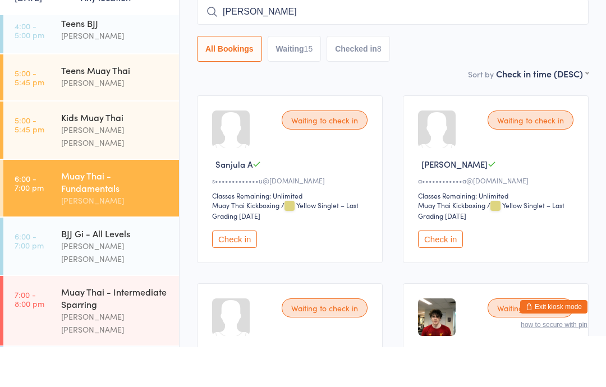
click at [219, 39] on input "[PERSON_NAME]" at bounding box center [393, 52] width 392 height 26
click at [216, 47] on icon at bounding box center [212, 52] width 10 height 10
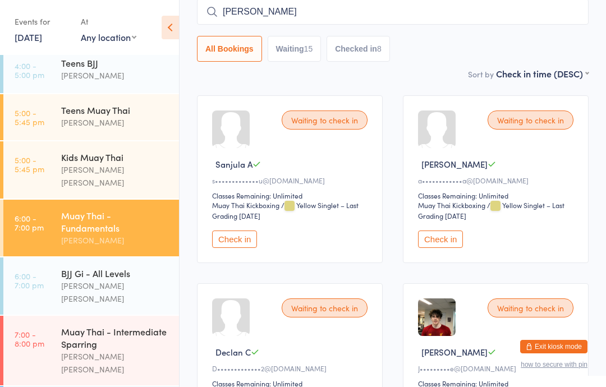
click at [215, 19] on input "[PERSON_NAME]" at bounding box center [393, 12] width 392 height 26
click at [278, 24] on input "[PERSON_NAME]" at bounding box center [393, 12] width 392 height 26
click at [402, 16] on input "[PERSON_NAME]" at bounding box center [393, 12] width 392 height 26
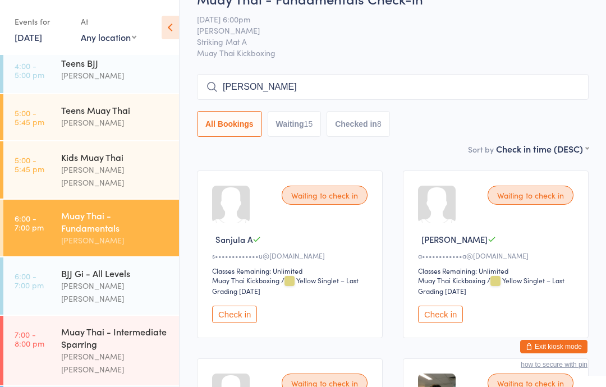
scroll to position [0, 0]
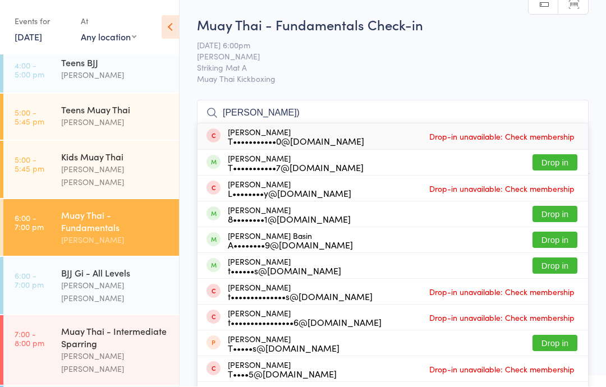
type input "[PERSON_NAME]"
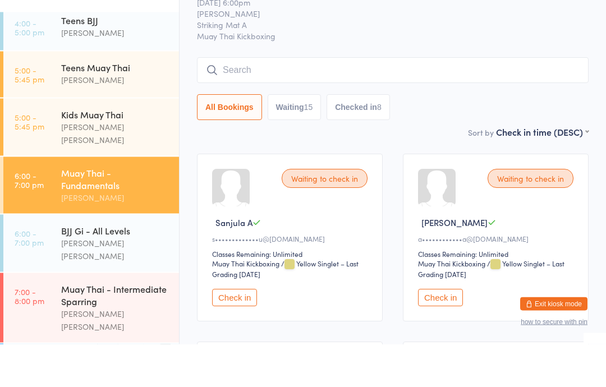
click at [468, 100] on input "search" at bounding box center [393, 113] width 392 height 26
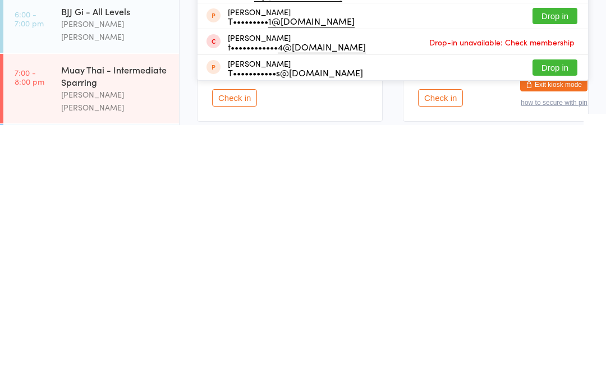
scroll to position [178, 0]
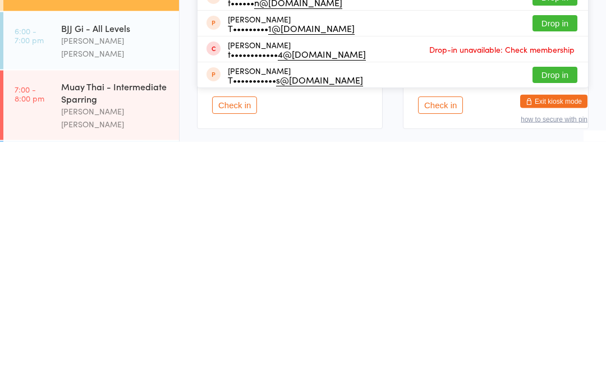
type input "[PERSON_NAME]"
click at [555, 261] on button "Drop in" at bounding box center [554, 269] width 45 height 16
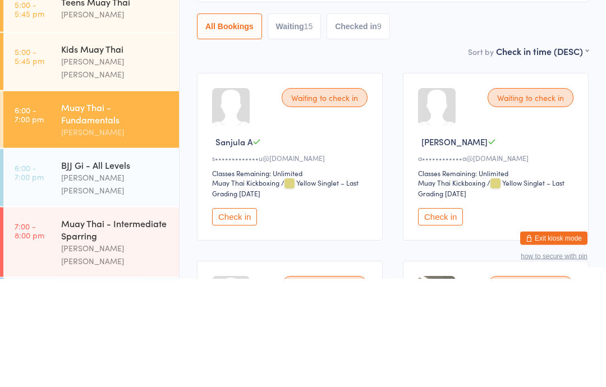
scroll to position [0, 0]
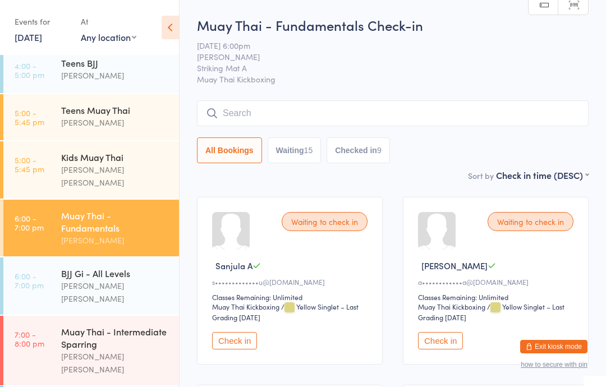
click at [69, 267] on div "BJJ Gi - All Levels" at bounding box center [115, 273] width 108 height 12
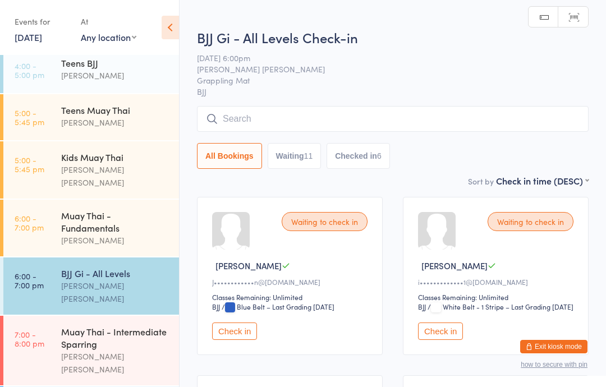
click at [243, 108] on input "search" at bounding box center [393, 119] width 392 height 26
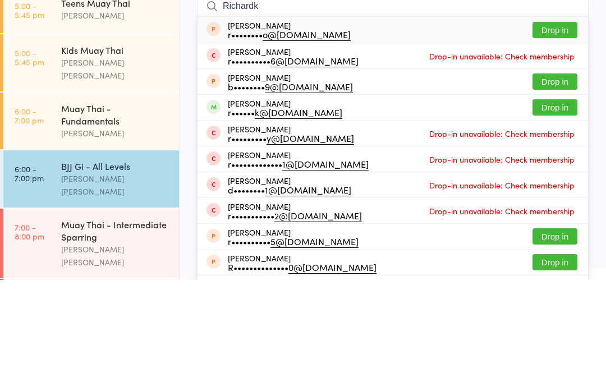
type input "Richardk"
click at [537, 206] on button "Drop in" at bounding box center [554, 214] width 45 height 16
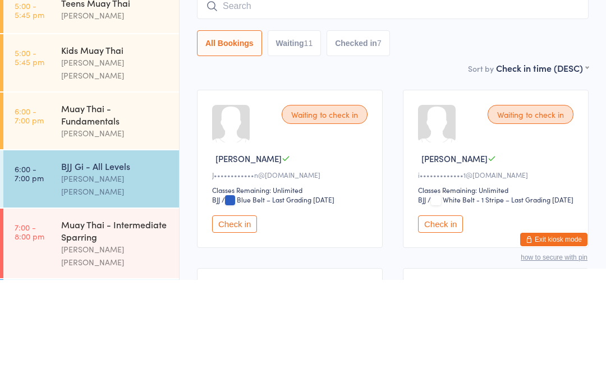
click at [412, 169] on div "Sort by Check in time (DESC) First name (ASC) First name (DESC) Last name (ASC)…" at bounding box center [393, 175] width 392 height 12
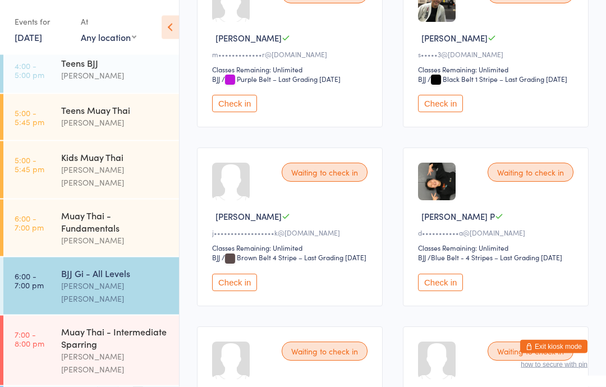
scroll to position [406, 0]
click at [240, 291] on button "Check in" at bounding box center [234, 282] width 45 height 17
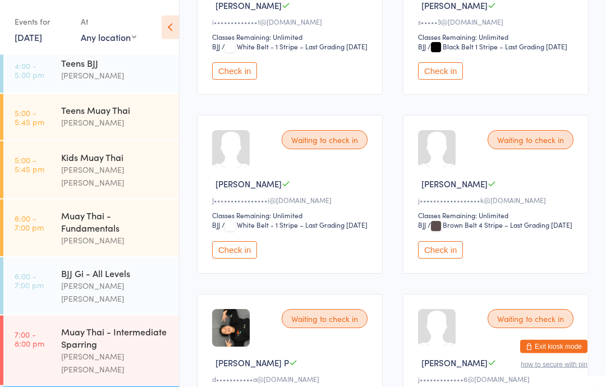
scroll to position [448, 0]
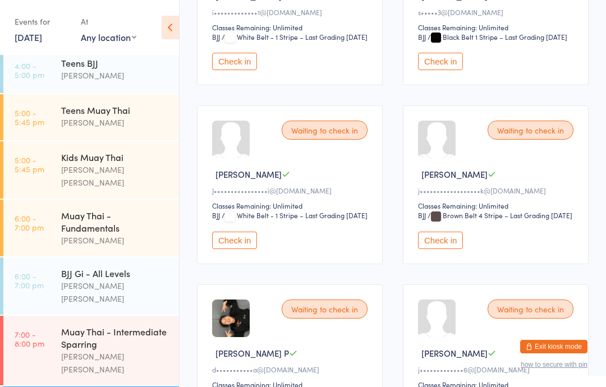
click at [445, 249] on button "Check in" at bounding box center [440, 240] width 45 height 17
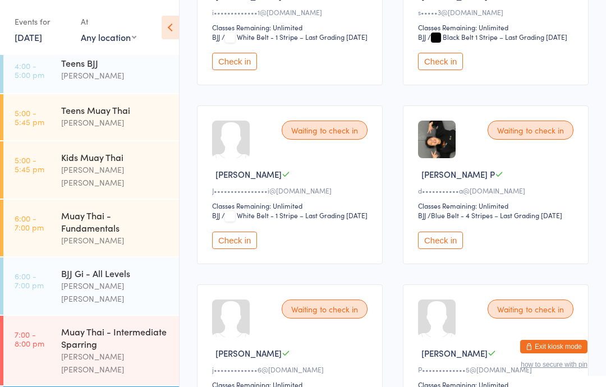
click at [91, 267] on div "BJJ Gi - All Levels" at bounding box center [115, 273] width 108 height 12
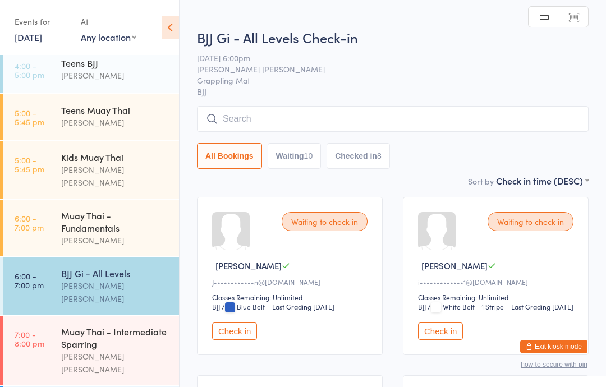
click at [348, 113] on input "search" at bounding box center [393, 119] width 392 height 26
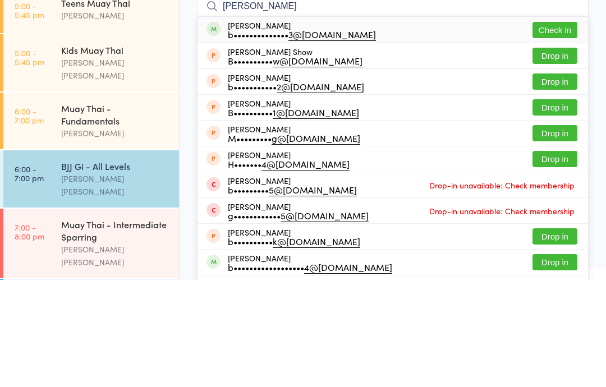
type input "[PERSON_NAME]"
click at [541, 129] on button "Check in" at bounding box center [554, 137] width 45 height 16
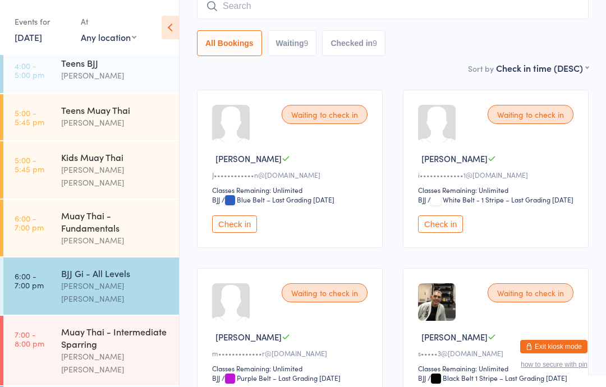
click at [19, 219] on link "6:00 - 7:00 pm Muay Thai - Fundamentals [PERSON_NAME]" at bounding box center [91, 228] width 176 height 57
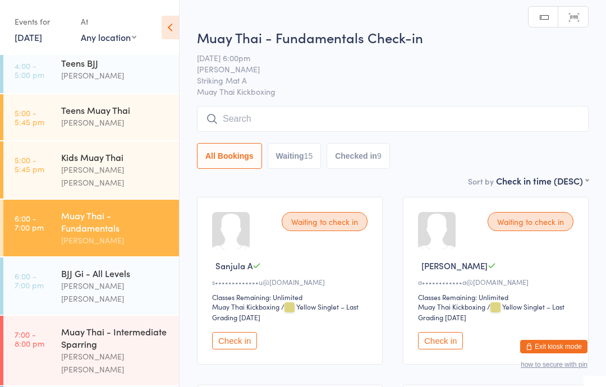
click at [440, 102] on div "Muay Thai - Fundamentals Check-in [DATE] 6:00pm [PERSON_NAME] Striking Mat A Mu…" at bounding box center [393, 101] width 392 height 146
click at [411, 111] on input "search" at bounding box center [393, 119] width 392 height 26
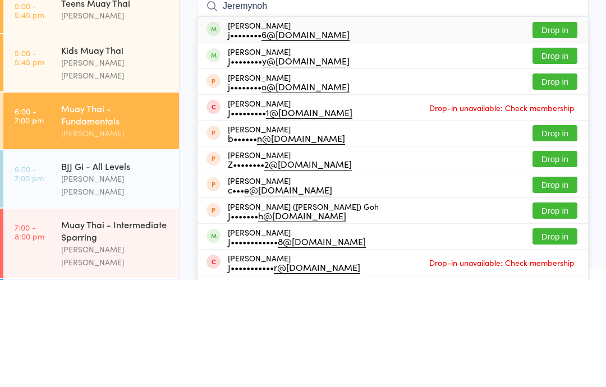
type input "Jeremynoh"
click at [567, 129] on button "Drop in" at bounding box center [554, 137] width 45 height 16
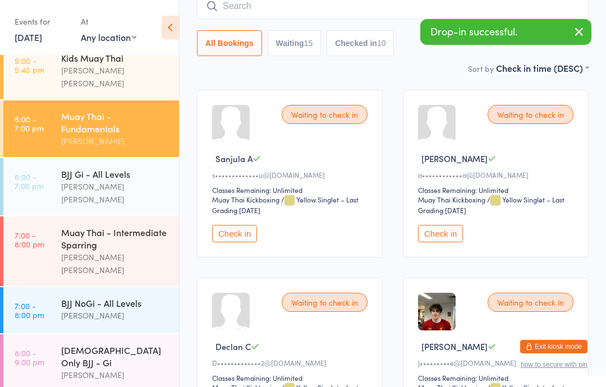
scroll to position [306, 0]
click at [122, 288] on div "BJJ NoGi - All Levels [PERSON_NAME]" at bounding box center [120, 310] width 118 height 44
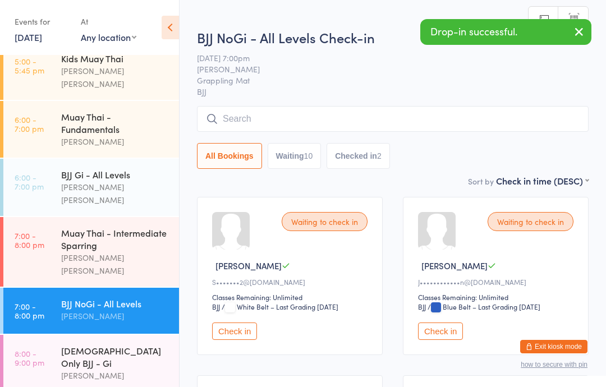
click at [363, 119] on input "search" at bounding box center [393, 119] width 392 height 26
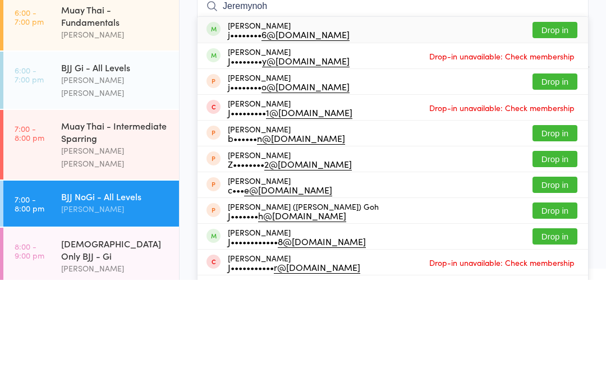
type input "Jeremynoh"
click at [562, 129] on button "Drop in" at bounding box center [554, 137] width 45 height 16
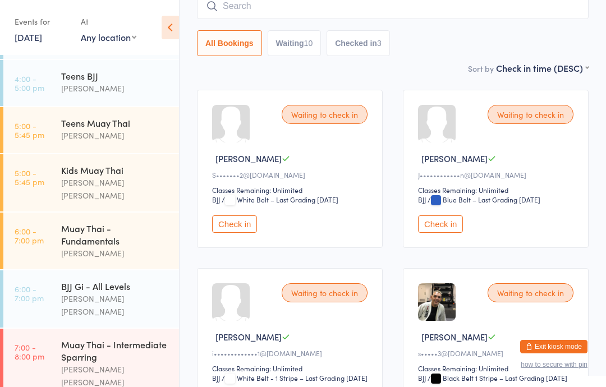
scroll to position [195, 0]
click at [122, 222] on div "Muay Thai - Fundamentals" at bounding box center [115, 234] width 108 height 25
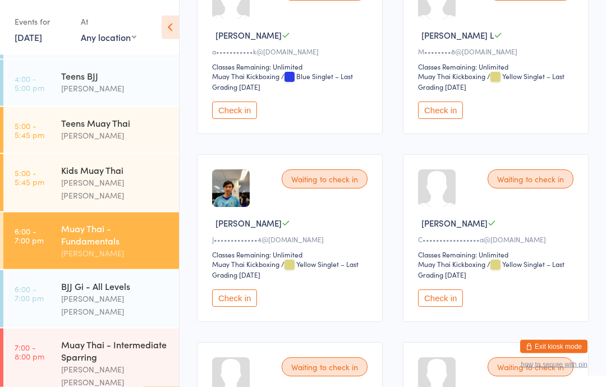
scroll to position [795, 0]
click at [443, 119] on button "Check in" at bounding box center [440, 110] width 45 height 17
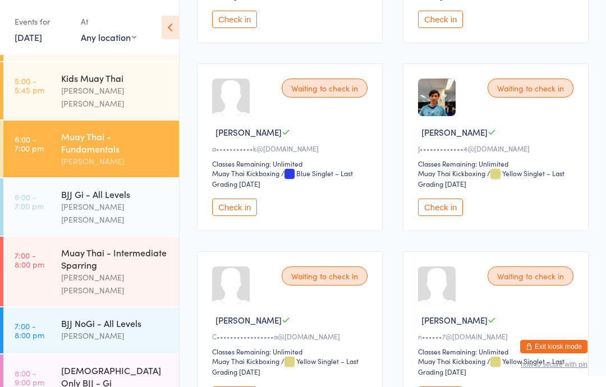
scroll to position [285, 0]
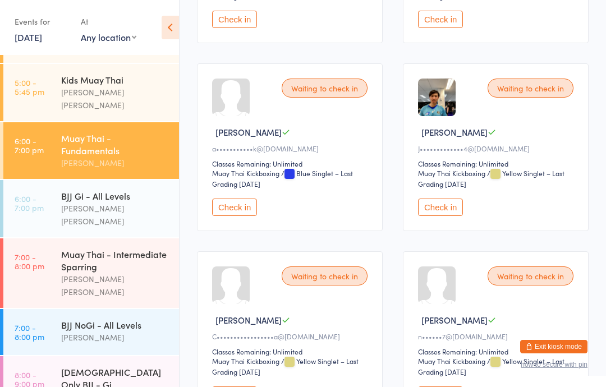
click at [157, 157] on div "Muay Thai - Fundamentals [PERSON_NAME]" at bounding box center [120, 150] width 118 height 57
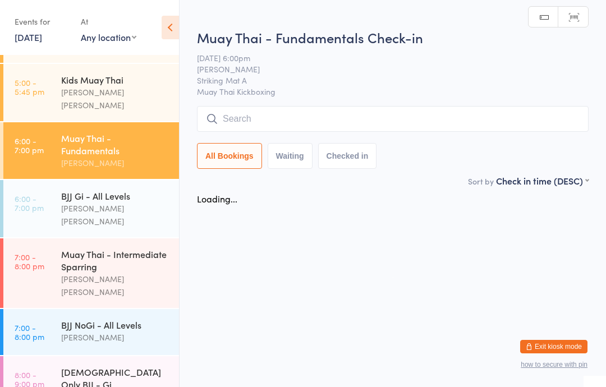
click at [143, 202] on div "[PERSON_NAME] [PERSON_NAME]" at bounding box center [115, 215] width 108 height 26
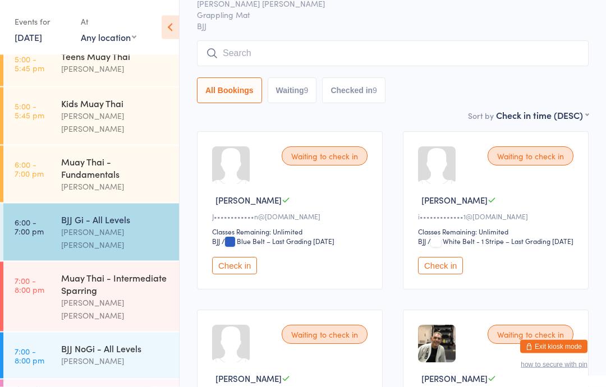
scroll to position [66, 0]
click at [237, 274] on button "Check in" at bounding box center [234, 265] width 45 height 17
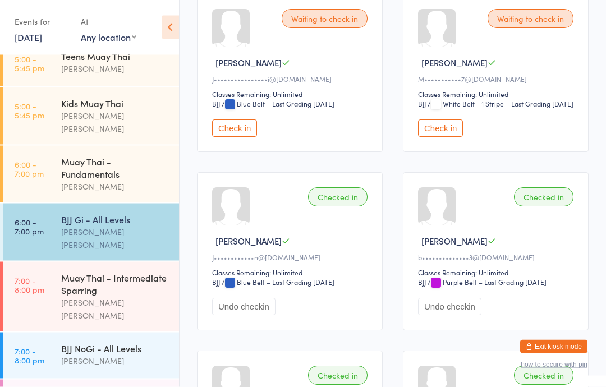
click at [452, 137] on button "Check in" at bounding box center [440, 128] width 45 height 17
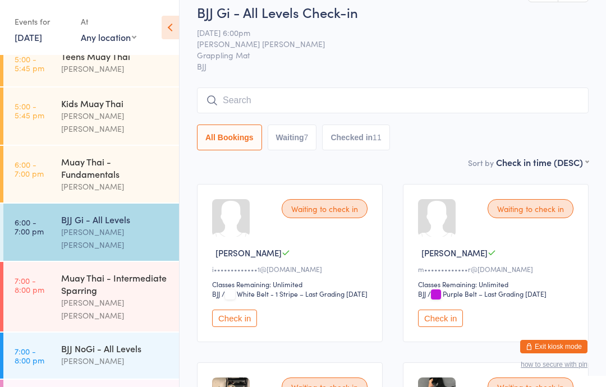
scroll to position [0, 0]
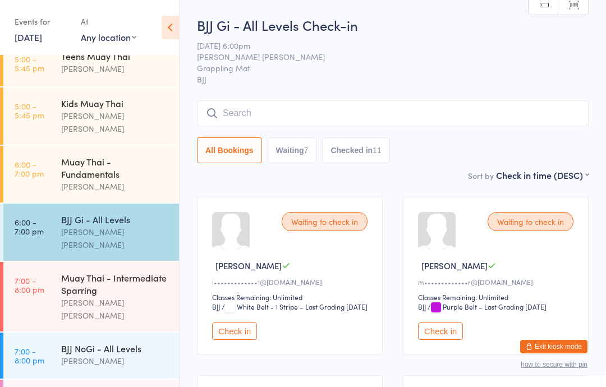
click at [302, 99] on div "BJJ Gi - All Levels Check-in [DATE] 6:00pm [PERSON_NAME] [PERSON_NAME] Grapplin…" at bounding box center [393, 92] width 392 height 153
click at [300, 113] on input "search" at bounding box center [393, 113] width 392 height 26
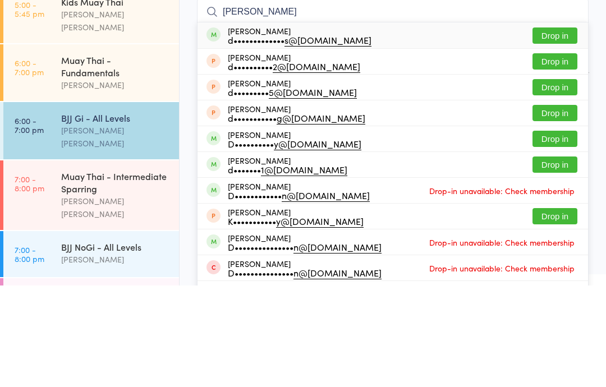
type input "[PERSON_NAME]"
click at [562, 129] on button "Drop in" at bounding box center [554, 137] width 45 height 16
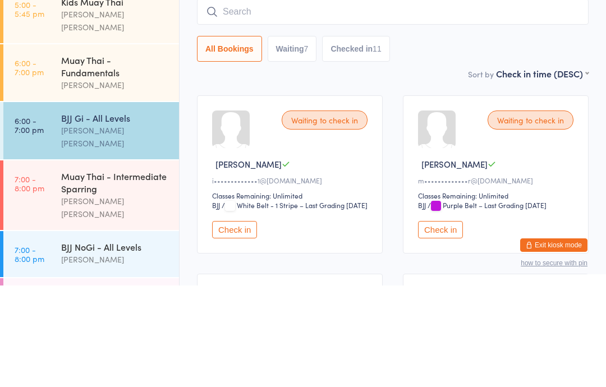
scroll to position [102, 0]
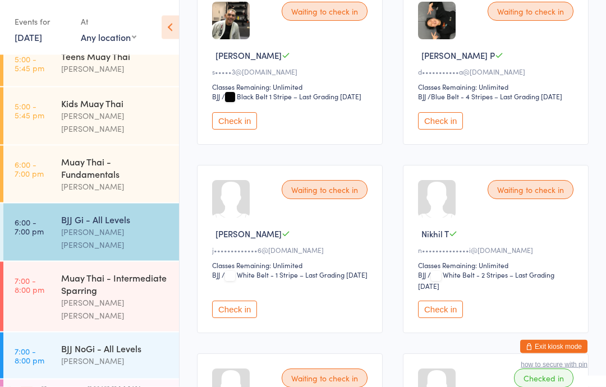
click at [257, 319] on div "Check in" at bounding box center [291, 305] width 159 height 27
click at [224, 318] on button "Check in" at bounding box center [234, 309] width 45 height 17
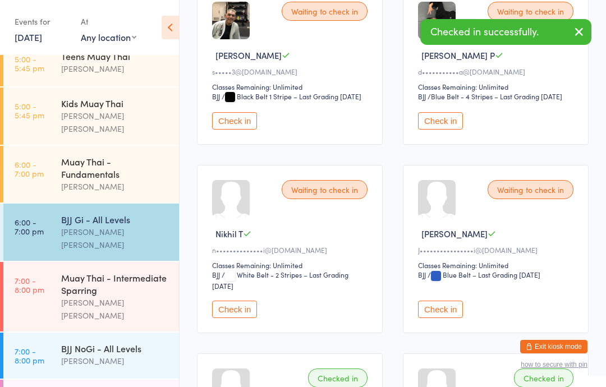
click at [137, 355] on div "[PERSON_NAME]" at bounding box center [115, 361] width 108 height 13
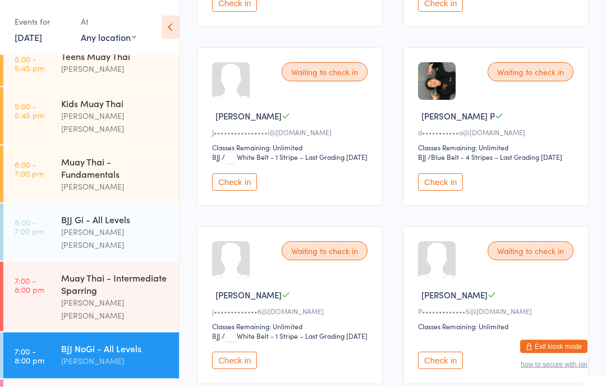
click at [233, 370] on button "Check in" at bounding box center [234, 360] width 45 height 17
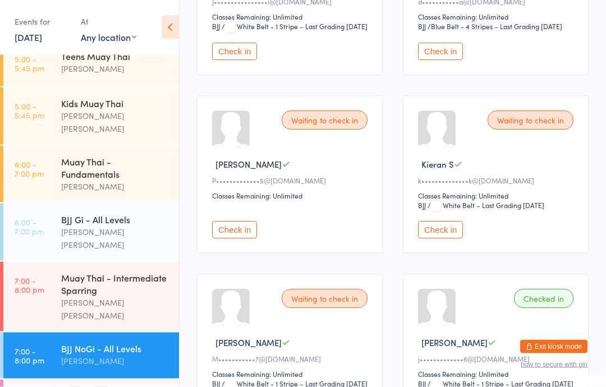
scroll to position [637, 0]
click at [100, 155] on div "Muay Thai - Fundamentals" at bounding box center [115, 167] width 108 height 25
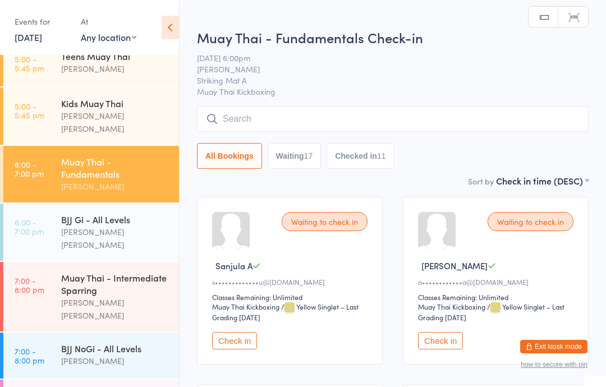
click at [258, 111] on input "search" at bounding box center [393, 119] width 392 height 26
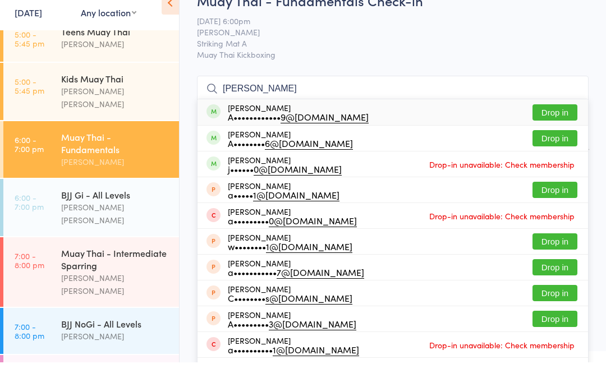
type input "[PERSON_NAME]"
click at [550, 129] on button "Drop in" at bounding box center [554, 137] width 45 height 16
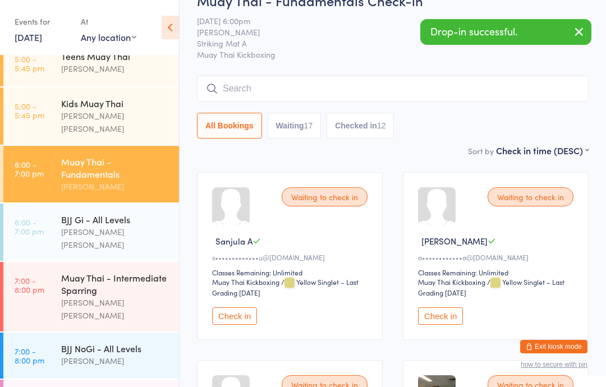
click at [306, 95] on input "search" at bounding box center [393, 89] width 392 height 26
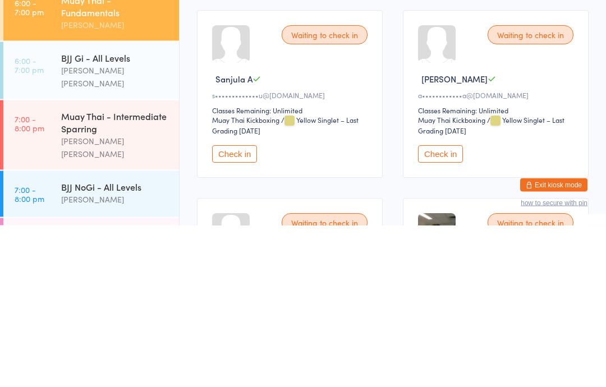
click at [126, 226] on div "[PERSON_NAME] [PERSON_NAME]" at bounding box center [115, 239] width 108 height 26
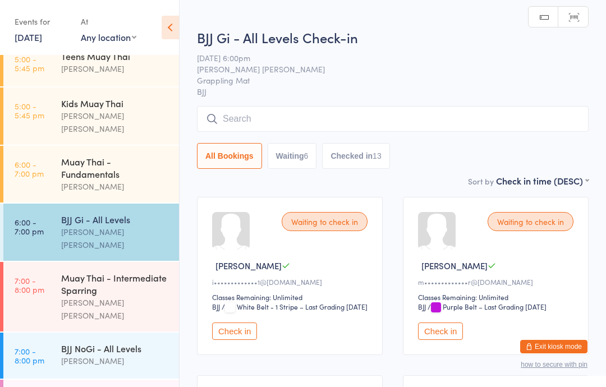
click at [355, 117] on input "search" at bounding box center [393, 119] width 392 height 26
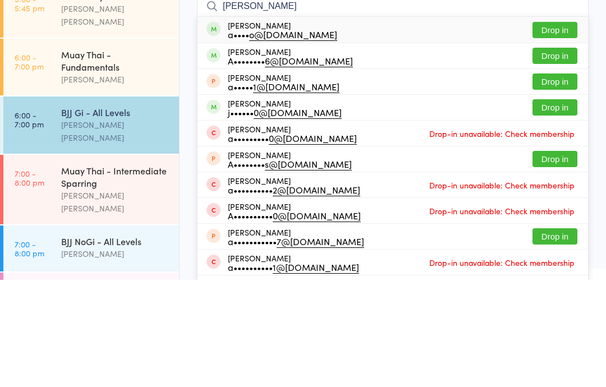
type input "[PERSON_NAME]"
click at [541, 129] on button "Drop in" at bounding box center [554, 137] width 45 height 16
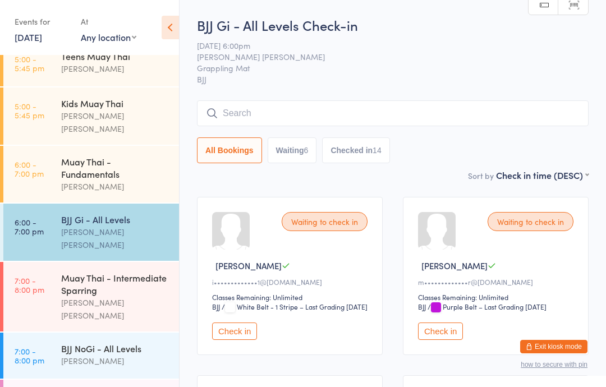
click at [388, 109] on input "search" at bounding box center [393, 113] width 392 height 26
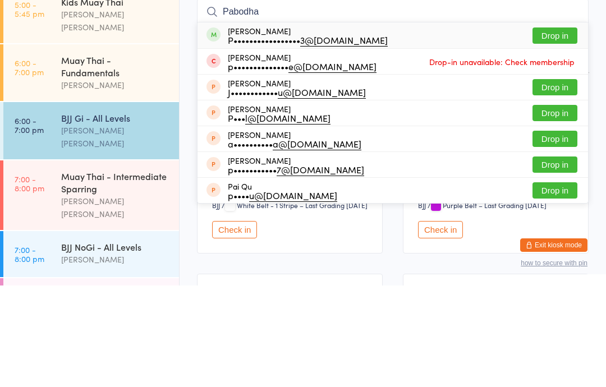
type input "Pabodha"
click at [551, 129] on button "Drop in" at bounding box center [554, 137] width 45 height 16
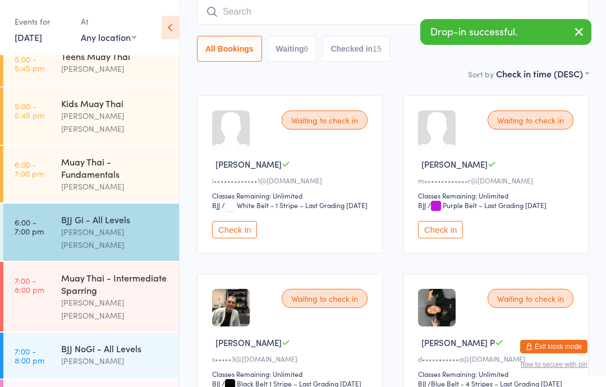
click at [265, 6] on input "search" at bounding box center [393, 12] width 392 height 26
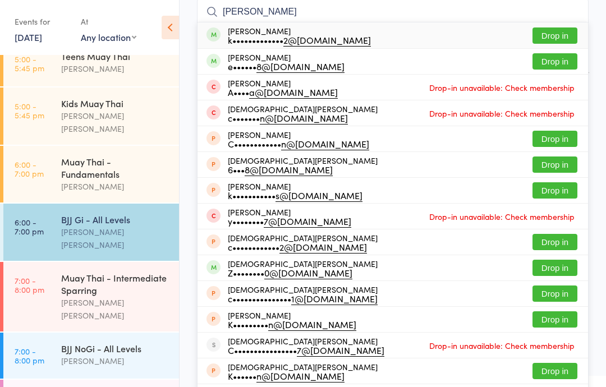
type input "[PERSON_NAME]"
click at [557, 38] on button "Drop in" at bounding box center [554, 35] width 45 height 16
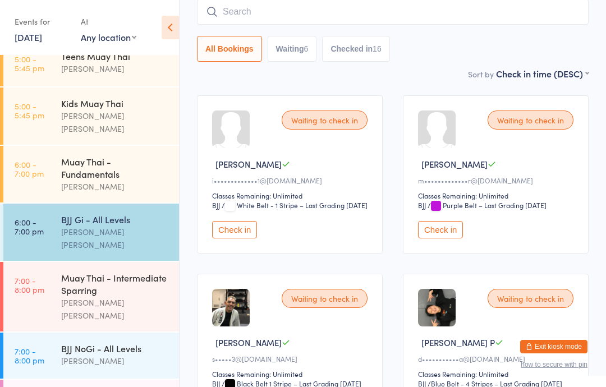
click at [427, 19] on input "search" at bounding box center [393, 12] width 392 height 26
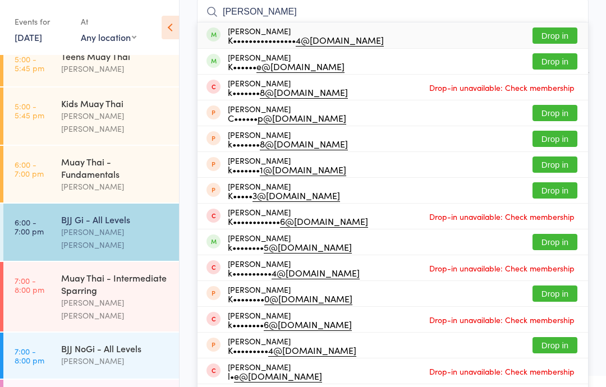
type input "[PERSON_NAME]"
click at [570, 34] on button "Drop in" at bounding box center [554, 35] width 45 height 16
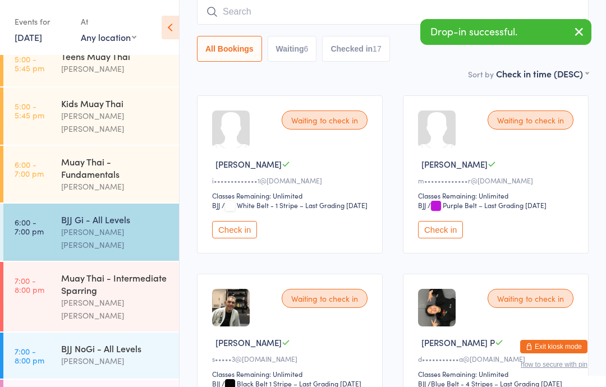
click at [142, 355] on div "[PERSON_NAME]" at bounding box center [115, 361] width 108 height 13
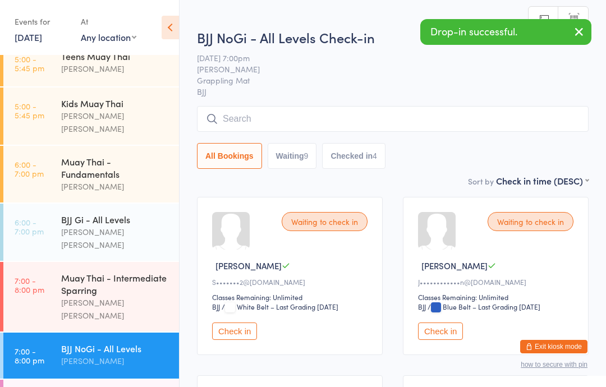
click at [413, 121] on input "search" at bounding box center [393, 119] width 392 height 26
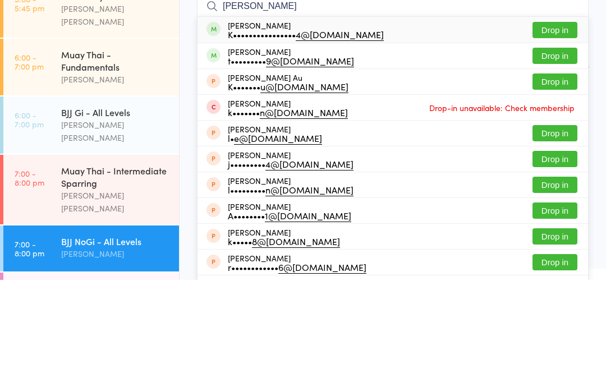
type input "[PERSON_NAME]"
click at [575, 129] on button "Drop in" at bounding box center [554, 137] width 45 height 16
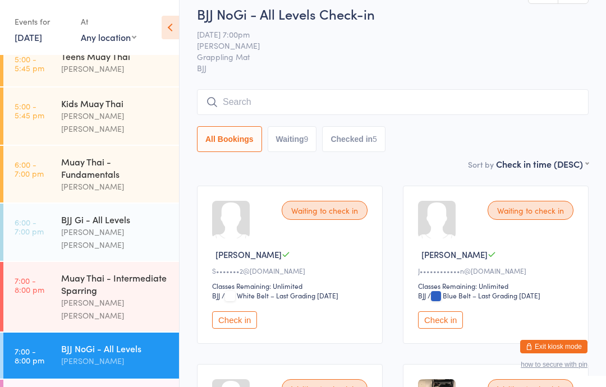
scroll to position [13, 0]
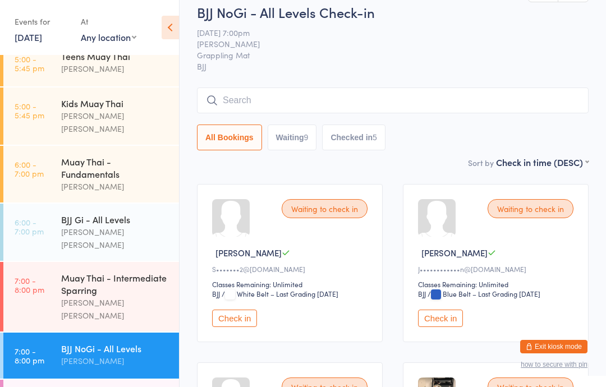
click at [118, 180] on div "[PERSON_NAME]" at bounding box center [115, 186] width 108 height 13
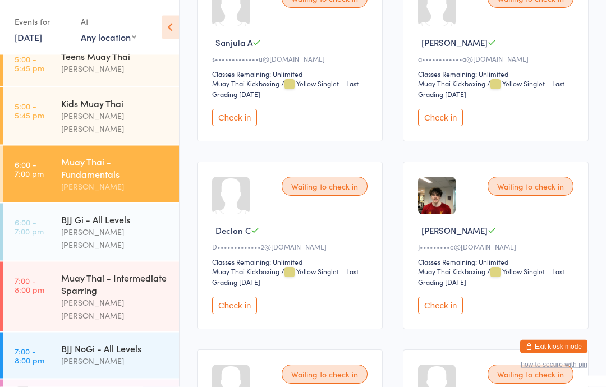
scroll to position [223, 0]
click at [239, 314] on button "Check in" at bounding box center [234, 305] width 45 height 17
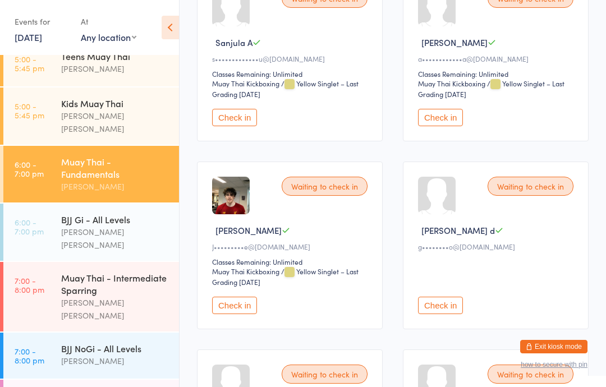
click at [139, 272] on div "Muay Thai - Intermediate Sparring" at bounding box center [115, 284] width 108 height 25
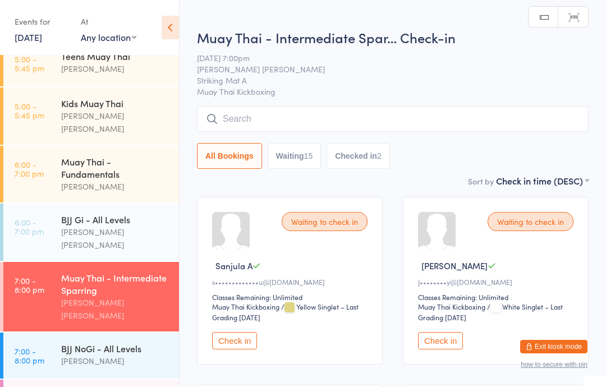
click at [444, 348] on button "Check in" at bounding box center [440, 340] width 45 height 17
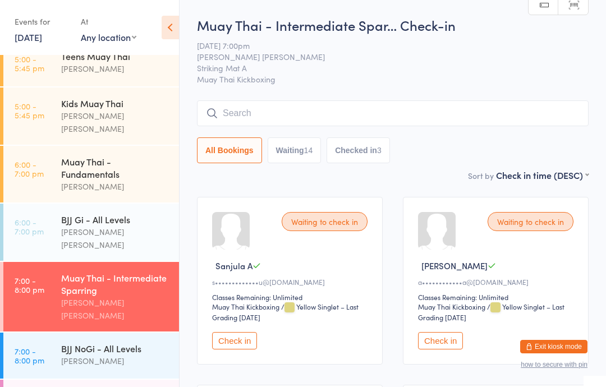
click at [318, 111] on input "search" at bounding box center [393, 113] width 392 height 26
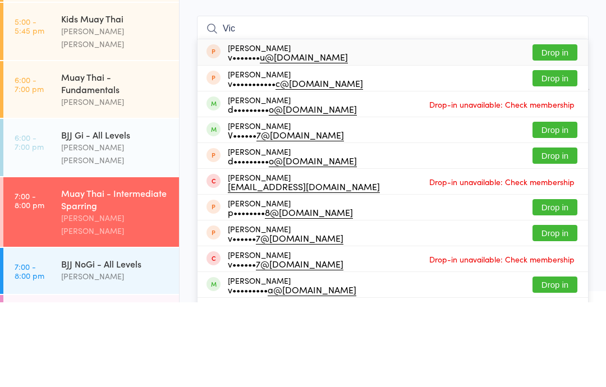
type input "Vic"
click at [565, 206] on button "Drop in" at bounding box center [554, 214] width 45 height 16
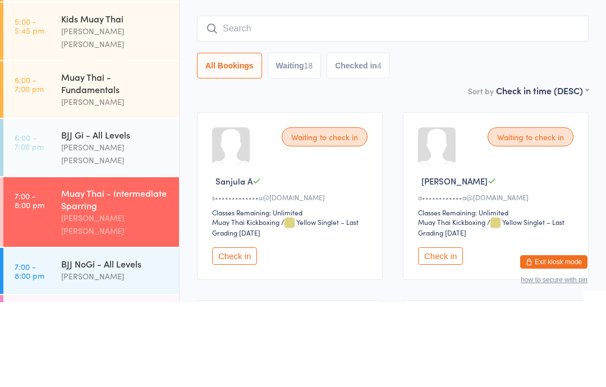
scroll to position [85, 0]
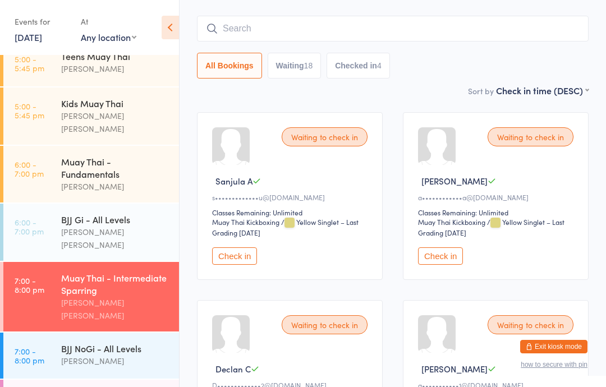
click at [111, 272] on div "Muay Thai - Intermediate Sparring" at bounding box center [115, 284] width 108 height 25
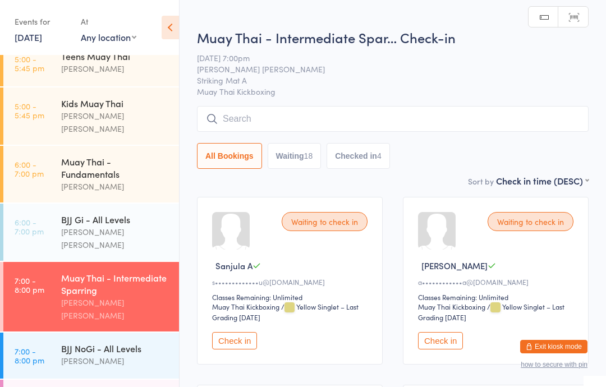
click at [306, 107] on input "search" at bounding box center [393, 119] width 392 height 26
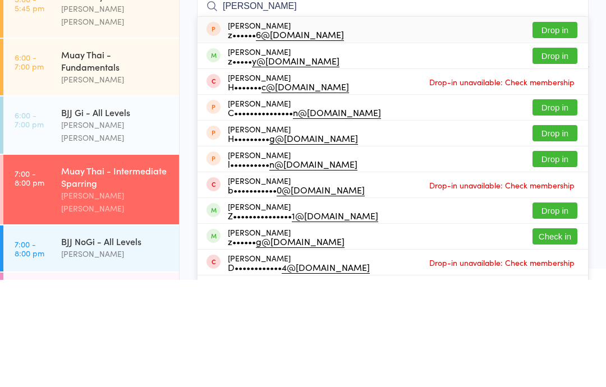
type input "[PERSON_NAME]"
click at [564, 155] on button "Drop in" at bounding box center [554, 163] width 45 height 16
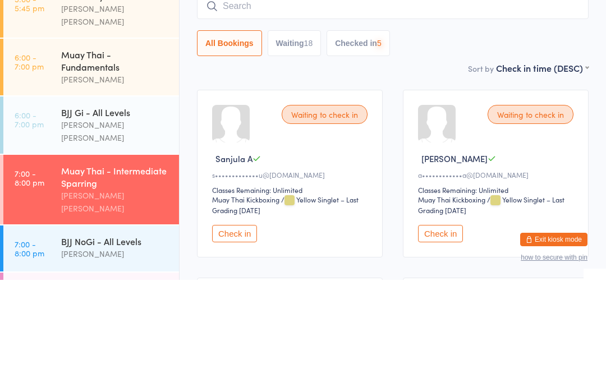
scroll to position [107, 0]
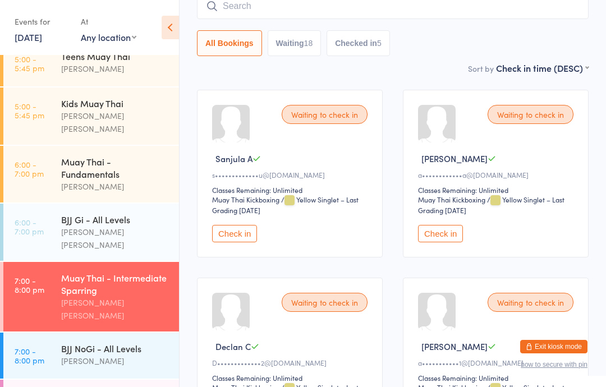
click at [108, 342] on div "BJJ NoGi - All Levels" at bounding box center [115, 348] width 108 height 12
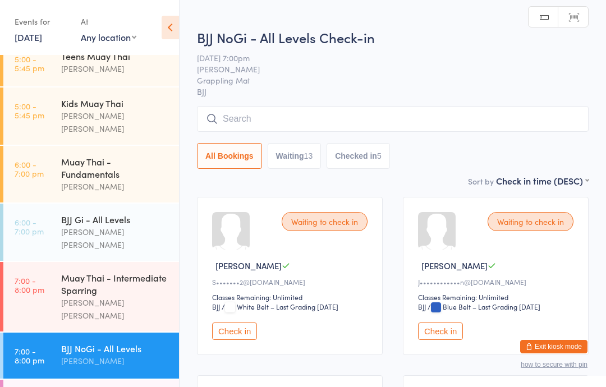
click at [295, 113] on input "search" at bounding box center [393, 119] width 392 height 26
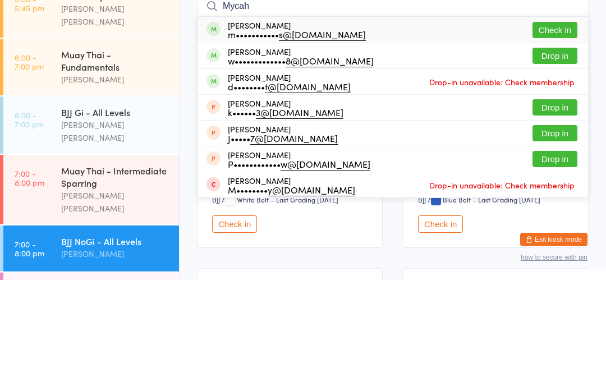
type input "Mycah"
click at [568, 129] on button "Check in" at bounding box center [554, 137] width 45 height 16
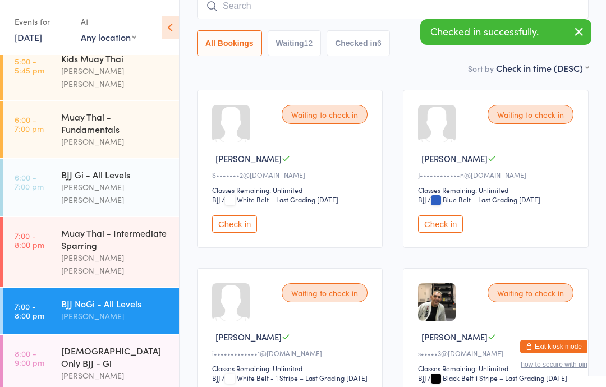
scroll to position [306, 0]
click at [85, 344] on div "[DEMOGRAPHIC_DATA] Only BJJ - Gi" at bounding box center [115, 356] width 108 height 25
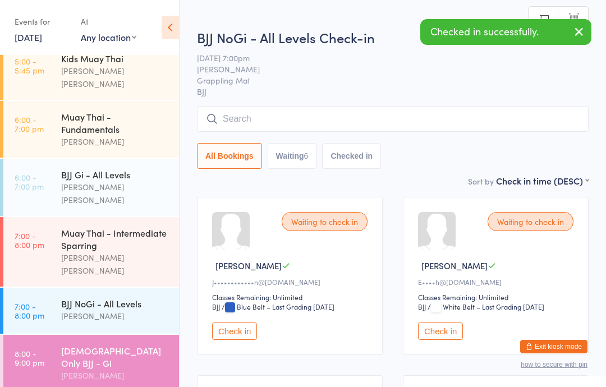
click at [343, 60] on span "[DATE] 7:00pm" at bounding box center [384, 57] width 374 height 11
click at [265, 121] on input "search" at bounding box center [393, 119] width 392 height 26
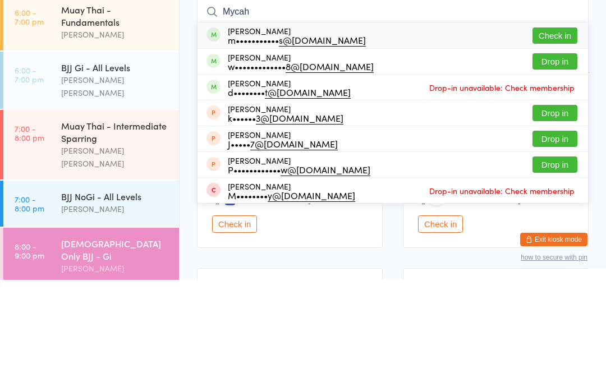
type input "Mycah"
click at [569, 135] on button "Check in" at bounding box center [554, 143] width 45 height 16
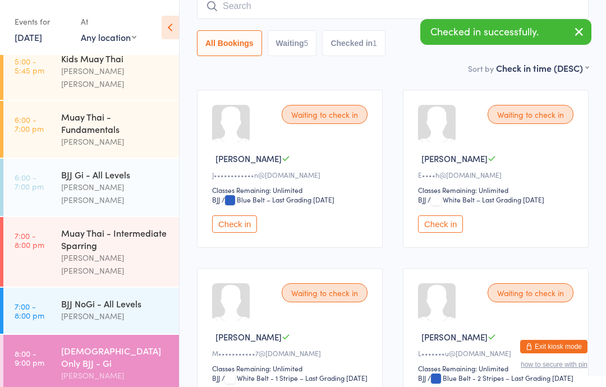
click at [71, 297] on div "BJJ NoGi - All Levels" at bounding box center [115, 303] width 108 height 12
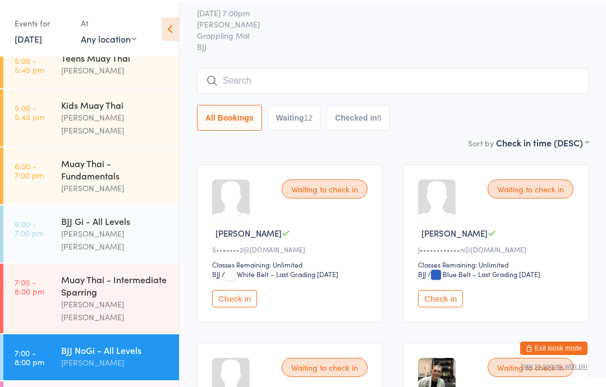
scroll to position [33, 0]
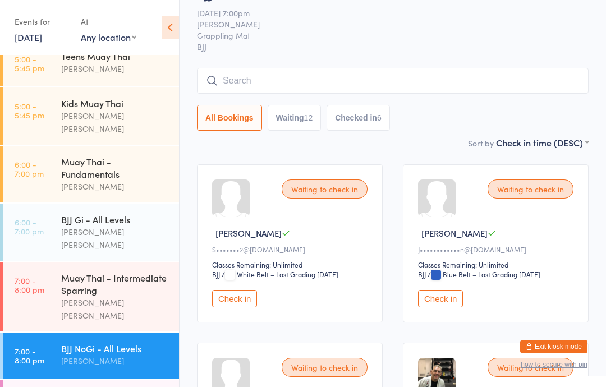
click at [94, 272] on div "Muay Thai - Intermediate Sparring" at bounding box center [115, 284] width 108 height 25
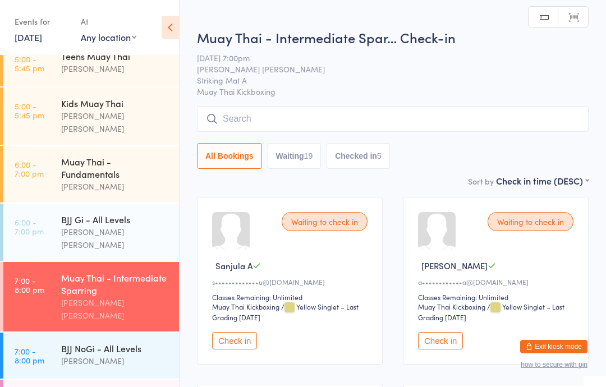
click at [309, 129] on input "search" at bounding box center [393, 119] width 392 height 26
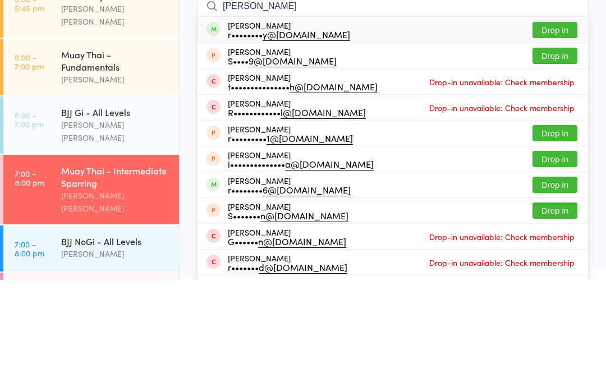
type input "[PERSON_NAME]"
click at [565, 129] on button "Drop in" at bounding box center [554, 137] width 45 height 16
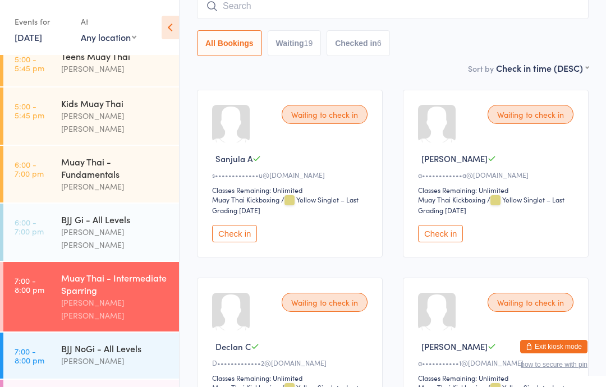
click at [295, 8] on input "search" at bounding box center [393, 6] width 392 height 26
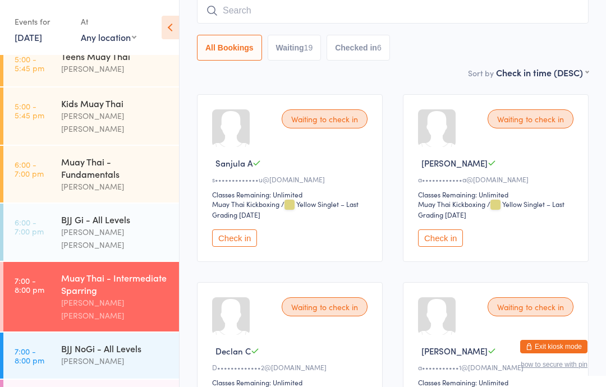
scroll to position [102, 0]
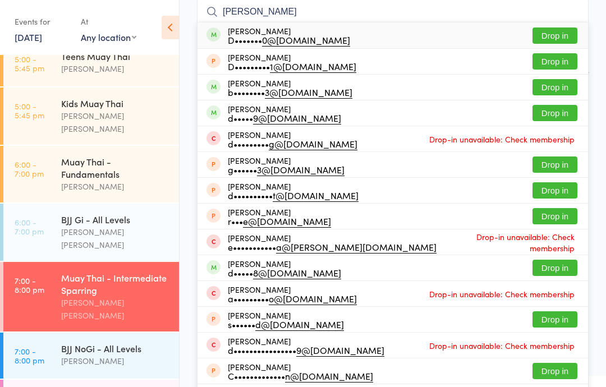
click at [564, 21] on input "[PERSON_NAME]" at bounding box center [393, 12] width 392 height 26
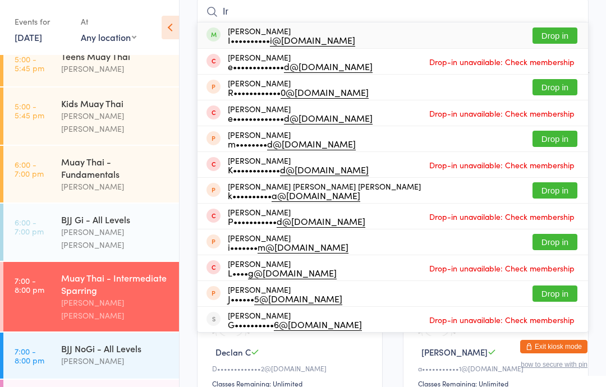
type input "I"
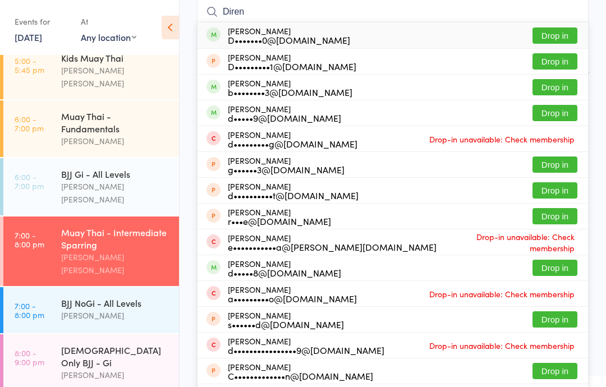
scroll to position [306, 0]
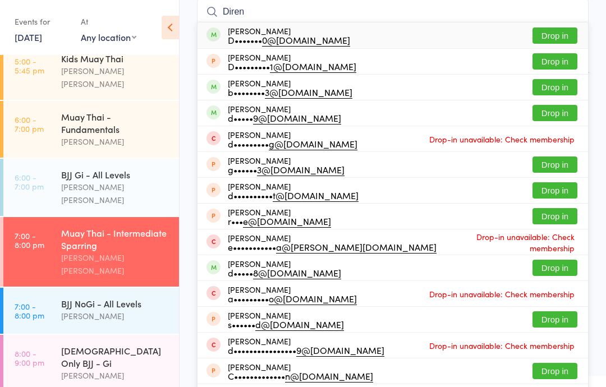
type input "Diren"
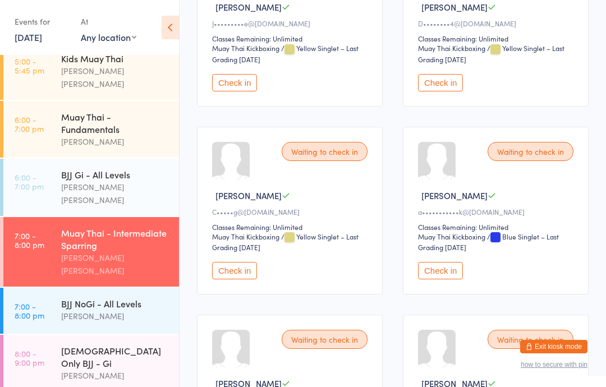
click at [123, 251] on div "[PERSON_NAME] [PERSON_NAME]" at bounding box center [115, 264] width 108 height 26
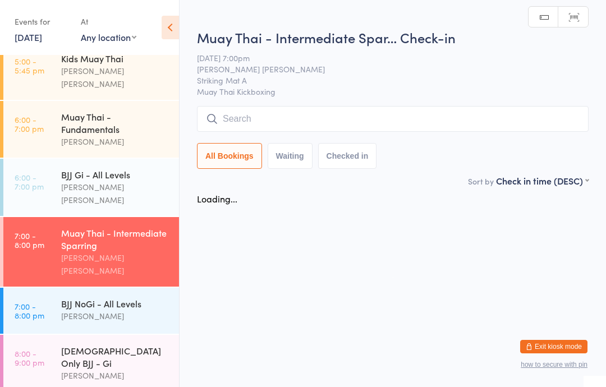
scroll to position [0, 0]
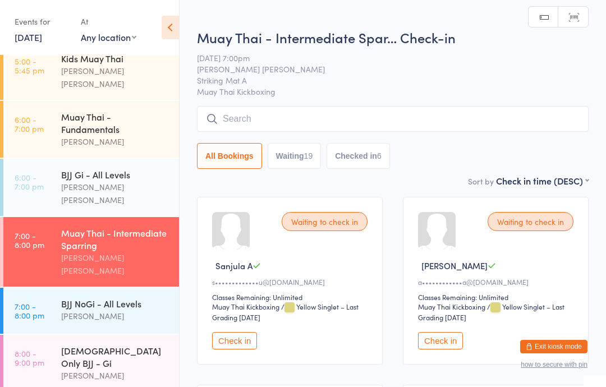
click at [322, 128] on input "search" at bounding box center [393, 119] width 392 height 26
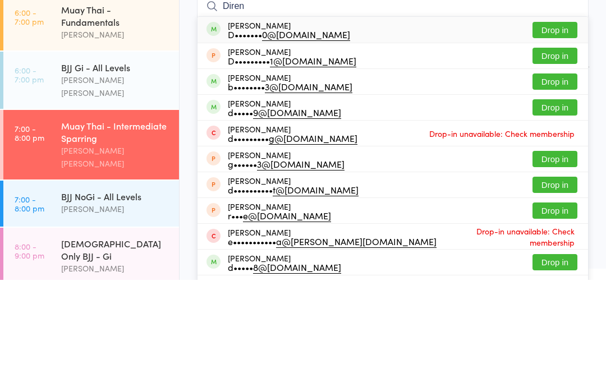
type input "Diren"
click at [558, 129] on button "Drop in" at bounding box center [554, 137] width 45 height 16
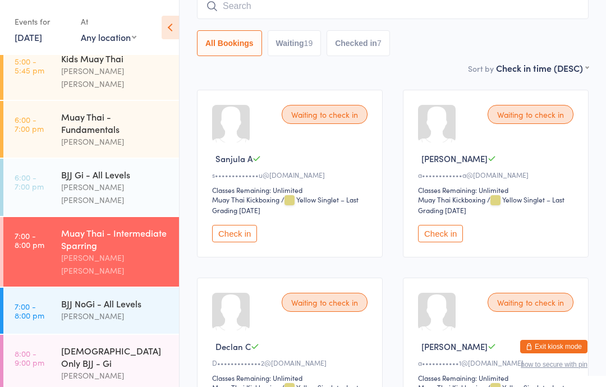
scroll to position [306, 0]
click at [113, 288] on div "BJJ NoGi - All Levels [PERSON_NAME]" at bounding box center [120, 310] width 118 height 44
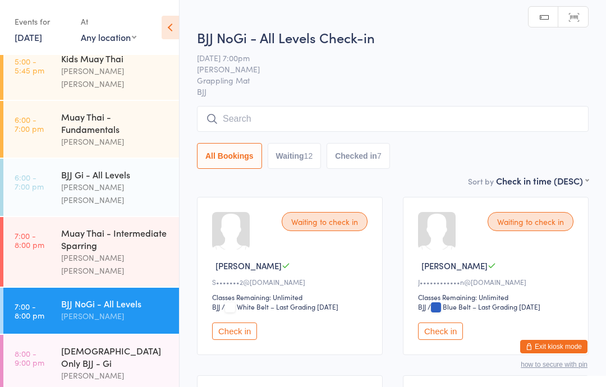
click at [236, 339] on button "Check in" at bounding box center [234, 331] width 45 height 17
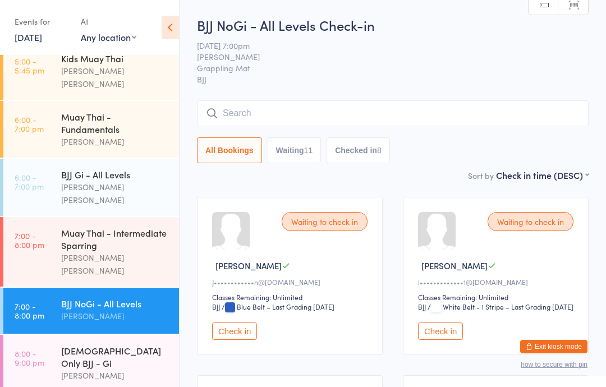
click at [121, 227] on div "Muay Thai - Intermediate Sparring" at bounding box center [115, 239] width 108 height 25
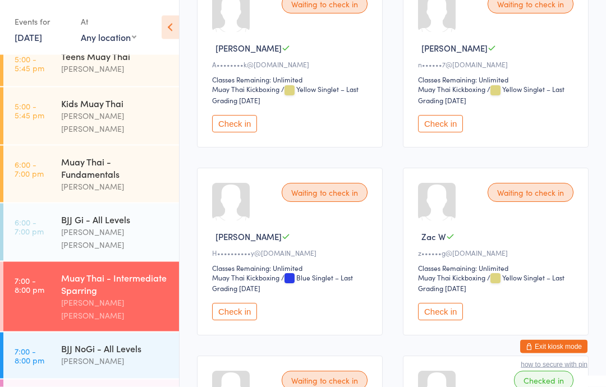
scroll to position [1548, 0]
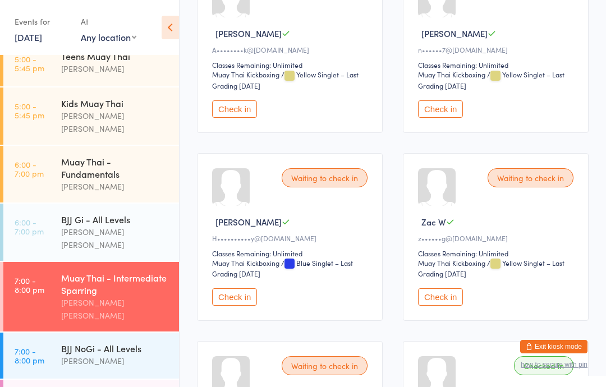
click at [445, 306] on button "Check in" at bounding box center [440, 296] width 45 height 17
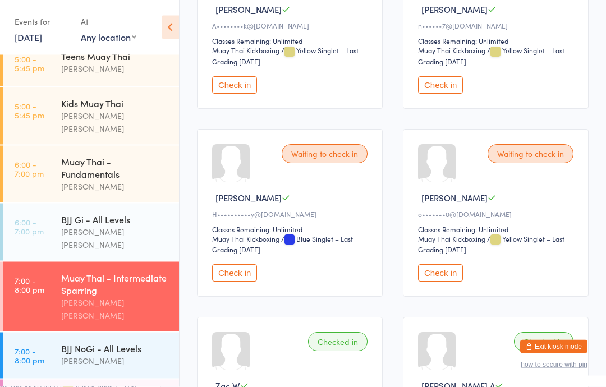
scroll to position [1598, 0]
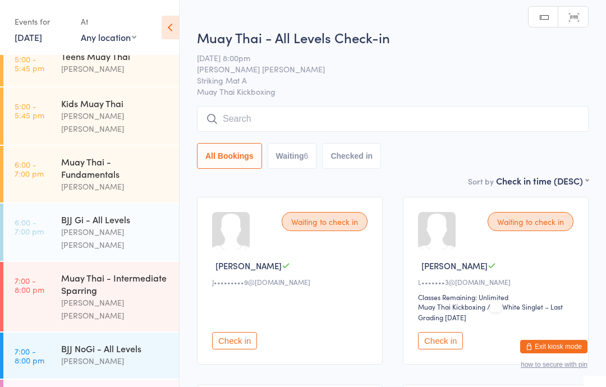
click at [439, 114] on input "search" at bounding box center [393, 119] width 392 height 26
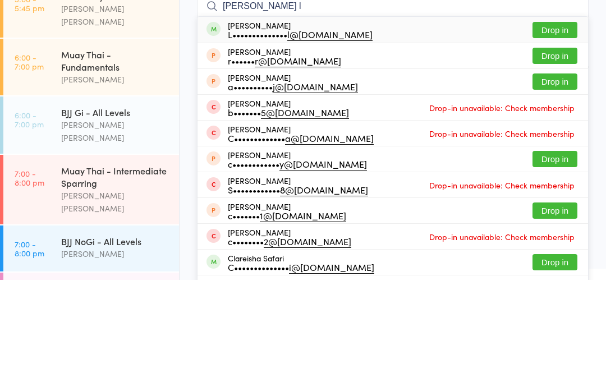
type input "[PERSON_NAME] l"
click at [555, 129] on button "Drop in" at bounding box center [554, 137] width 45 height 16
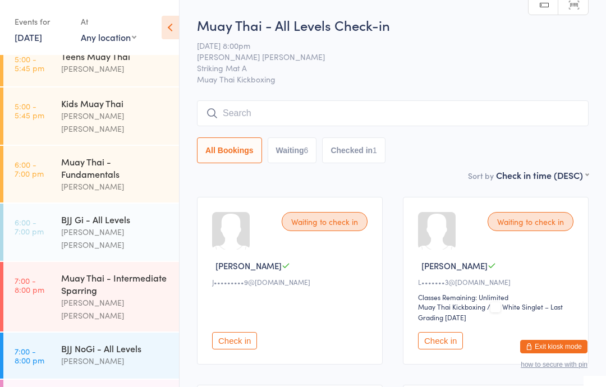
click at [111, 272] on div "Muay Thai - Intermediate Sparring" at bounding box center [115, 284] width 108 height 25
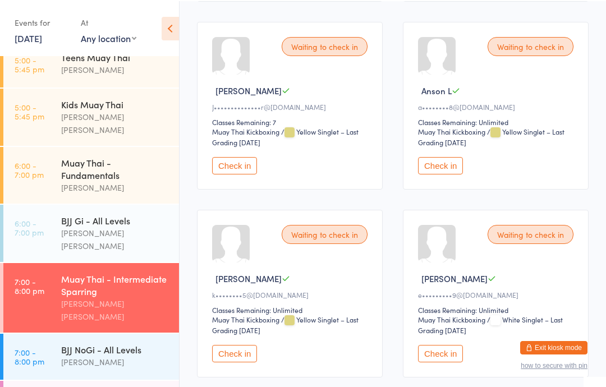
scroll to position [1115, 0]
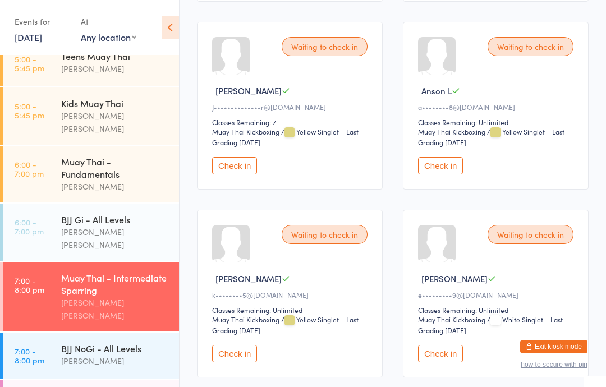
click at [439, 174] on button "Check in" at bounding box center [440, 165] width 45 height 17
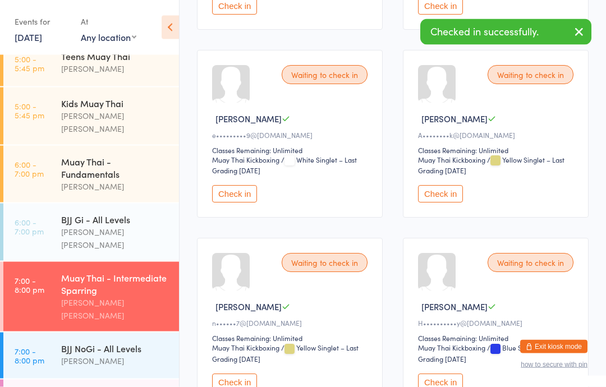
scroll to position [1276, 0]
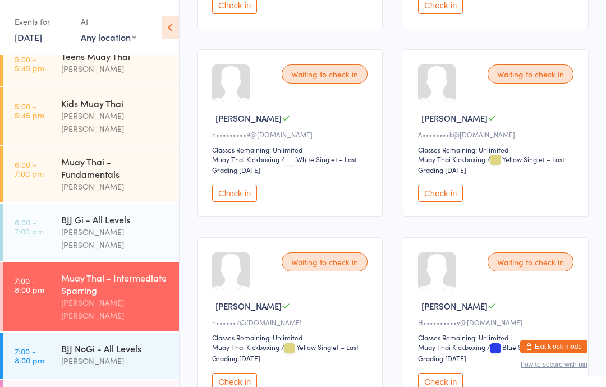
click at [73, 355] on div "[PERSON_NAME]" at bounding box center [115, 361] width 108 height 13
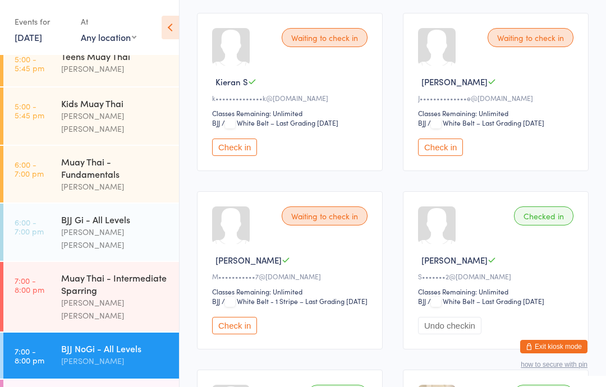
scroll to position [896, 0]
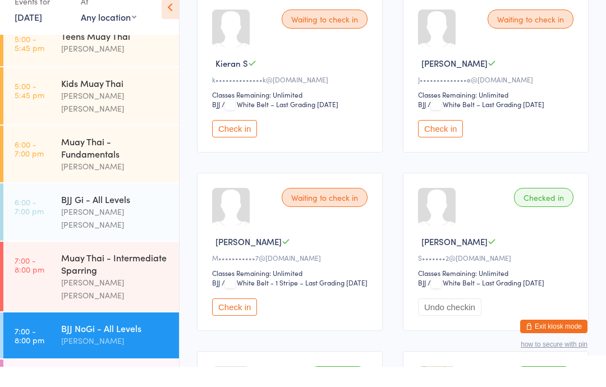
click at [443, 158] on button "Check in" at bounding box center [440, 148] width 45 height 17
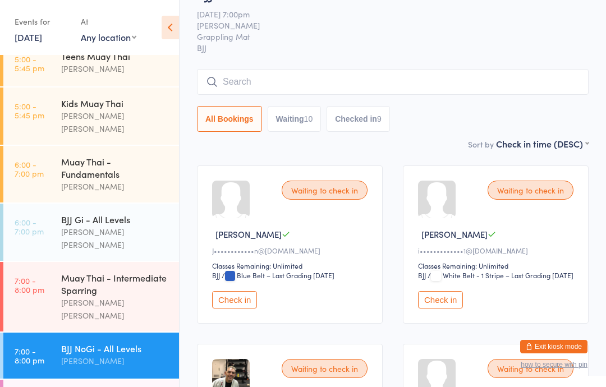
scroll to position [0, 0]
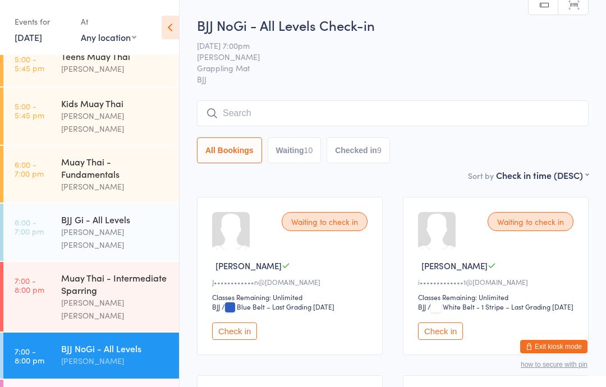
click at [370, 125] on input "search" at bounding box center [393, 113] width 392 height 26
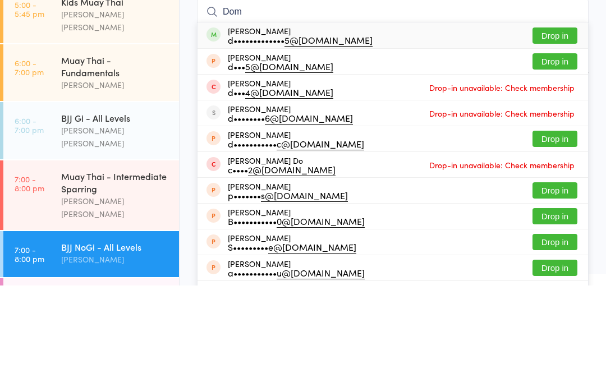
type input "Dom"
click at [564, 129] on button "Drop in" at bounding box center [554, 137] width 45 height 16
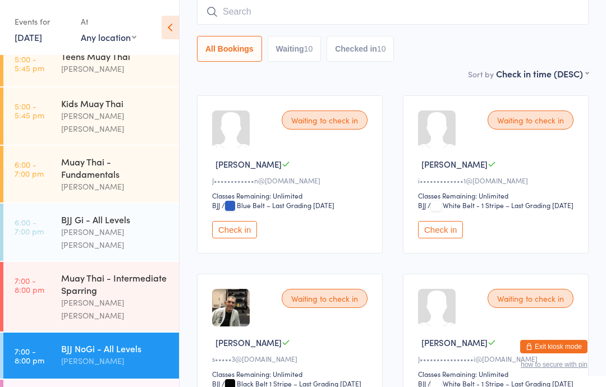
click at [94, 272] on div "Muay Thai - Intermediate Sparring" at bounding box center [115, 284] width 108 height 25
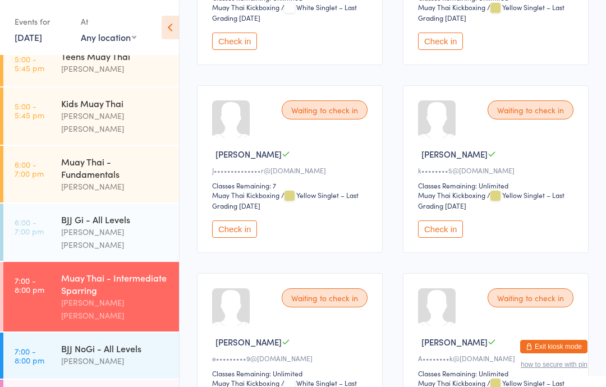
scroll to position [1052, 0]
click at [454, 237] on button "Check in" at bounding box center [440, 228] width 45 height 17
click at [118, 342] on div "BJJ NoGi - All Levels" at bounding box center [115, 348] width 108 height 12
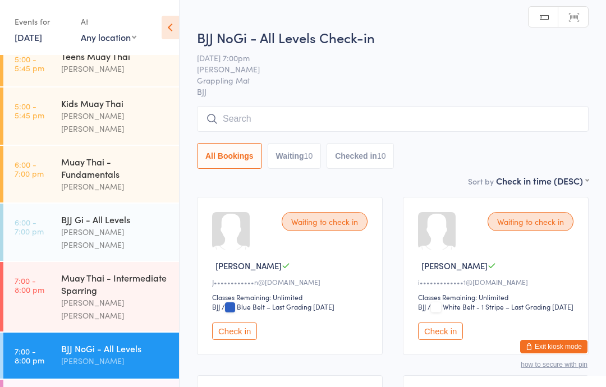
click at [332, 128] on input "search" at bounding box center [393, 119] width 392 height 26
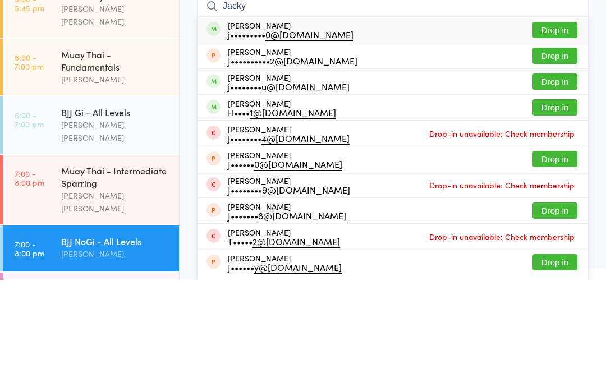
type input "Jacky"
click at [555, 129] on button "Drop in" at bounding box center [554, 137] width 45 height 16
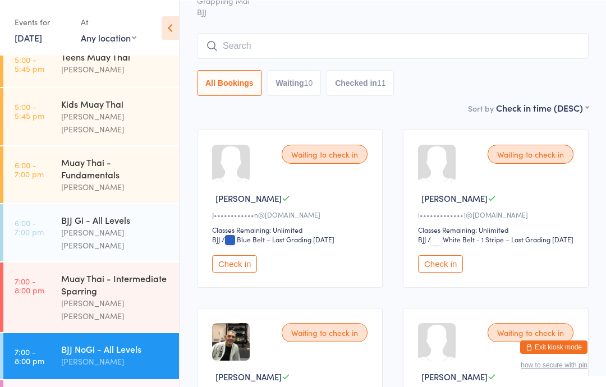
scroll to position [67, 0]
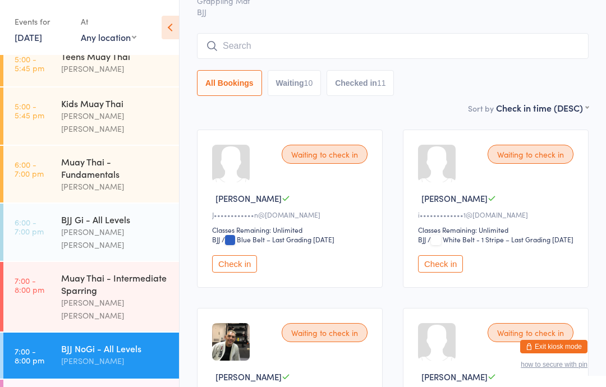
click at [329, 39] on input "search" at bounding box center [393, 46] width 392 height 26
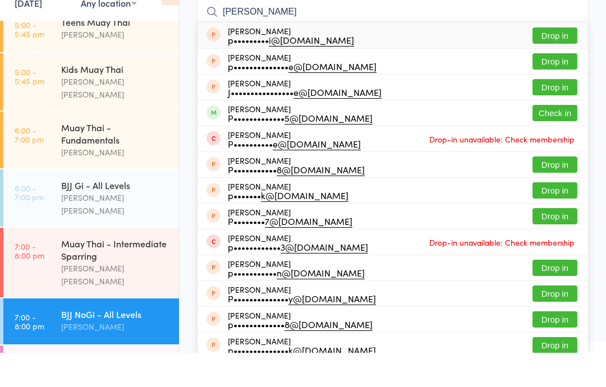
type input "[PERSON_NAME]"
click at [548, 139] on button "Check in" at bounding box center [554, 147] width 45 height 16
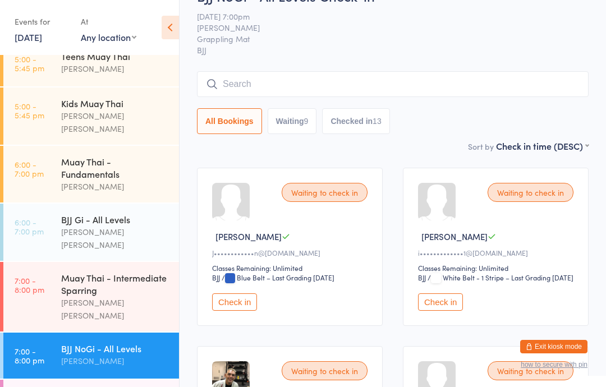
scroll to position [0, 0]
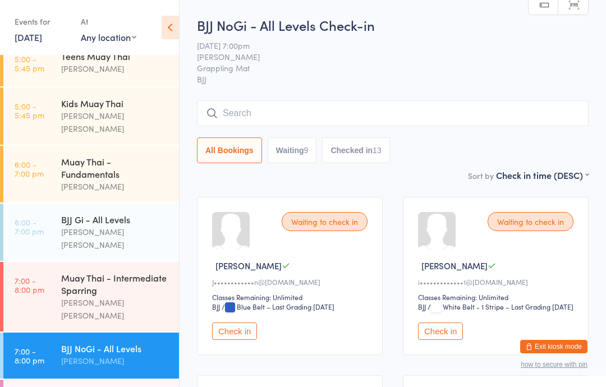
click at [77, 355] on div "[PERSON_NAME]" at bounding box center [115, 361] width 108 height 13
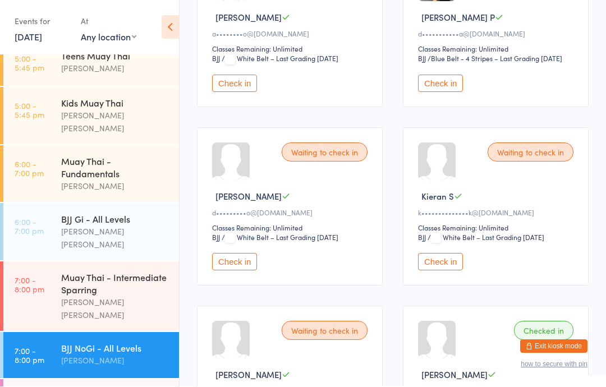
scroll to position [605, 0]
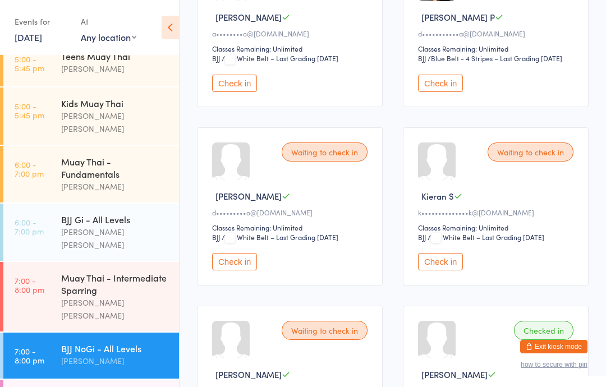
click at [435, 270] on button "Check in" at bounding box center [440, 261] width 45 height 17
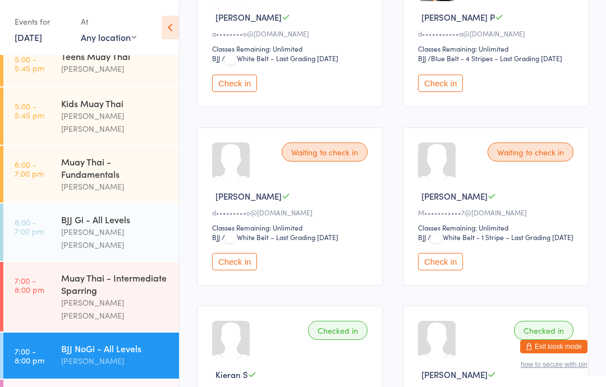
click at [121, 342] on div "BJJ NoGi - All Levels" at bounding box center [115, 348] width 108 height 12
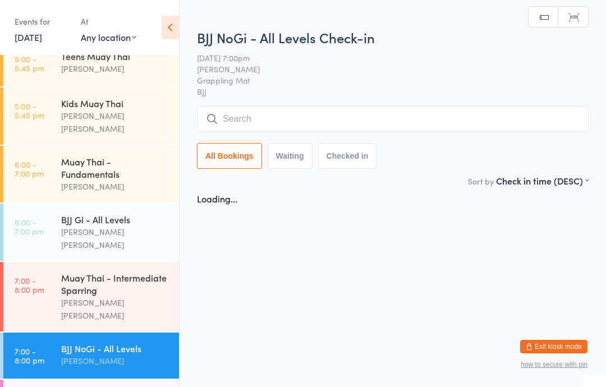
scroll to position [0, 0]
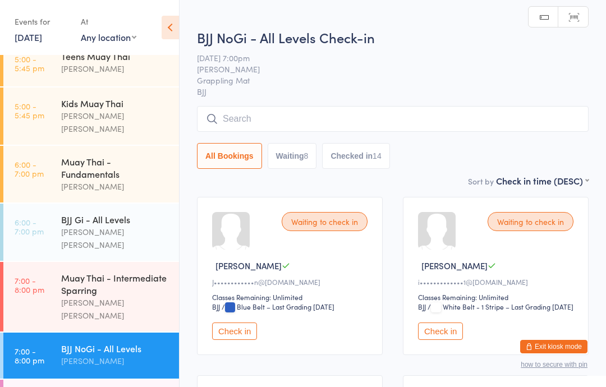
click at [314, 117] on input "search" at bounding box center [393, 119] width 392 height 26
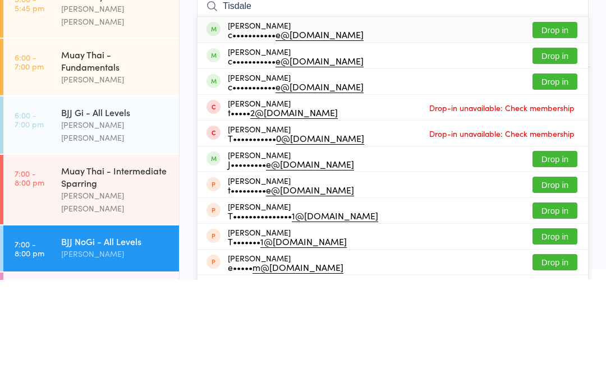
type input "Tisdale"
click at [568, 155] on button "Drop in" at bounding box center [554, 163] width 45 height 16
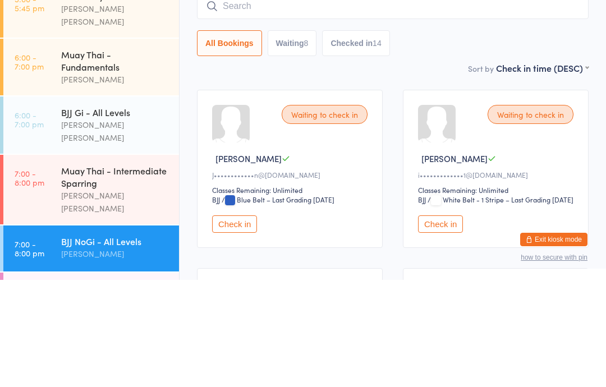
scroll to position [107, 0]
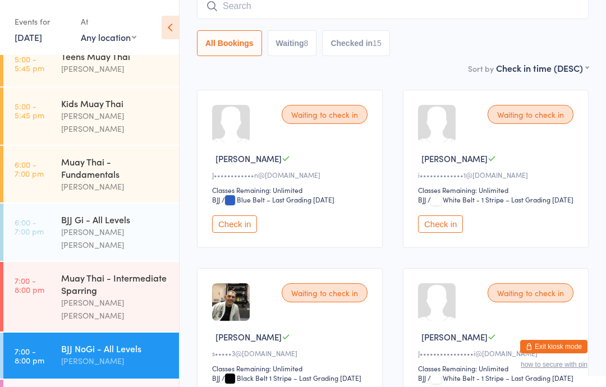
click at [300, 51] on button "Waiting 8" at bounding box center [292, 43] width 49 height 26
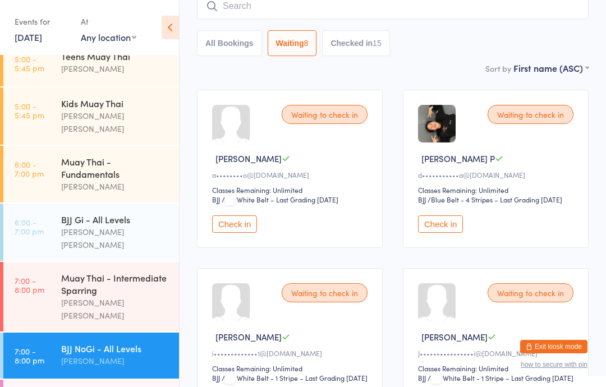
select select "0"
click at [235, 226] on button "Check in" at bounding box center [234, 223] width 45 height 17
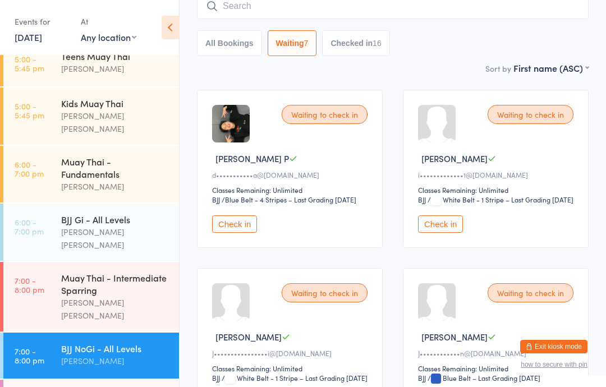
click at [108, 272] on div "Muay Thai - Intermediate Sparring" at bounding box center [115, 284] width 108 height 25
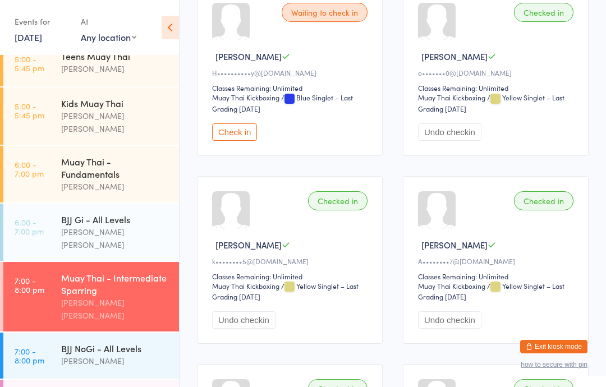
scroll to position [1556, 0]
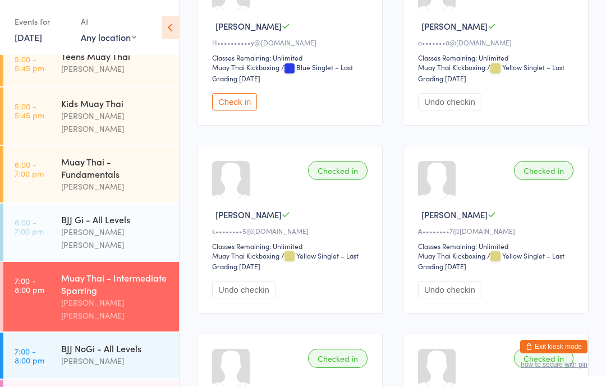
click at [238, 111] on button "Check in" at bounding box center [234, 101] width 45 height 17
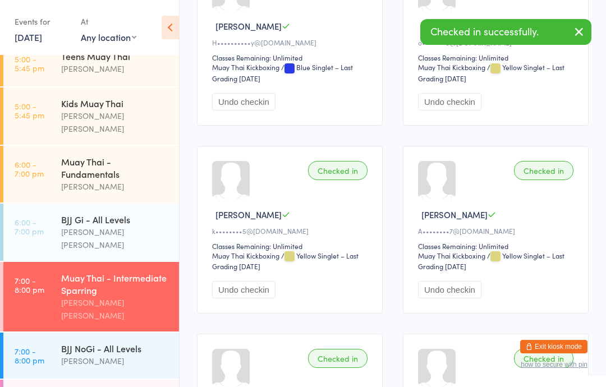
click at [134, 355] on div "[PERSON_NAME]" at bounding box center [115, 361] width 108 height 13
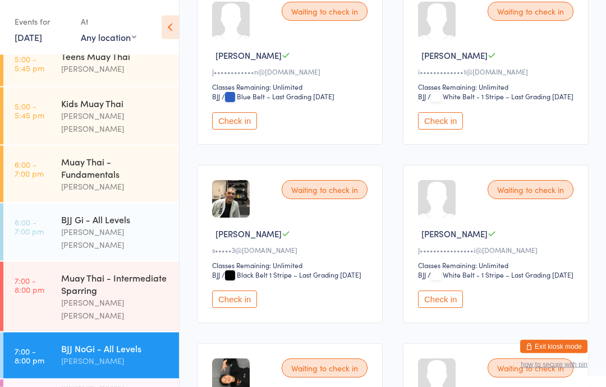
scroll to position [210, 0]
click at [446, 317] on div "Waiting to check in [PERSON_NAME]•••••••••••••••• i@[DOMAIN_NAME] Classes Remai…" at bounding box center [496, 244] width 186 height 158
click at [447, 308] on button "Check in" at bounding box center [440, 299] width 45 height 17
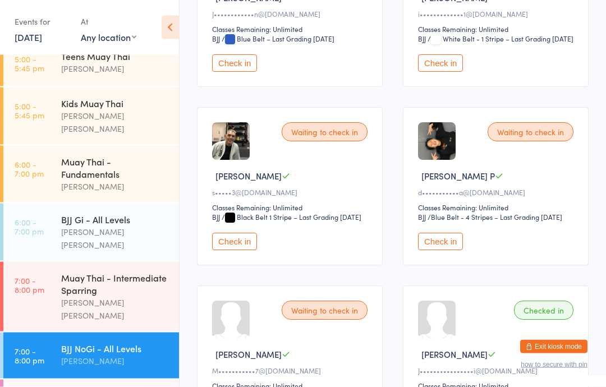
scroll to position [268, 0]
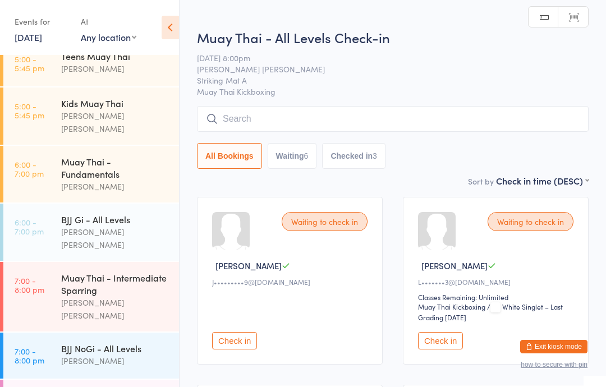
click at [134, 272] on div "Muay Thai - Intermediate Sparring" at bounding box center [115, 284] width 108 height 25
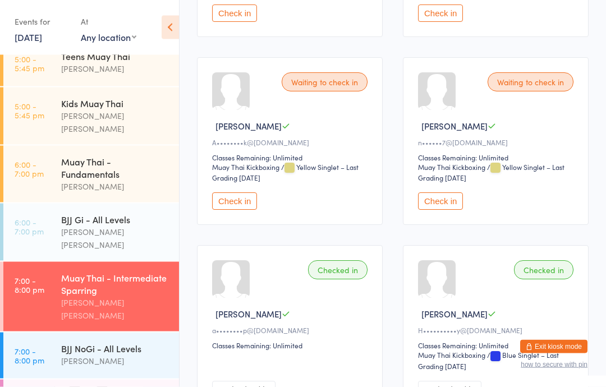
scroll to position [1268, 0]
click at [248, 210] on button "Check in" at bounding box center [234, 200] width 45 height 17
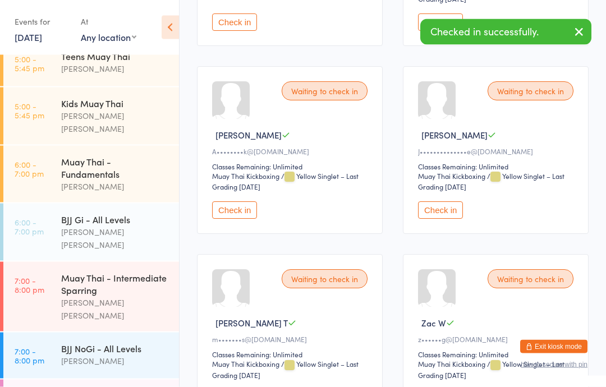
click at [236, 215] on button "Check in" at bounding box center [234, 210] width 45 height 17
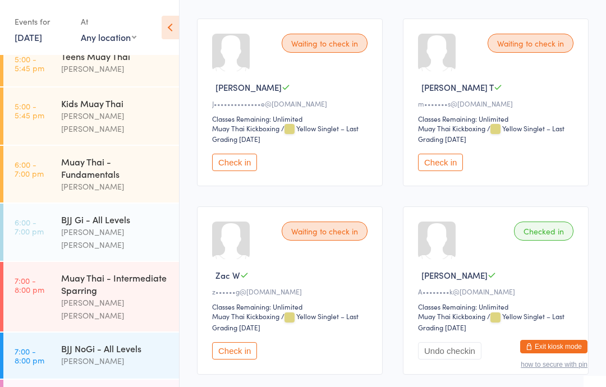
scroll to position [366, 0]
click at [81, 272] on div "Muay Thai - Intermediate Sparring" at bounding box center [115, 284] width 108 height 25
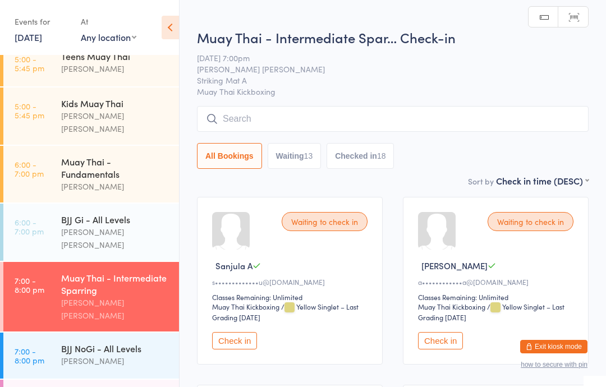
click at [290, 117] on input "search" at bounding box center [393, 119] width 392 height 26
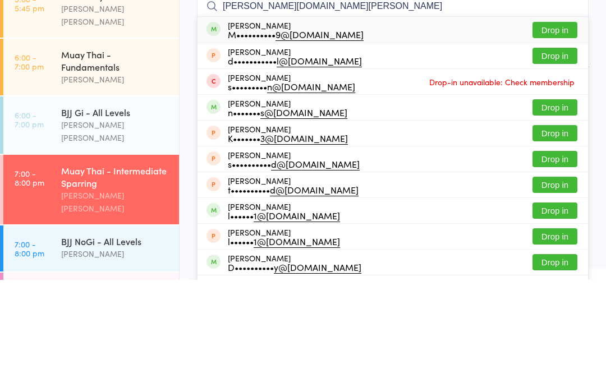
type input "[PERSON_NAME][DOMAIN_NAME][PERSON_NAME]"
click at [547, 129] on button "Drop in" at bounding box center [554, 137] width 45 height 16
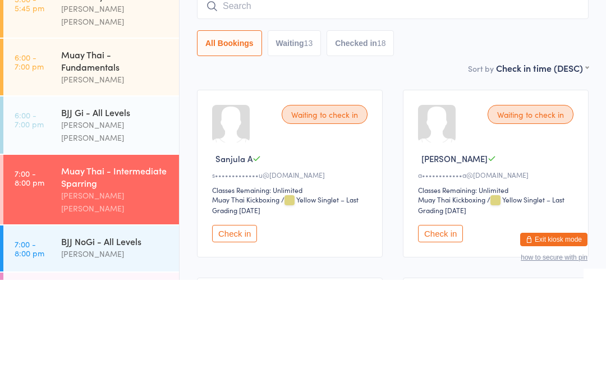
scroll to position [107, 0]
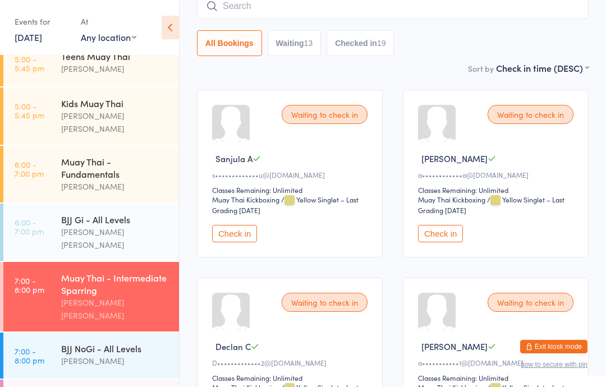
click at [130, 155] on div "Muay Thai - Fundamentals" at bounding box center [115, 167] width 108 height 25
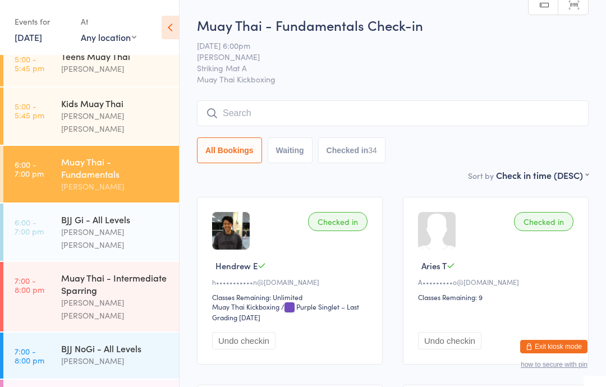
click at [123, 272] on div "Muay Thai - Intermediate Sparring" at bounding box center [115, 284] width 108 height 25
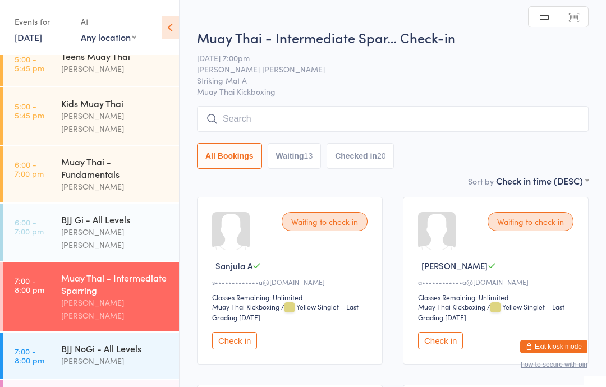
click at [327, 108] on input "search" at bounding box center [393, 119] width 392 height 26
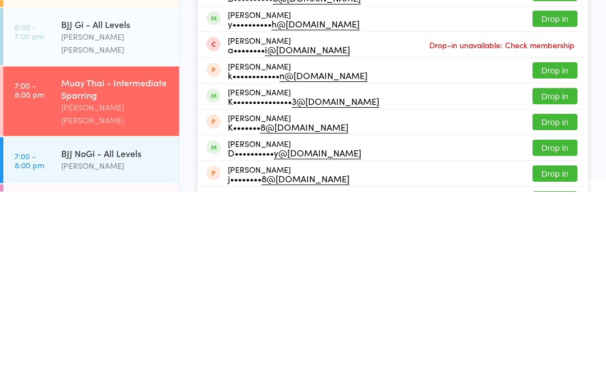
type input "Kian"
click at [559, 284] on button "Drop in" at bounding box center [554, 292] width 45 height 16
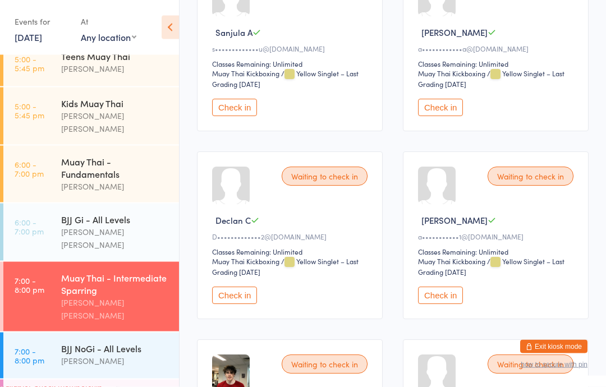
scroll to position [246, 0]
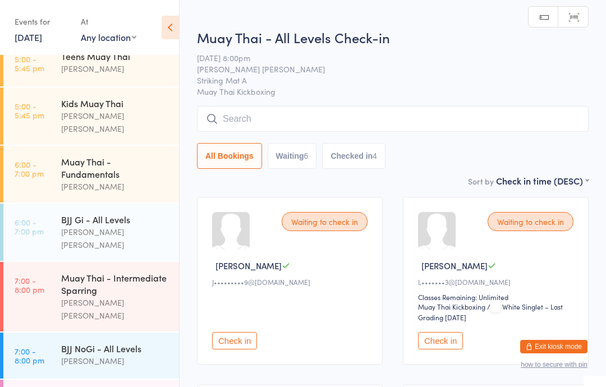
click at [302, 117] on input "search" at bounding box center [393, 119] width 392 height 26
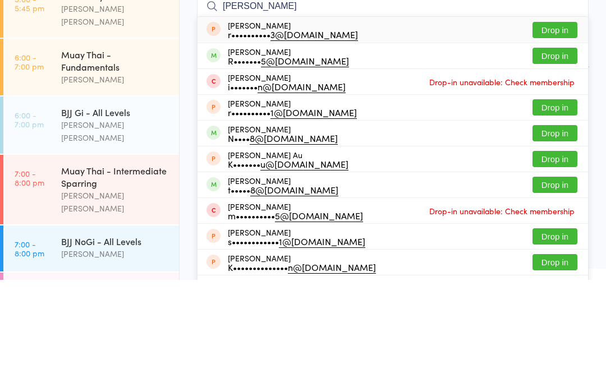
type input "[PERSON_NAME]"
click at [559, 155] on button "Drop in" at bounding box center [554, 163] width 45 height 16
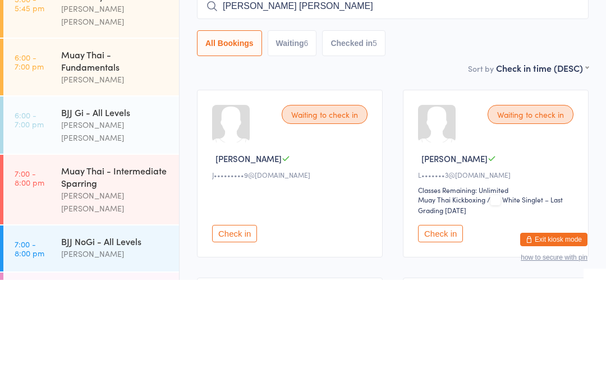
type input "[PERSON_NAME] [PERSON_NAME]"
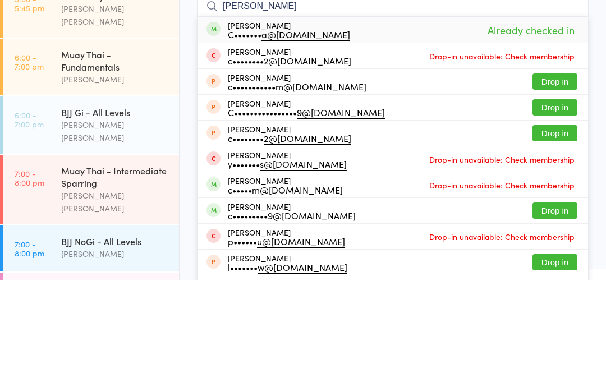
type input "[PERSON_NAME]"
click at [407, 124] on div "[PERSON_NAME] C••••••• a@[DOMAIN_NAME] Already checked in" at bounding box center [392, 137] width 390 height 26
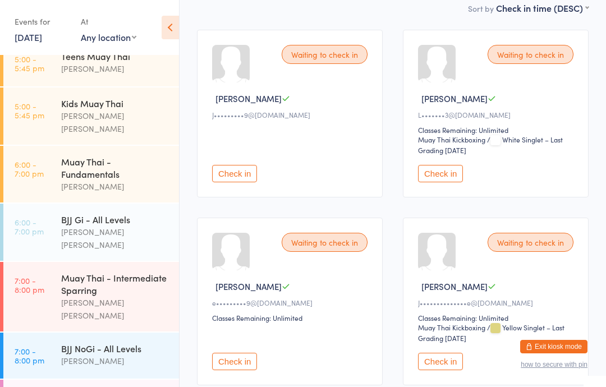
scroll to position [166, 0]
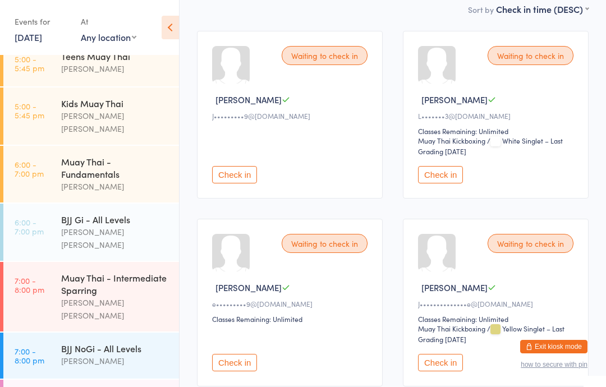
click at [238, 183] on button "Check in" at bounding box center [234, 174] width 45 height 17
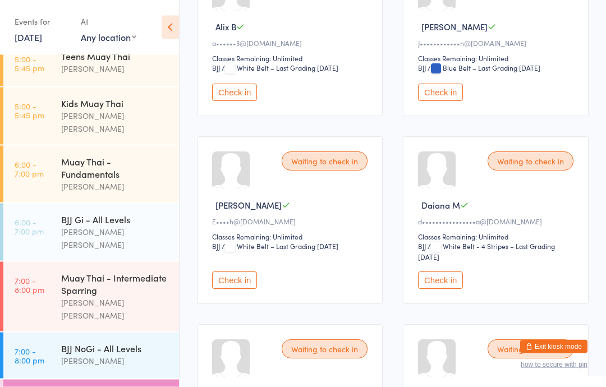
scroll to position [239, 0]
click at [236, 289] on button "Check in" at bounding box center [234, 280] width 45 height 17
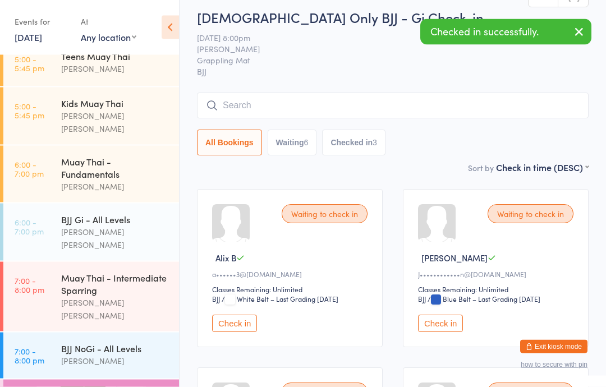
scroll to position [0, 0]
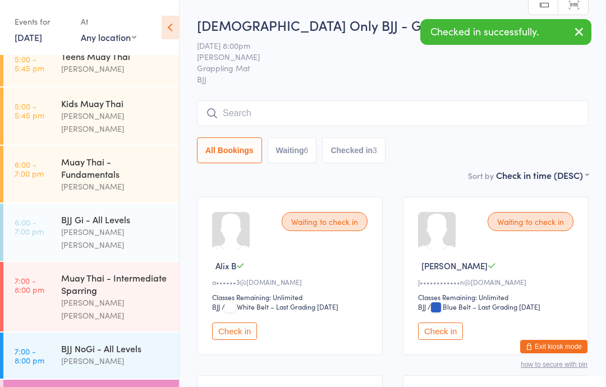
click at [90, 355] on div "[PERSON_NAME]" at bounding box center [115, 361] width 108 height 13
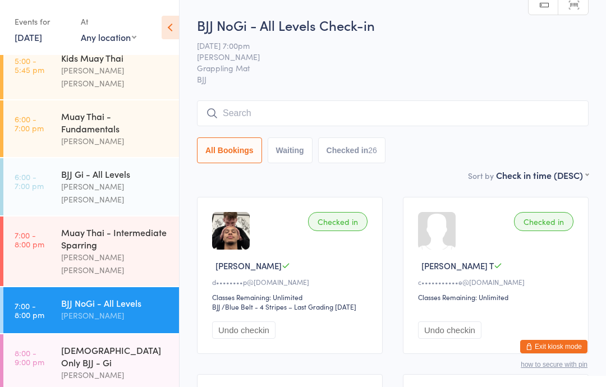
scroll to position [306, 0]
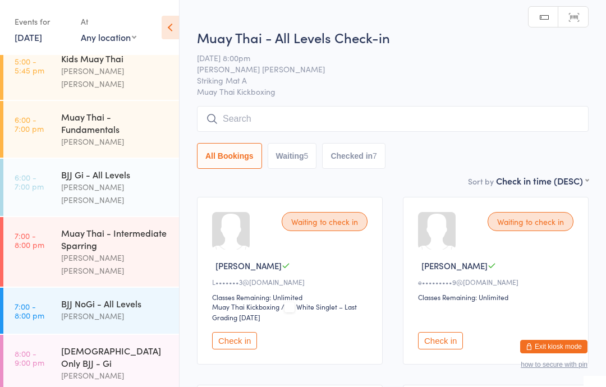
click at [348, 119] on input "search" at bounding box center [393, 119] width 392 height 26
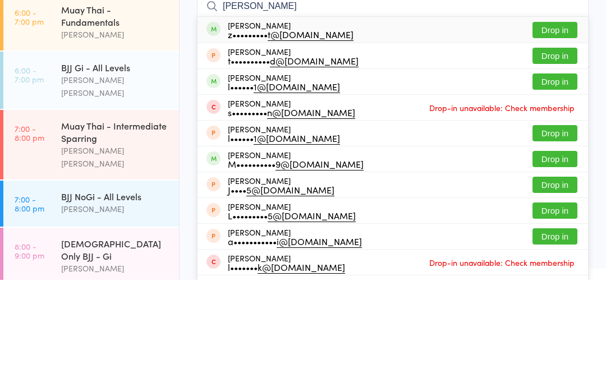
type input "[PERSON_NAME]"
click at [548, 129] on button "Drop in" at bounding box center [554, 137] width 45 height 16
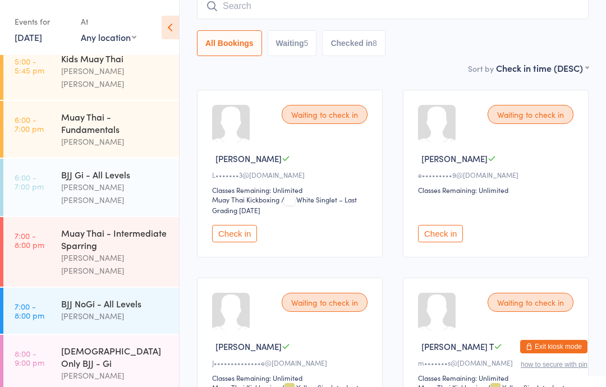
click at [447, 10] on input "search" at bounding box center [393, 6] width 392 height 26
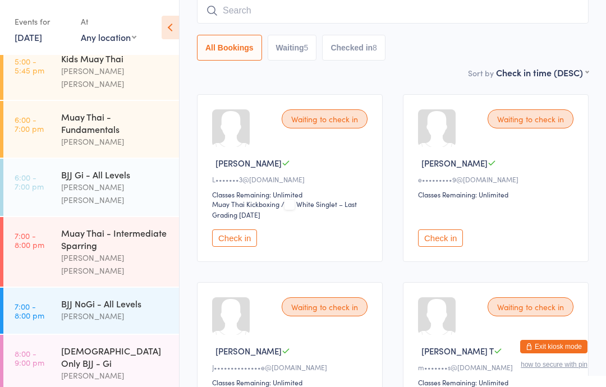
scroll to position [102, 0]
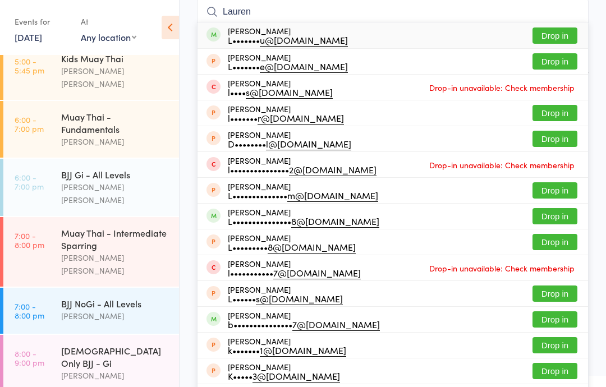
type input "Lauren"
click at [562, 34] on button "Drop in" at bounding box center [554, 35] width 45 height 16
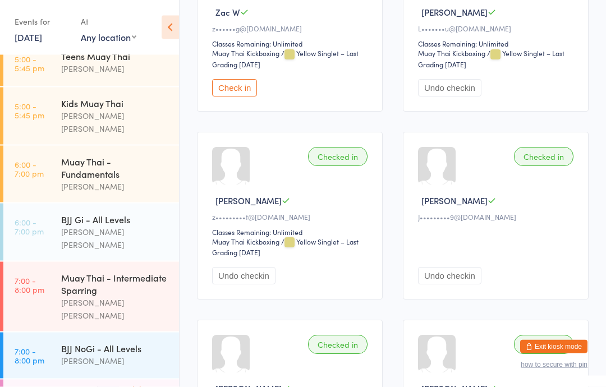
scroll to position [634, 0]
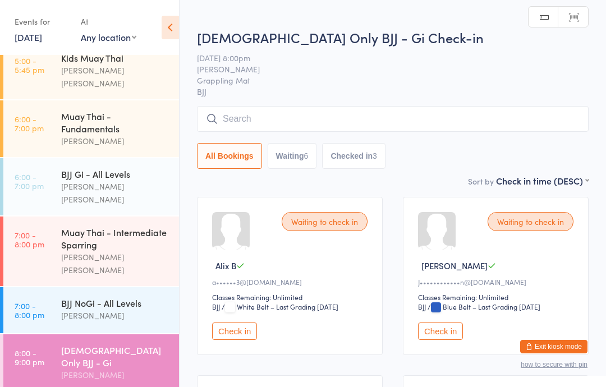
scroll to position [306, 0]
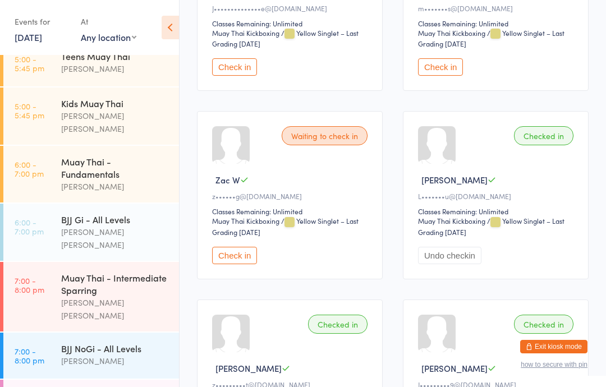
scroll to position [461, 0]
click at [473, 265] on button "Undo checkin" at bounding box center [449, 255] width 63 height 17
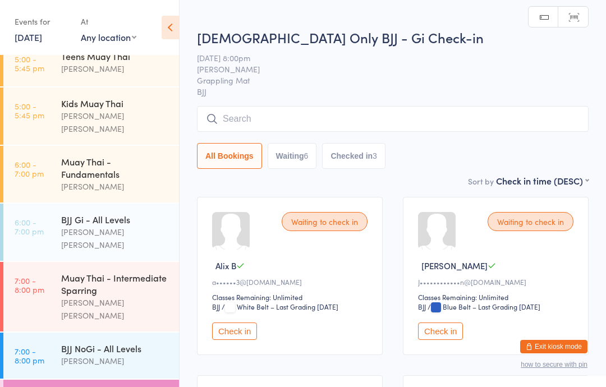
click at [127, 342] on div "BJJ NoGi - All Levels" at bounding box center [115, 348] width 108 height 12
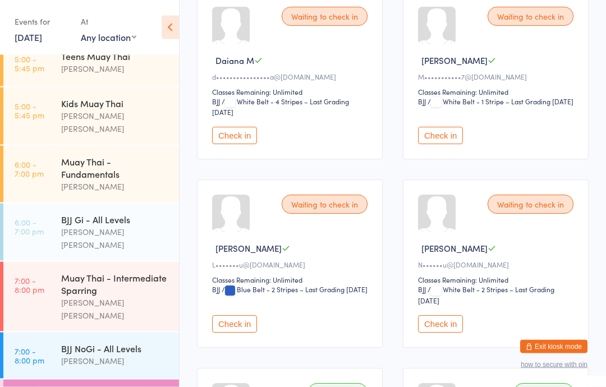
scroll to position [384, 0]
click at [241, 333] on button "Check in" at bounding box center [234, 323] width 45 height 17
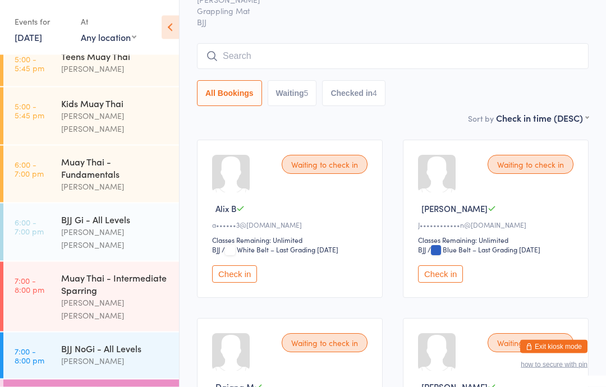
scroll to position [57, 0]
click at [243, 276] on button "Check in" at bounding box center [234, 273] width 45 height 17
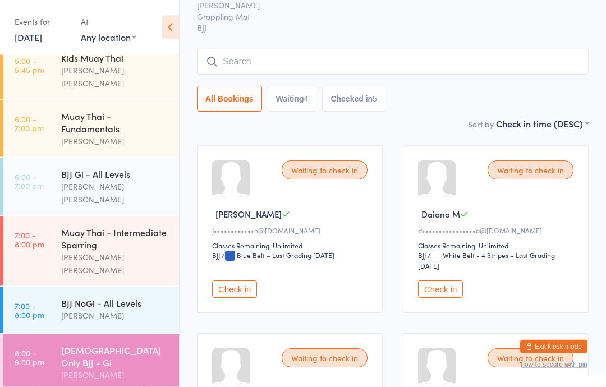
scroll to position [306, 0]
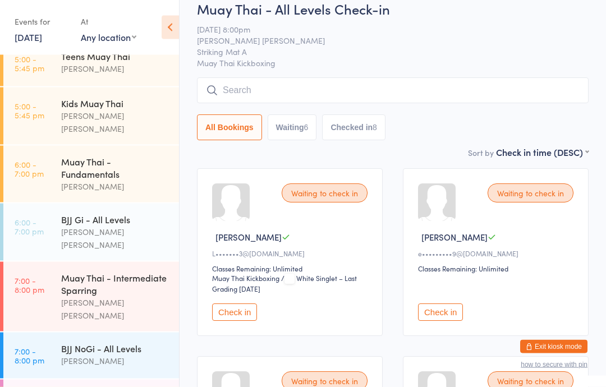
scroll to position [29, 0]
click at [256, 314] on button "Check in" at bounding box center [234, 311] width 45 height 17
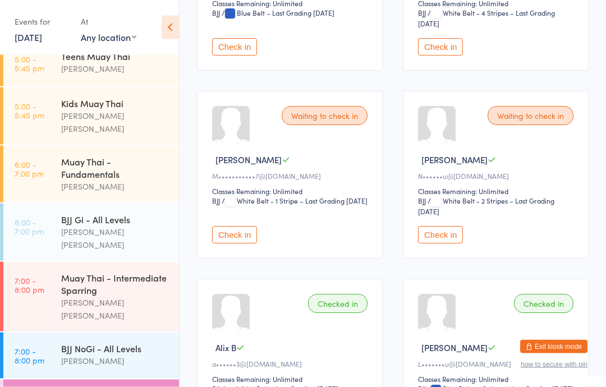
scroll to position [294, 0]
click at [445, 242] on button "Check in" at bounding box center [440, 234] width 45 height 17
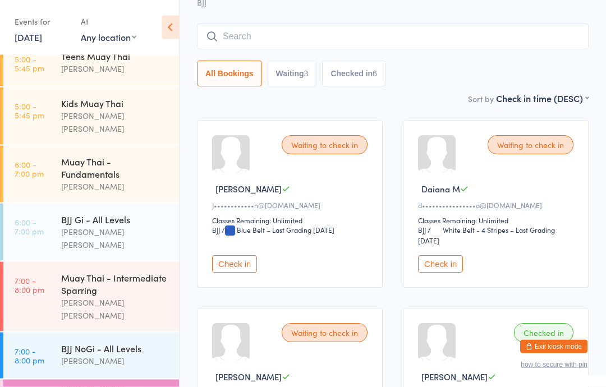
scroll to position [79, 0]
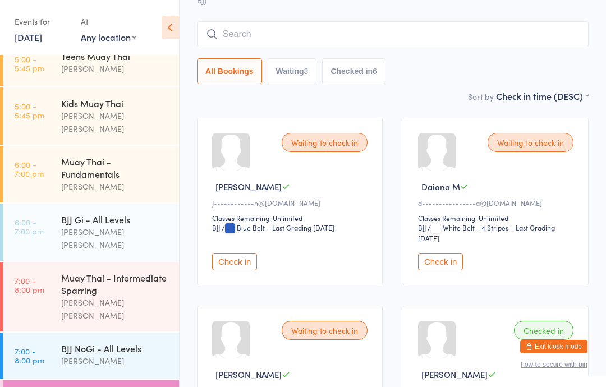
click at [443, 267] on button "Check in" at bounding box center [440, 261] width 45 height 17
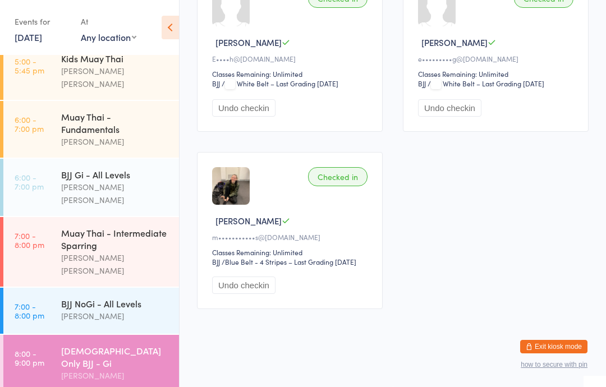
scroll to position [306, 0]
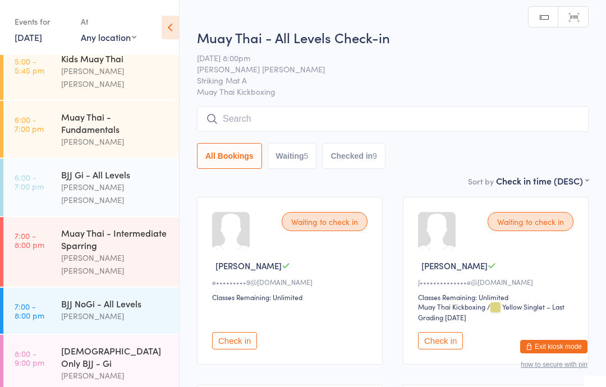
click at [386, 104] on div "Muay Thai - All Levels Check-in [DATE] 8:00pm [PERSON_NAME] [PERSON_NAME] Strik…" at bounding box center [393, 101] width 392 height 146
click at [359, 103] on div "Muay Thai - All Levels Check-in [DATE] 8:00pm [PERSON_NAME] [PERSON_NAME] Strik…" at bounding box center [393, 101] width 392 height 146
click at [368, 128] on input "search" at bounding box center [393, 119] width 392 height 26
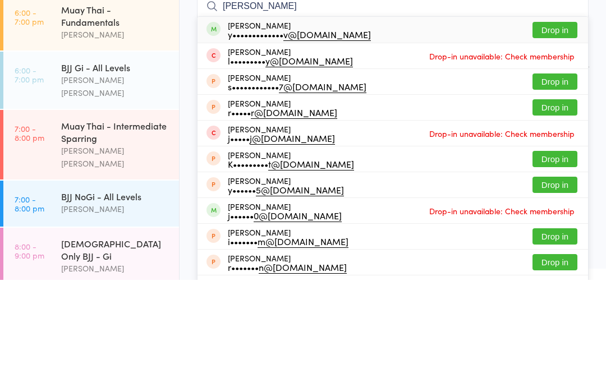
type input "[PERSON_NAME]"
click at [556, 129] on button "Drop in" at bounding box center [554, 137] width 45 height 16
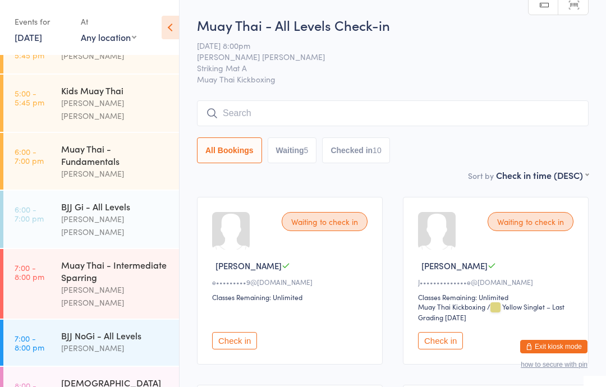
scroll to position [261, 0]
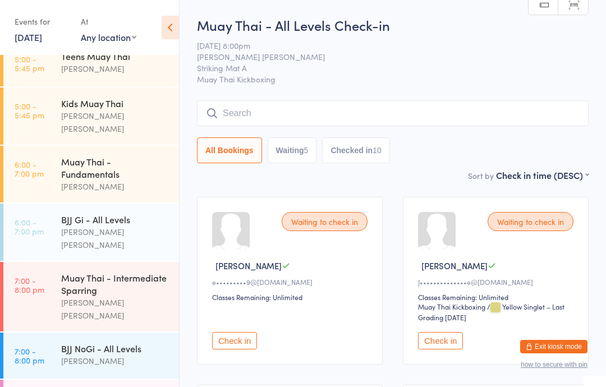
click at [376, 99] on div "Muay Thai - All Levels Check-in [DATE] 8:00pm [PERSON_NAME] [PERSON_NAME] Strik…" at bounding box center [393, 92] width 392 height 153
click at [428, 105] on input "search" at bounding box center [393, 113] width 392 height 26
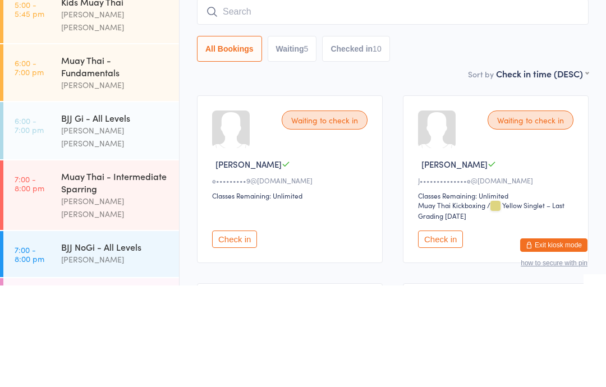
type input "R"
type input "[PERSON_NAME]"
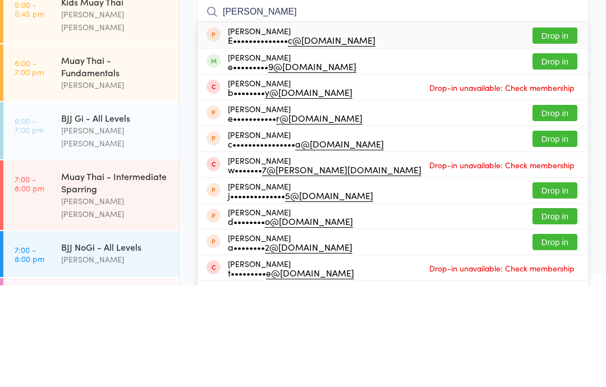
click at [559, 155] on button "Drop in" at bounding box center [554, 163] width 45 height 16
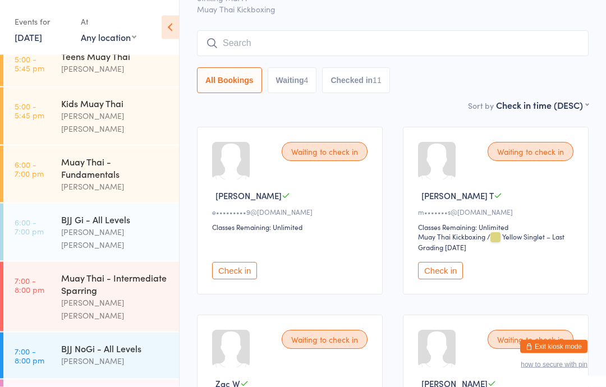
scroll to position [68, 0]
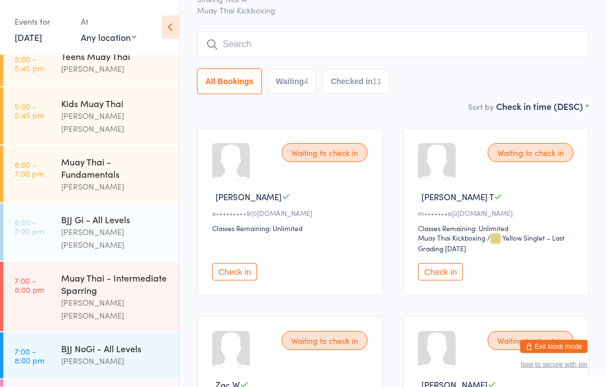
click at [417, 52] on input "search" at bounding box center [393, 45] width 392 height 26
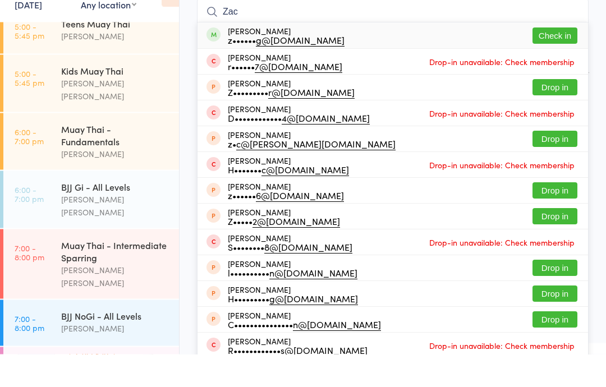
type input "Zac"
click at [291, 68] on div "z•••••• g@[DOMAIN_NAME]" at bounding box center [286, 72] width 117 height 9
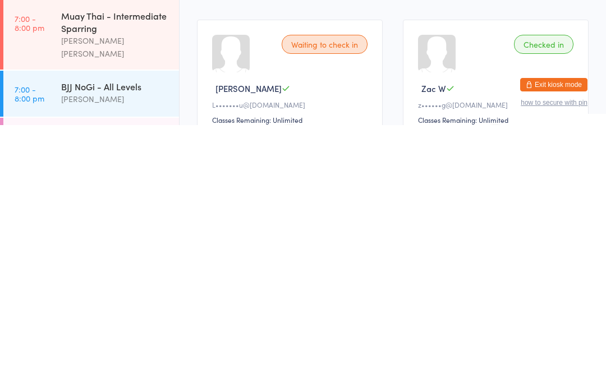
scroll to position [104, 0]
